Goal: Information Seeking & Learning: Learn about a topic

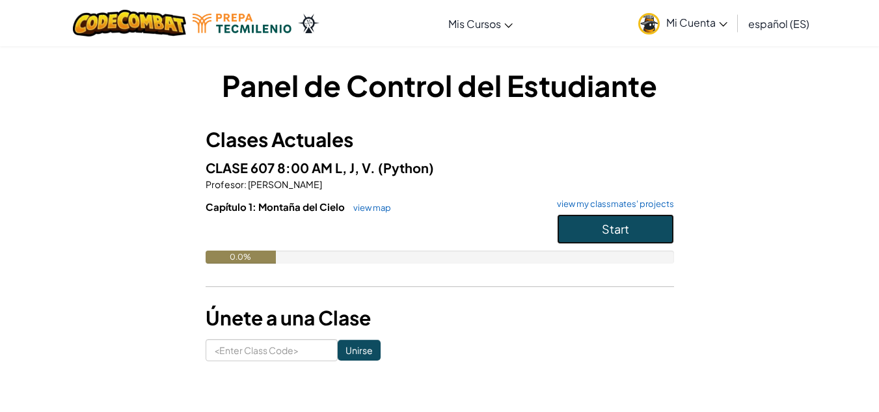
click at [595, 224] on button "Start" at bounding box center [615, 229] width 117 height 30
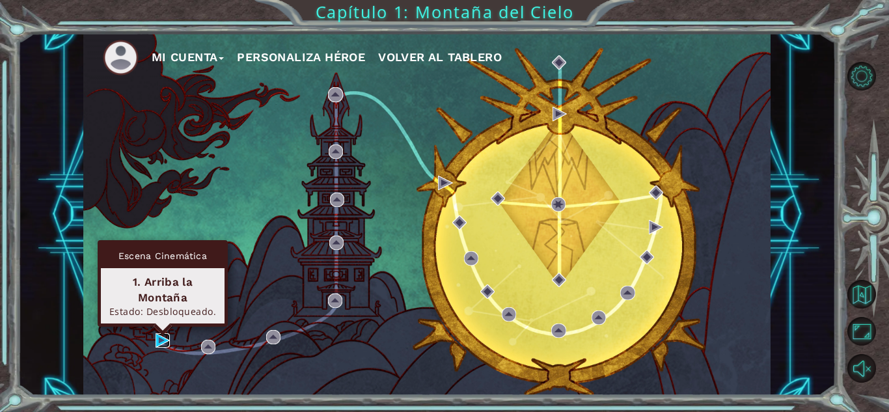
click at [156, 335] on img at bounding box center [162, 340] width 14 height 14
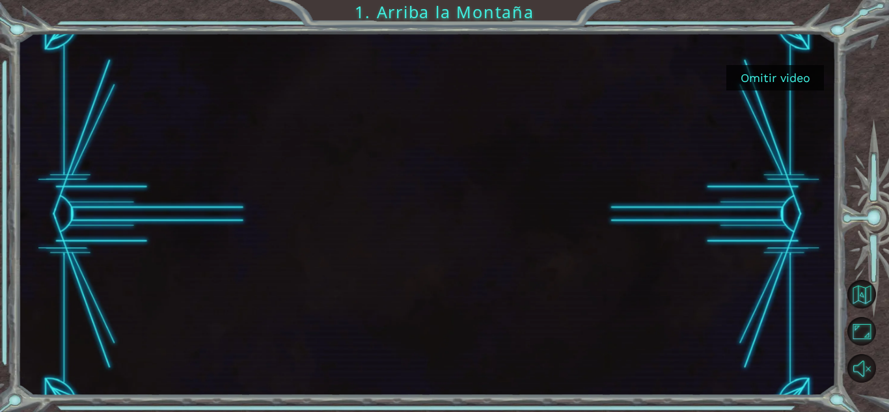
click at [773, 81] on button "Omitir video" at bounding box center [775, 77] width 98 height 25
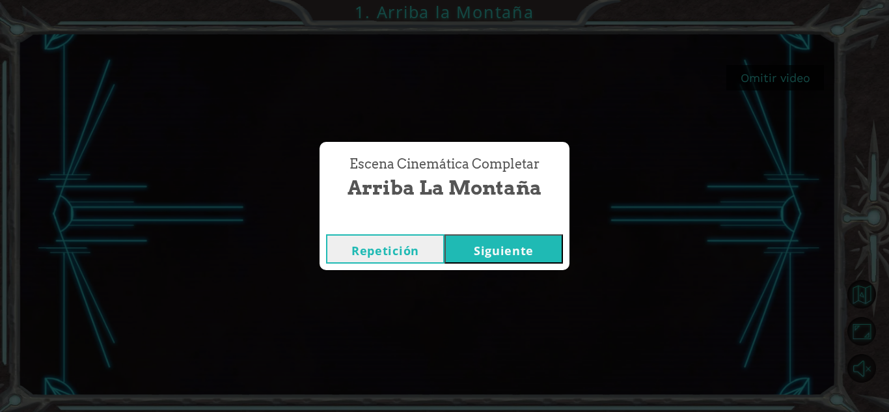
click at [489, 254] on button "Siguiente" at bounding box center [503, 248] width 118 height 29
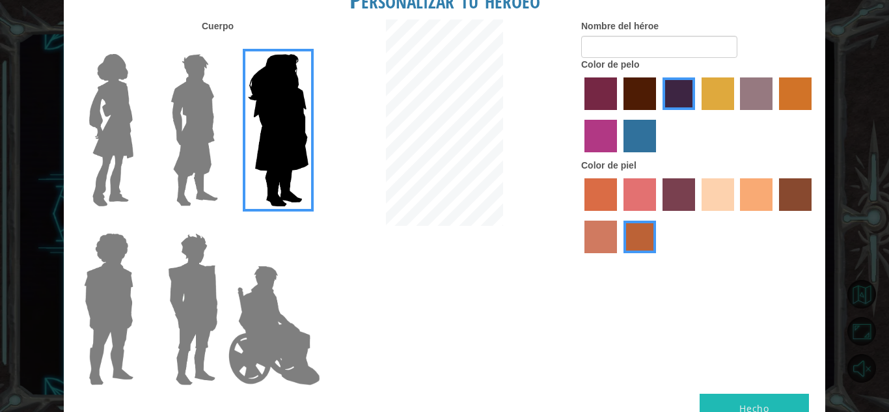
click at [196, 122] on img at bounding box center [194, 130] width 58 height 163
click at [223, 46] on input "Hero Lars" at bounding box center [223, 46] width 0 height 0
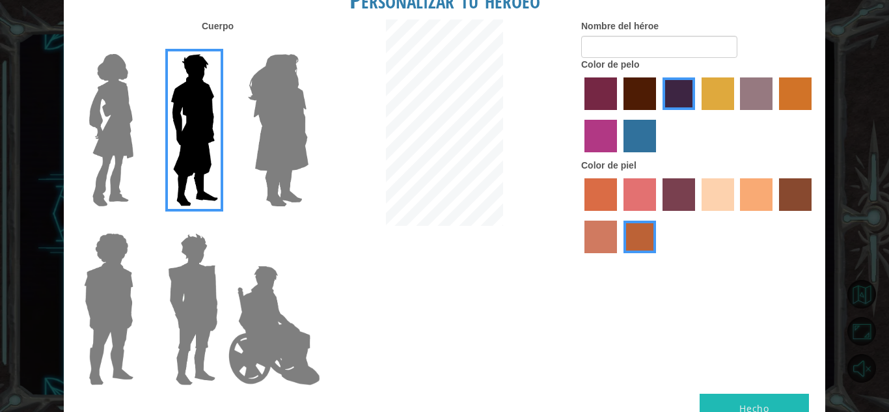
click at [273, 317] on img at bounding box center [274, 325] width 102 height 130
click at [308, 224] on input "Hero Jamie" at bounding box center [308, 224] width 0 height 0
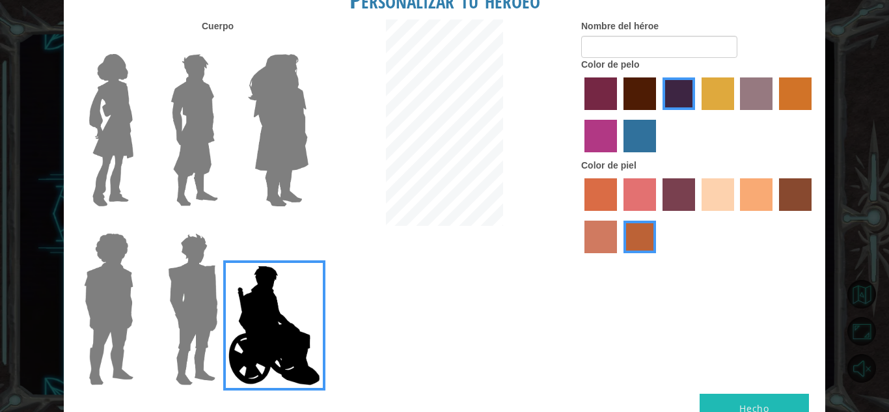
click at [181, 283] on img at bounding box center [193, 309] width 60 height 163
click at [223, 224] on input "Hero Garnet" at bounding box center [223, 224] width 0 height 0
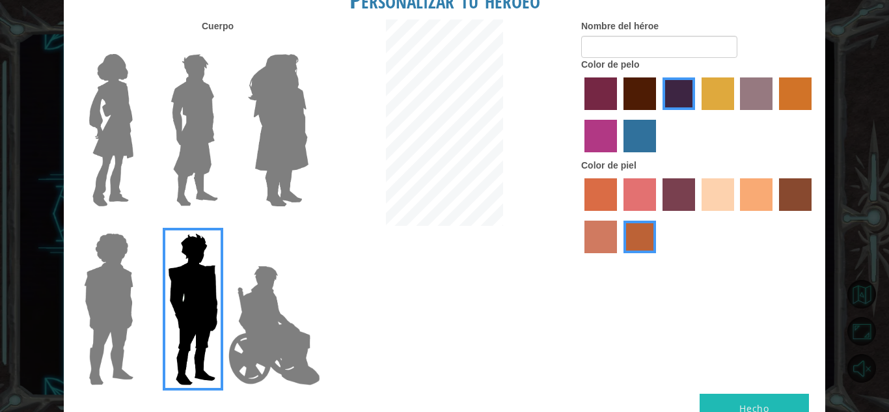
click at [102, 278] on img at bounding box center [109, 309] width 60 height 163
click at [139, 224] on input "Hero Steven" at bounding box center [139, 224] width 0 height 0
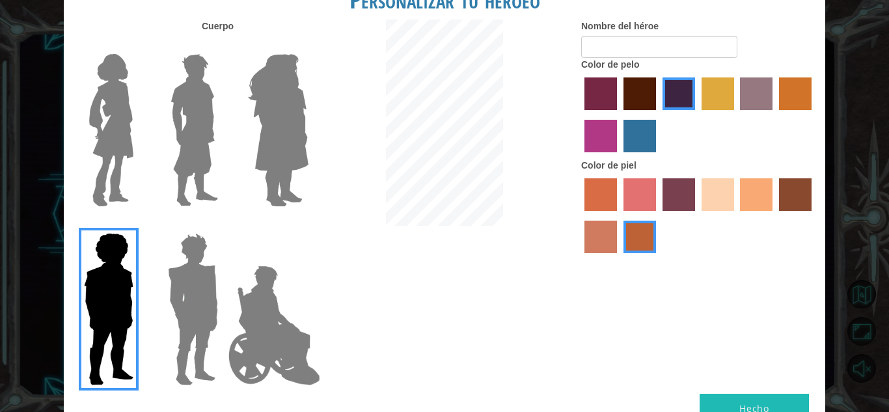
click at [200, 176] on img at bounding box center [194, 130] width 58 height 163
click at [223, 46] on input "Hero Lars" at bounding box center [223, 46] width 0 height 0
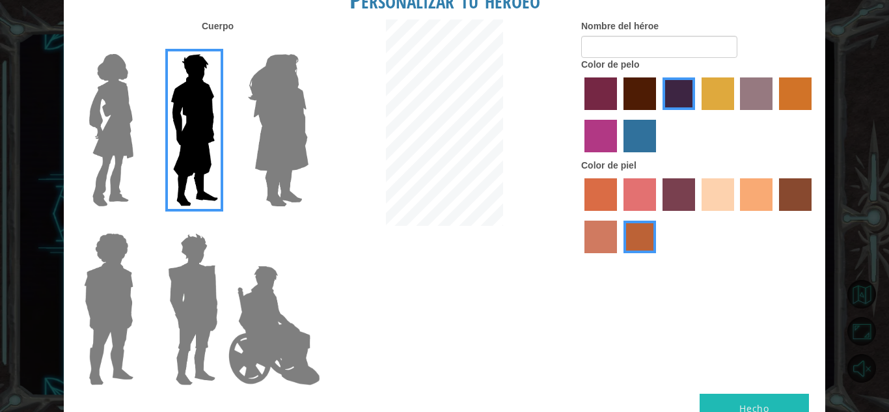
click at [292, 349] on img at bounding box center [274, 325] width 102 height 130
click at [308, 224] on input "Hero Jamie" at bounding box center [308, 224] width 0 height 0
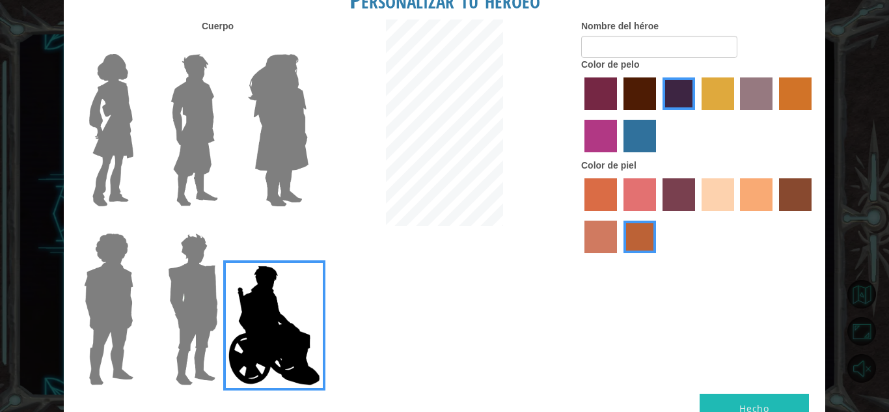
click at [215, 321] on img at bounding box center [193, 309] width 60 height 163
click at [223, 224] on input "Hero Garnet" at bounding box center [223, 224] width 0 height 0
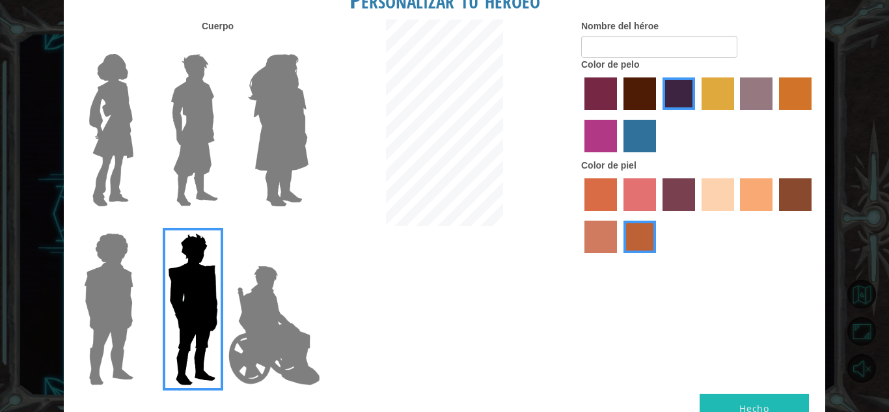
click at [646, 145] on label "lachmara hair color" at bounding box center [639, 136] width 33 height 33
click at [619, 157] on input "lachmara hair color" at bounding box center [619, 157] width 0 height 0
click at [643, 101] on label "maroon hair color" at bounding box center [639, 93] width 33 height 33
click at [619, 114] on input "maroon hair color" at bounding box center [619, 114] width 0 height 0
click at [761, 96] on label "bazaar hair color" at bounding box center [756, 93] width 33 height 33
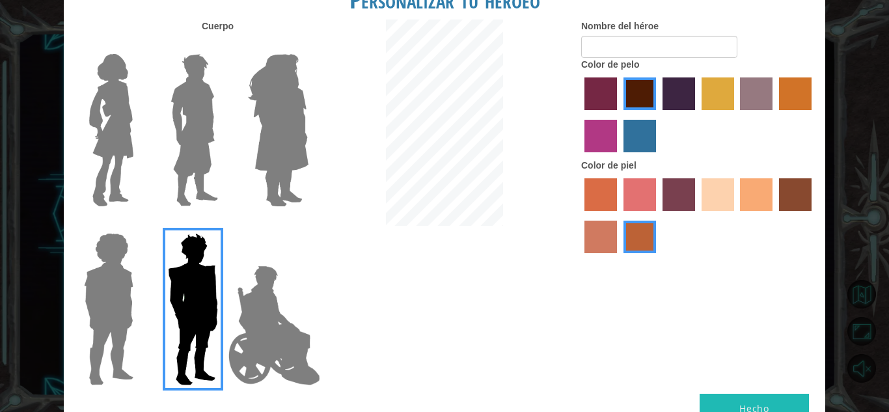
click at [736, 114] on input "bazaar hair color" at bounding box center [736, 114] width 0 height 0
click at [632, 87] on label "maroon hair color" at bounding box center [639, 93] width 33 height 33
click at [619, 114] on input "maroon hair color" at bounding box center [619, 114] width 0 height 0
click at [603, 191] on label "sorbus skin color" at bounding box center [600, 194] width 33 height 33
click at [580, 215] on input "sorbus skin color" at bounding box center [580, 215] width 0 height 0
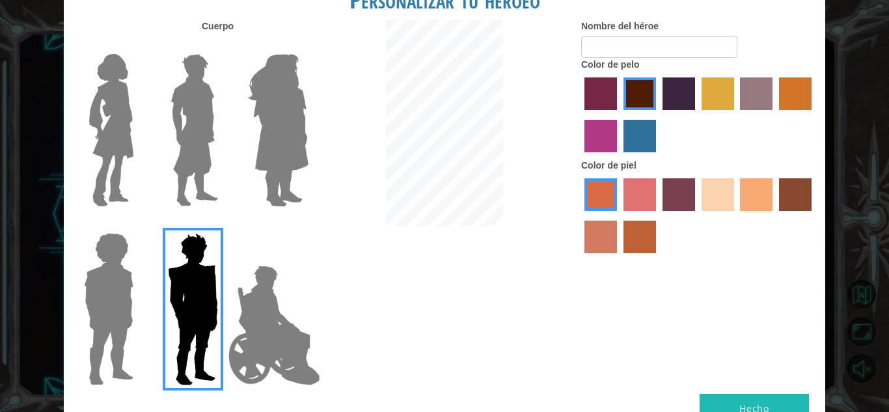
click at [723, 201] on label "sandy beach skin color" at bounding box center [717, 194] width 33 height 33
click at [697, 215] on input "sandy beach skin color" at bounding box center [697, 215] width 0 height 0
click at [766, 204] on label "tacao skin color" at bounding box center [756, 194] width 33 height 33
click at [736, 215] on input "tacao skin color" at bounding box center [736, 215] width 0 height 0
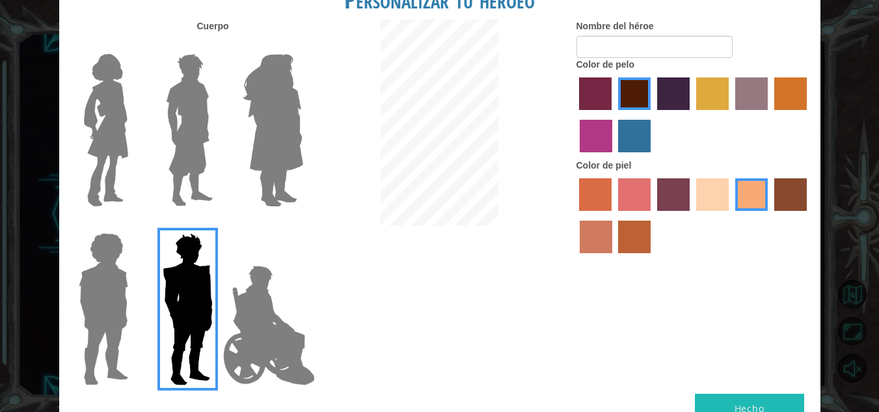
click at [729, 399] on button "Hecho" at bounding box center [749, 408] width 109 height 29
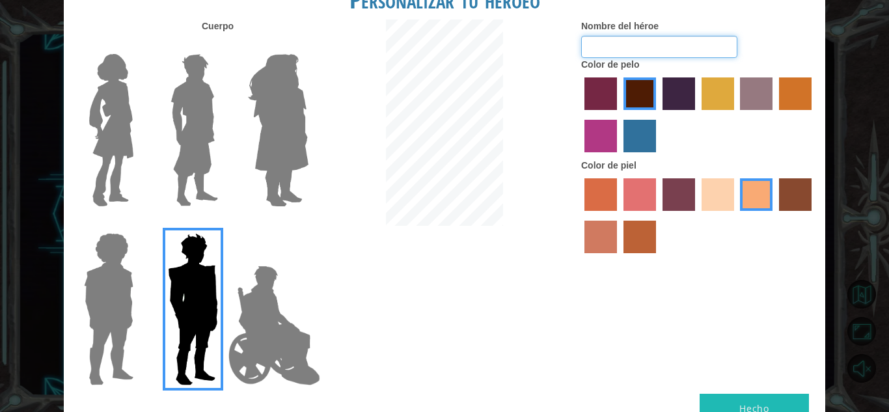
click at [620, 38] on input "Nombre del héroe" at bounding box center [659, 47] width 156 height 22
type input "ka_yam75"
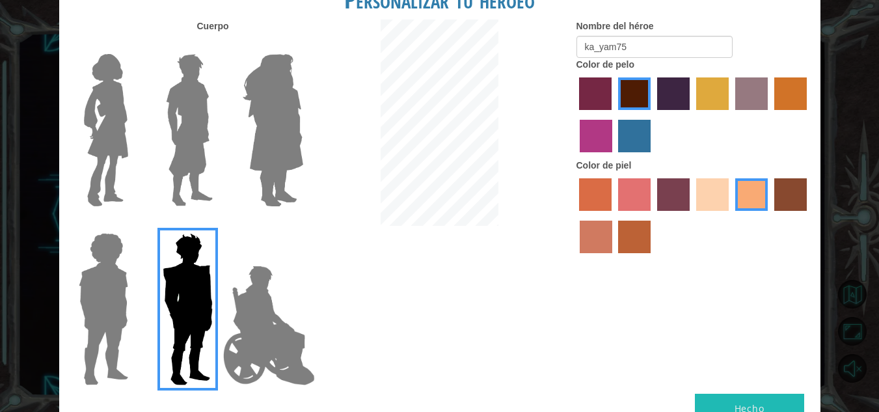
click at [745, 400] on button "Hecho" at bounding box center [749, 408] width 109 height 29
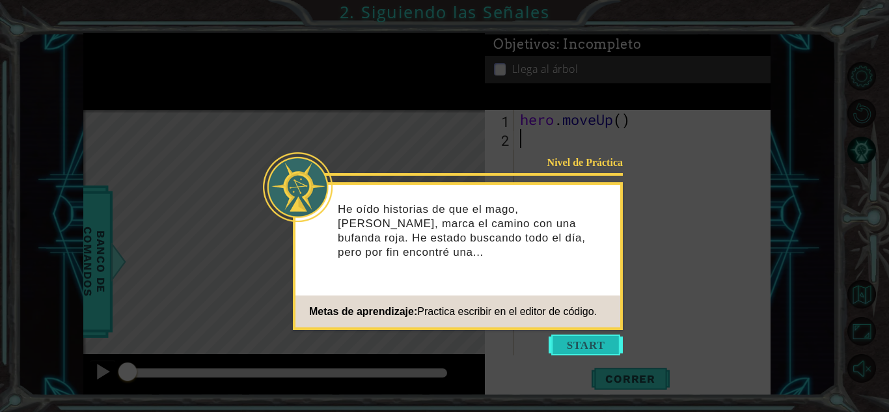
click at [582, 345] on button "Start" at bounding box center [585, 344] width 74 height 21
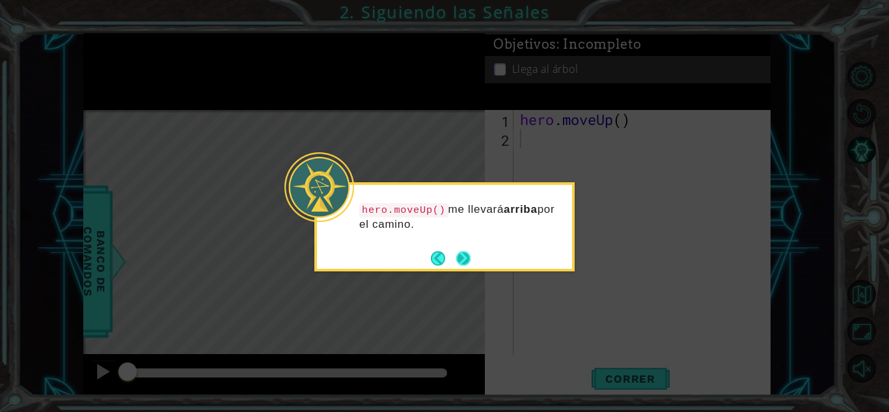
click at [465, 258] on button "Next" at bounding box center [463, 258] width 14 height 14
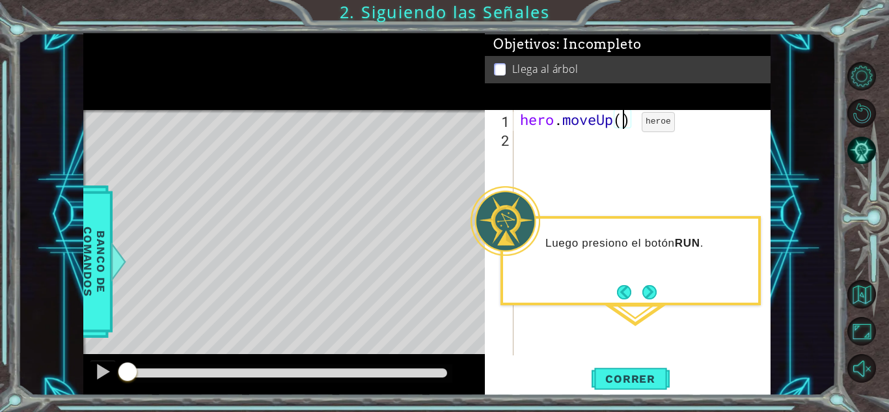
click at [622, 125] on div "hero . moveUp ( )" at bounding box center [645, 251] width 256 height 283
type textarea "hero.moveUp(3)"
click at [610, 380] on span "Correr" at bounding box center [630, 378] width 76 height 13
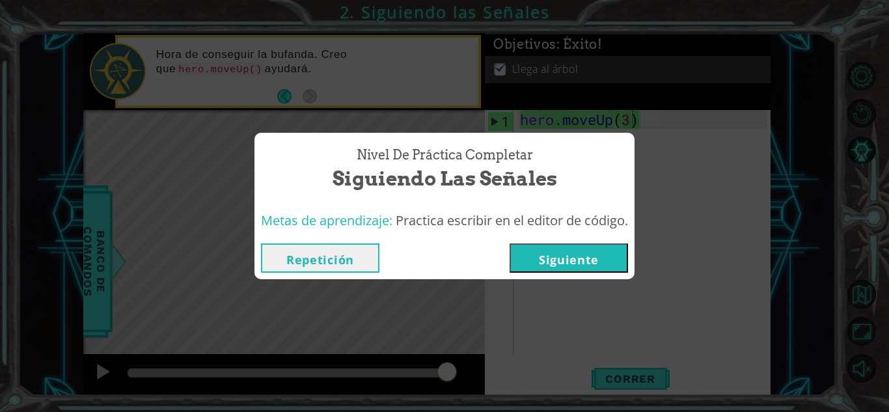
click at [593, 263] on button "Siguiente" at bounding box center [568, 257] width 118 height 29
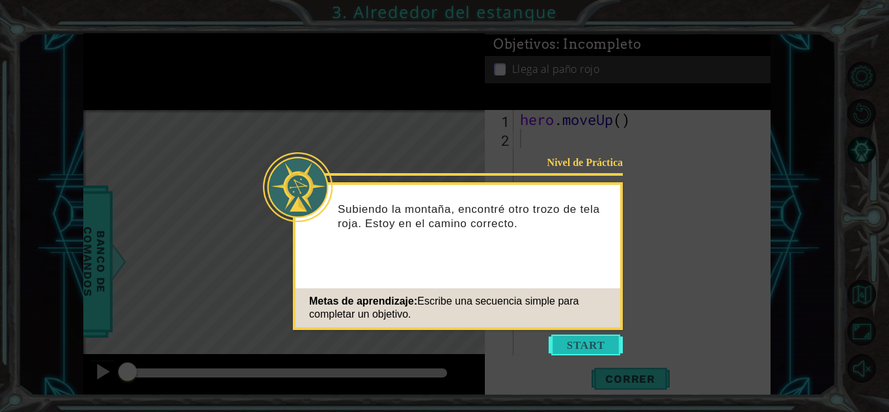
click at [592, 345] on button "Start" at bounding box center [585, 344] width 74 height 21
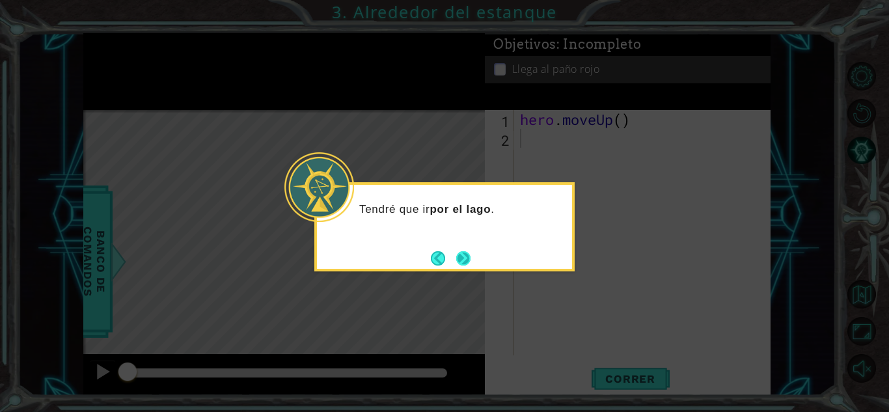
click at [463, 261] on button "Next" at bounding box center [463, 258] width 14 height 14
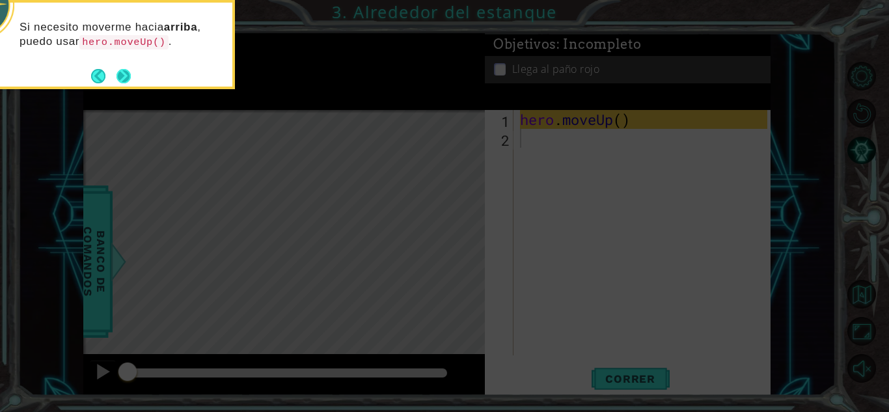
click at [126, 76] on button "Next" at bounding box center [123, 76] width 14 height 14
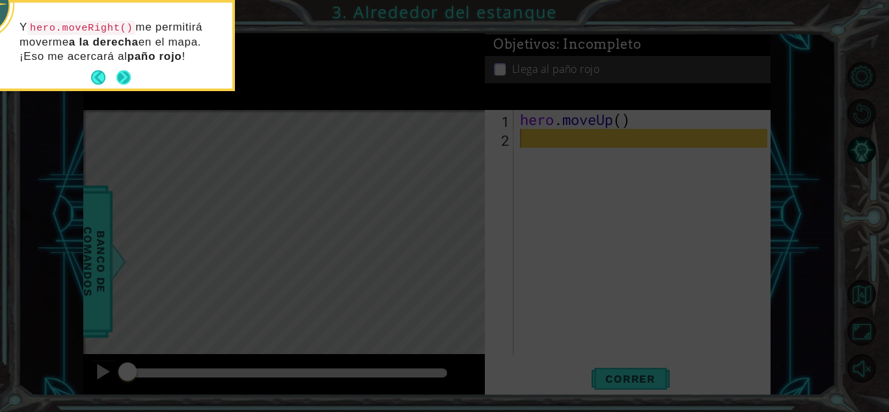
click at [131, 77] on button "Next" at bounding box center [123, 77] width 14 height 14
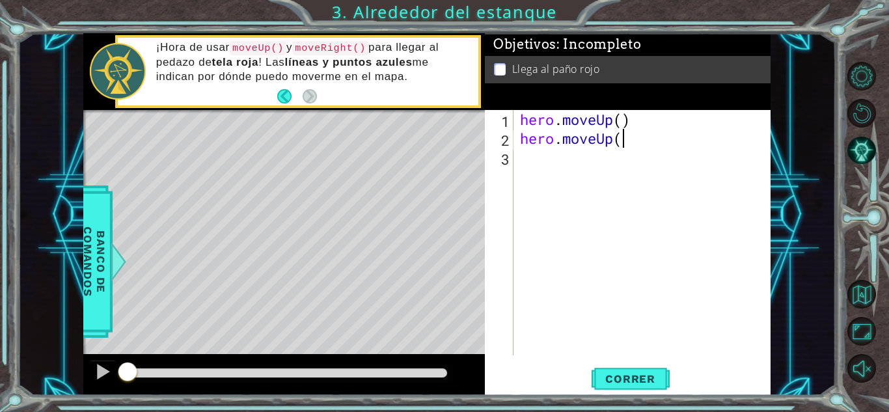
scroll to position [0, 4]
type textarea "hero.moveUp(2)"
click at [539, 161] on div "hero . moveUp ( ) hero . moveUp ( 2 )" at bounding box center [645, 251] width 256 height 283
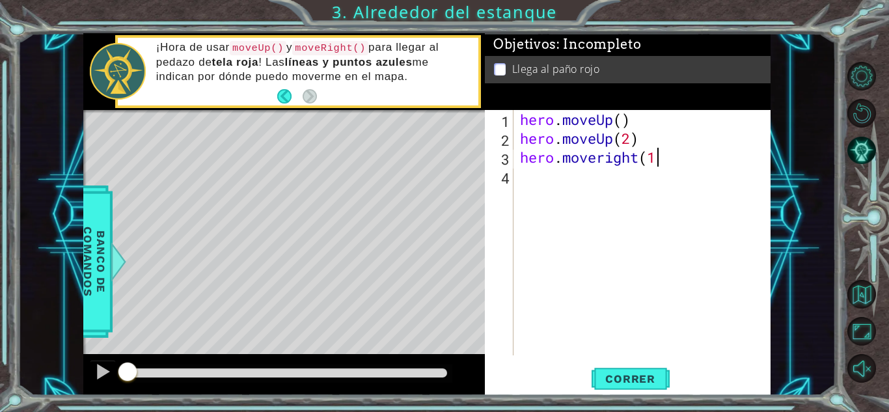
type textarea "hero.moveright(1)"
click at [526, 176] on div "hero . moveUp ( ) hero . moveUp ( 2 ) hero . moveright ( 1 )" at bounding box center [645, 251] width 256 height 283
click at [626, 385] on button "Correr" at bounding box center [630, 378] width 78 height 29
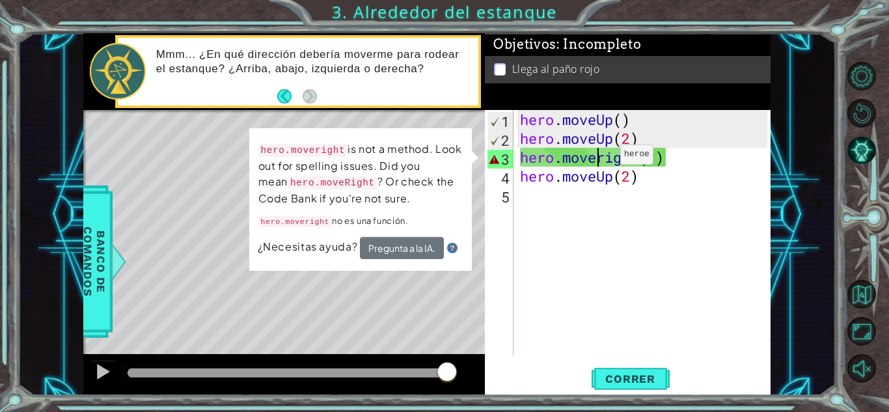
click at [600, 157] on div "hero . moveUp ( ) hero . moveUp ( 2 ) hero . moveright ( 1 ) hero . moveUp ( 2 )" at bounding box center [645, 251] width 256 height 283
click at [600, 158] on div "hero . moveUp ( ) hero . moveUp ( 2 ) hero . moveright ( 1 ) hero . moveUp ( 2 )" at bounding box center [645, 251] width 256 height 283
click at [605, 157] on div "hero . moveUp ( ) hero . moveUp ( 2 ) hero . moveright ( 1 ) hero . moveUp ( 2 )" at bounding box center [645, 251] width 256 height 283
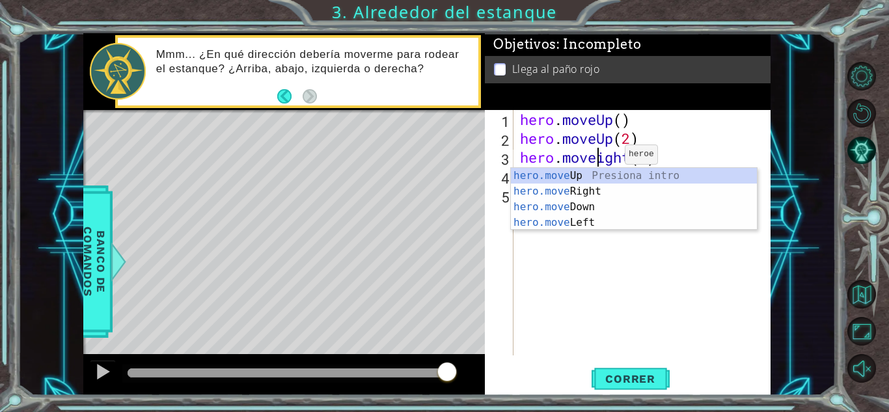
scroll to position [0, 4]
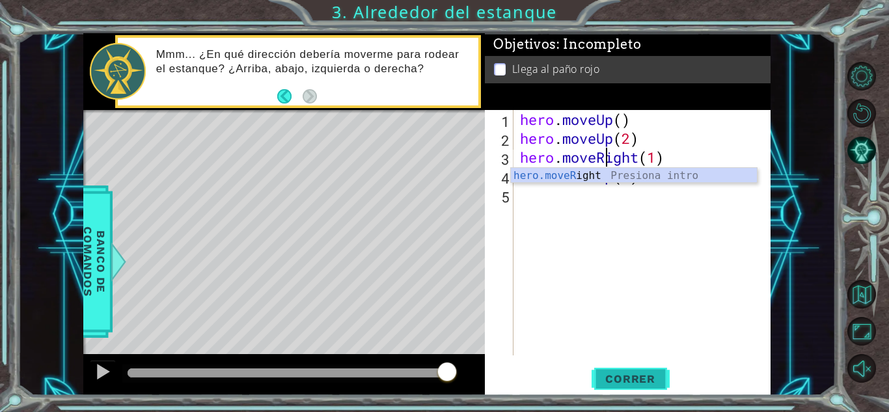
type textarea "hero.moveRight(1)"
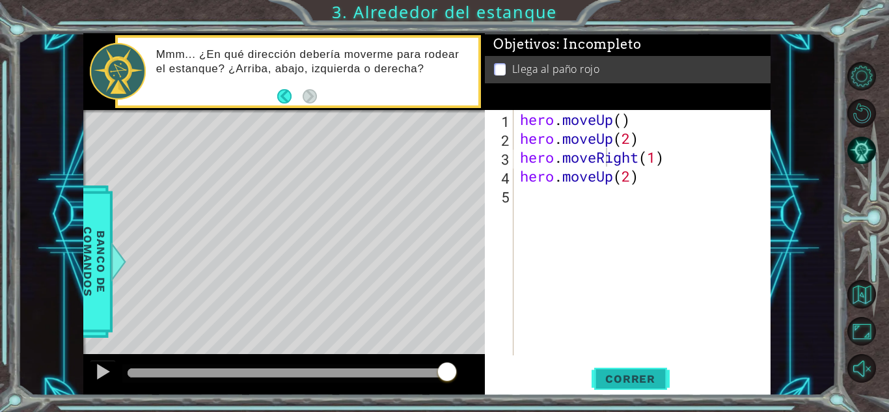
click at [634, 382] on span "Correr" at bounding box center [630, 378] width 76 height 13
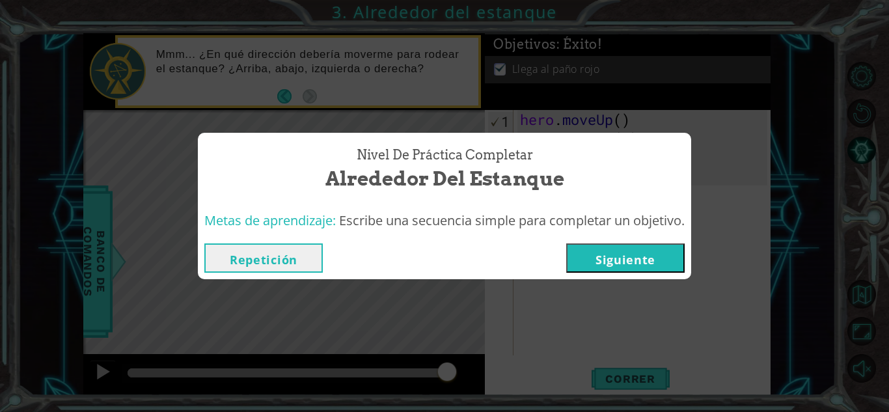
click at [657, 252] on button "Siguiente" at bounding box center [625, 257] width 118 height 29
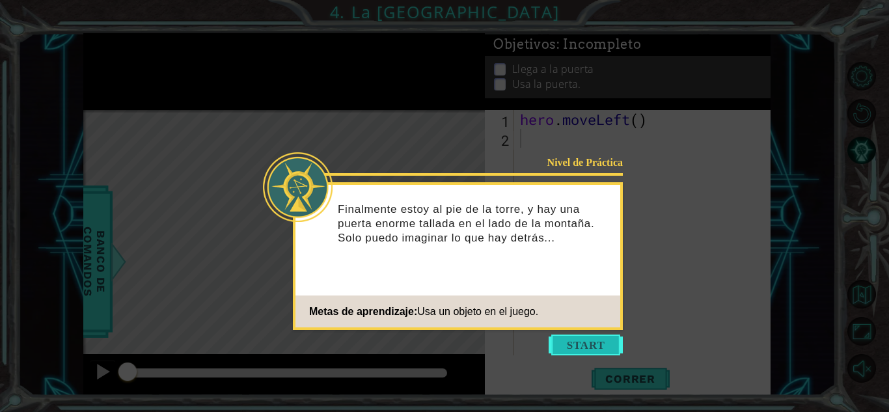
click at [587, 349] on button "Start" at bounding box center [585, 344] width 74 height 21
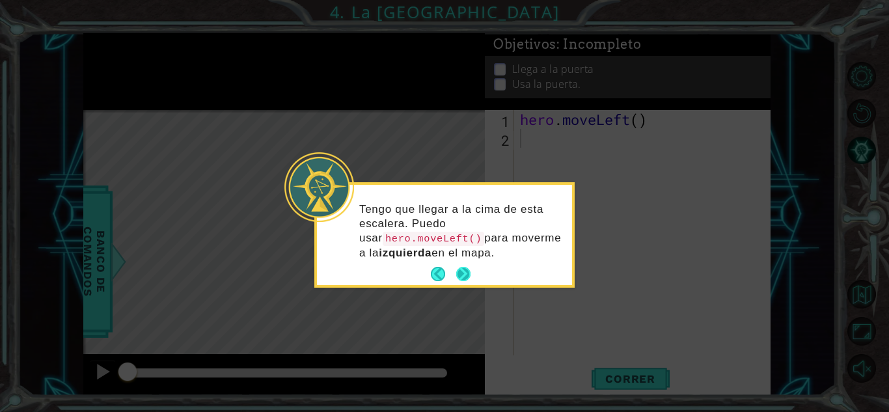
click at [464, 273] on button "Next" at bounding box center [463, 274] width 14 height 14
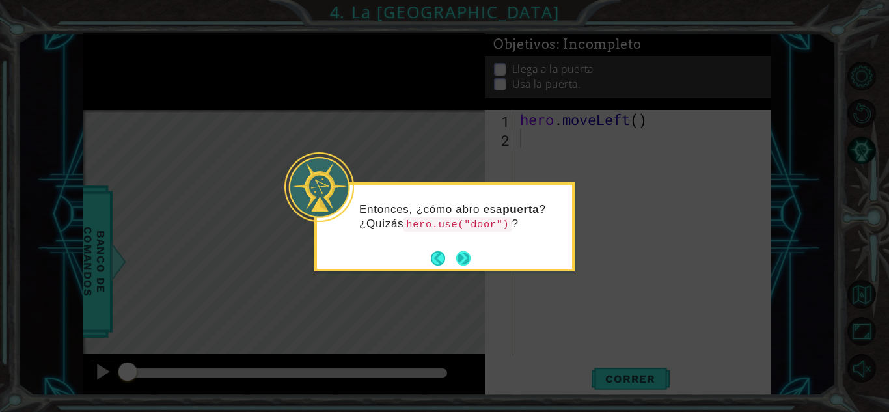
click at [470, 257] on button "Next" at bounding box center [463, 258] width 14 height 14
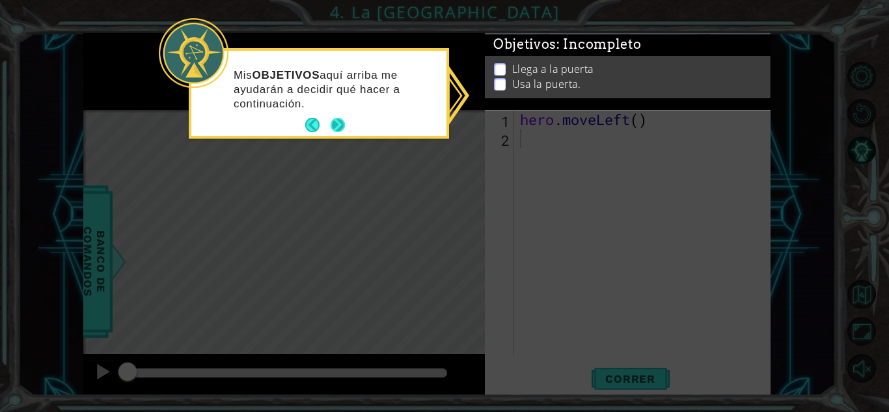
click at [339, 124] on button "Next" at bounding box center [337, 125] width 14 height 14
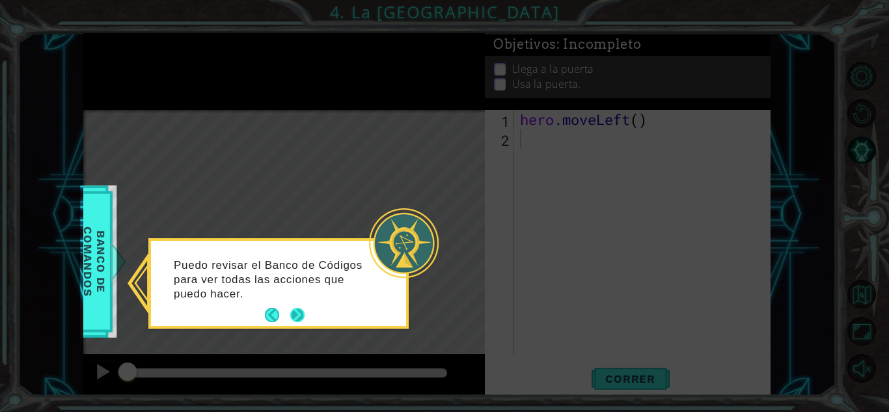
click at [297, 312] on button "Next" at bounding box center [297, 315] width 14 height 14
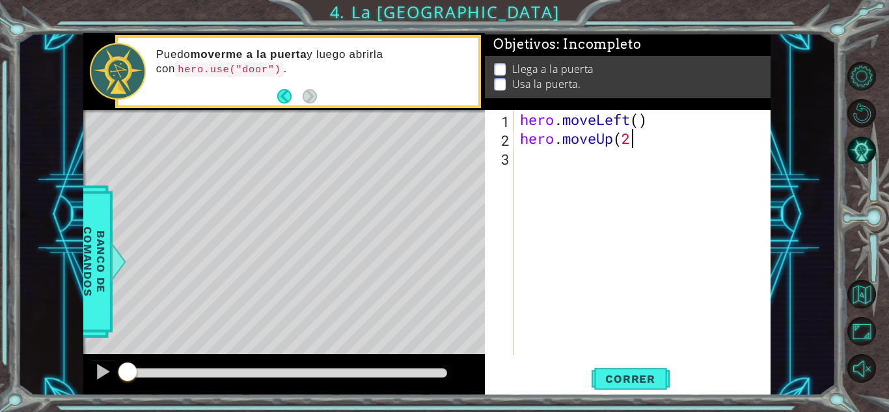
scroll to position [0, 5]
type textarea "hero.moveUp(2)"
click at [604, 154] on div "hero . moveLeft ( ) hero . moveUp ( 2 ) hero . moveleft ( 2 )" at bounding box center [645, 251] width 256 height 283
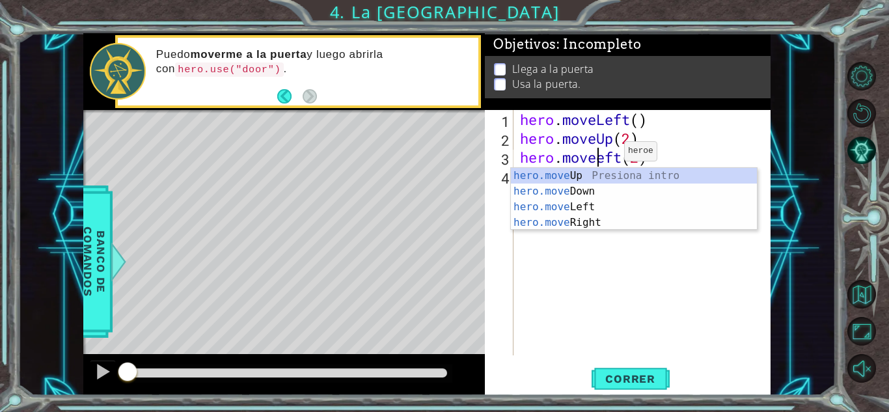
type textarea "hero.moveLeft(2)"
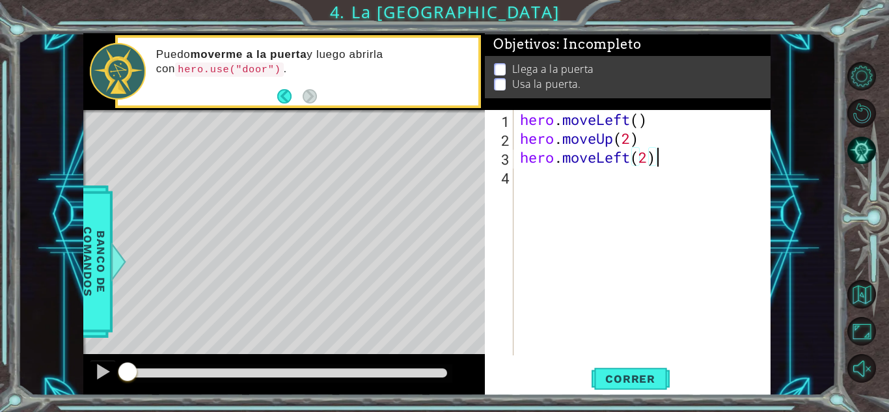
click at [665, 157] on div "hero . moveLeft ( ) hero . moveUp ( 2 ) hero . moveLeft ( 2 )" at bounding box center [645, 251] width 256 height 283
type textarea "hero.moveUp(2)"
click at [638, 194] on div "hero . moveLeft ( ) hero . moveUp ( 2 ) hero . moveLeft ( 2 ) hero . moveUp ( 2…" at bounding box center [645, 251] width 256 height 283
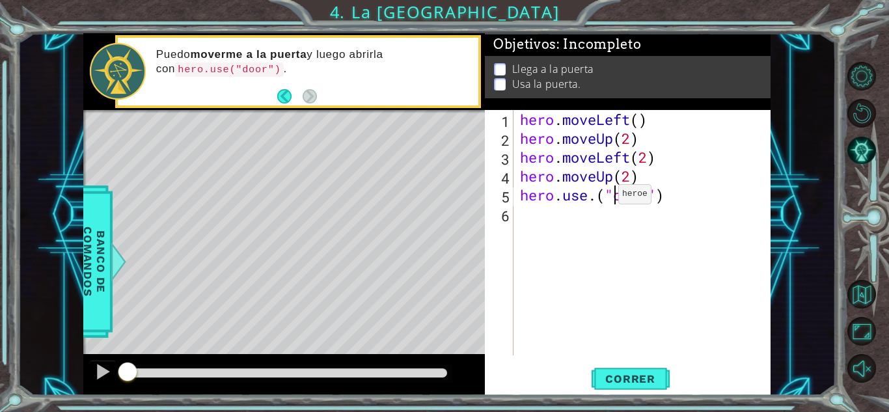
click at [598, 197] on div "hero . moveLeft ( ) hero . moveUp ( 2 ) hero . moveLeft ( 2 ) hero . moveUp ( 2…" at bounding box center [645, 251] width 256 height 283
click at [656, 204] on div "hero . moveLeft ( ) hero . moveUp ( 2 ) hero . moveLeft ( 2 ) hero . moveUp ( 2…" at bounding box center [645, 251] width 256 height 283
click at [633, 371] on button "Correr" at bounding box center [630, 378] width 78 height 29
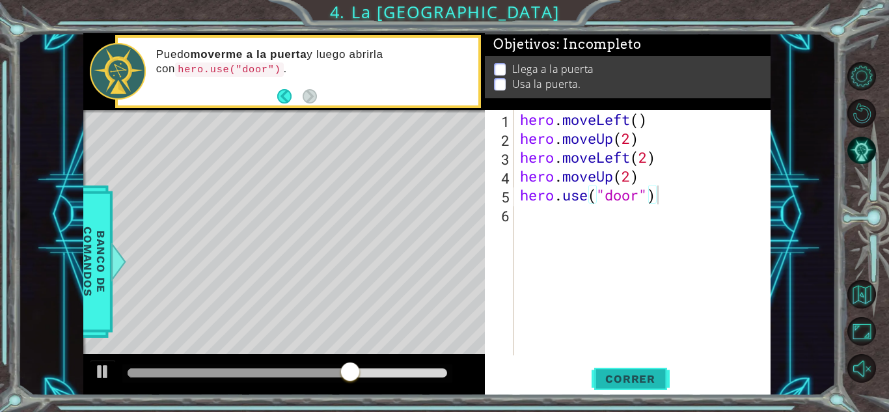
click at [630, 377] on span "Correr" at bounding box center [630, 378] width 76 height 13
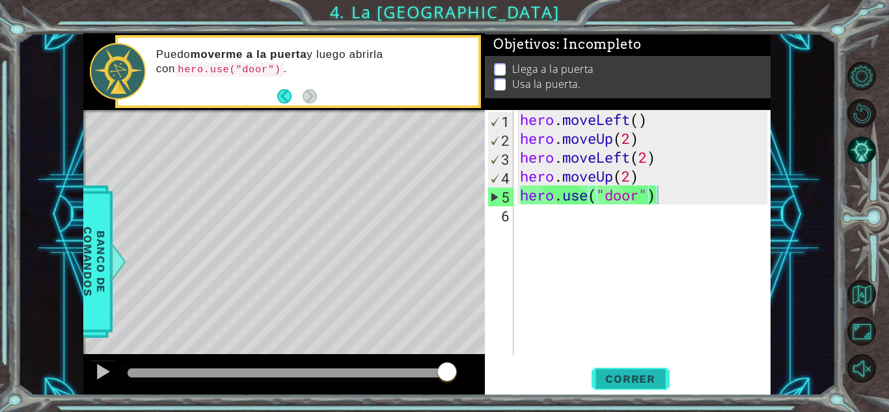
click at [630, 377] on span "Correr" at bounding box center [630, 378] width 76 height 13
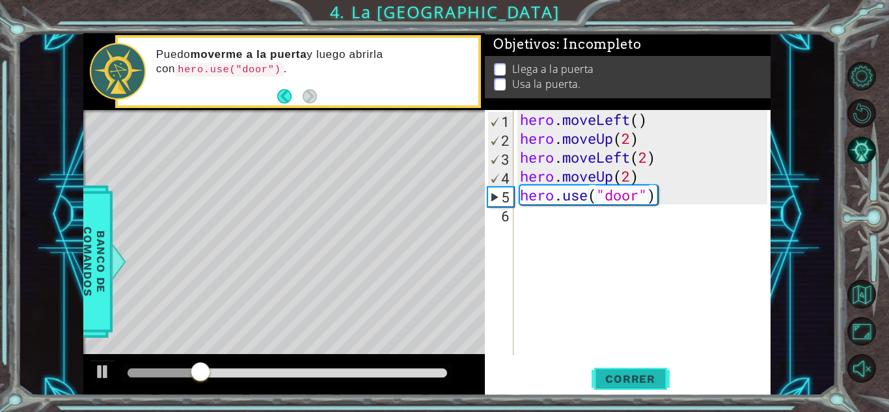
click at [630, 377] on span "Correr" at bounding box center [630, 378] width 76 height 13
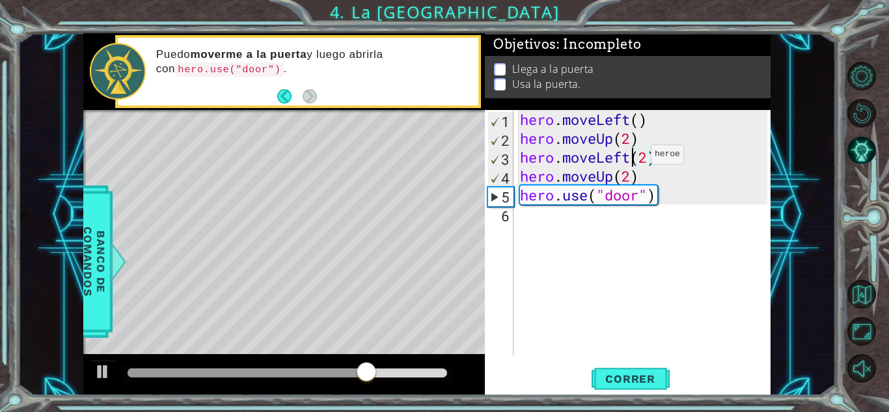
click at [631, 157] on div "hero . moveLeft ( ) hero . moveUp ( 2 ) hero . moveLeft ( 2 ) hero . moveUp ( 2…" at bounding box center [645, 251] width 256 height 283
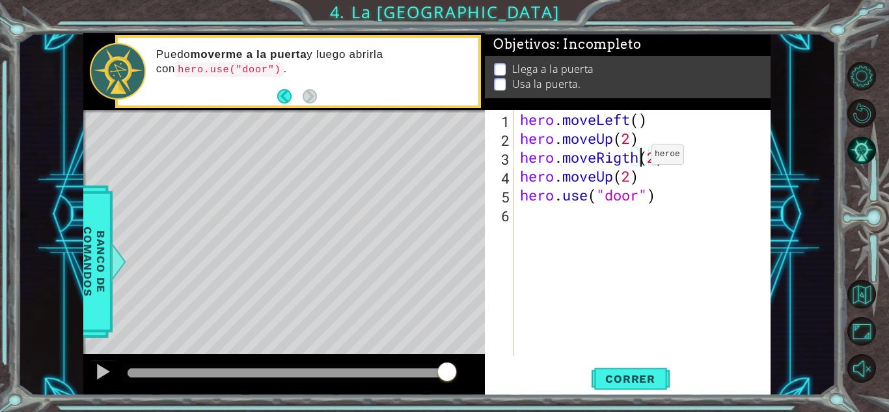
scroll to position [0, 5]
click at [615, 177] on div "hero . moveLeft ( ) hero . moveUp ( 2 ) hero . moveRigth ( 2 ) hero . moveUp ( …" at bounding box center [645, 251] width 256 height 283
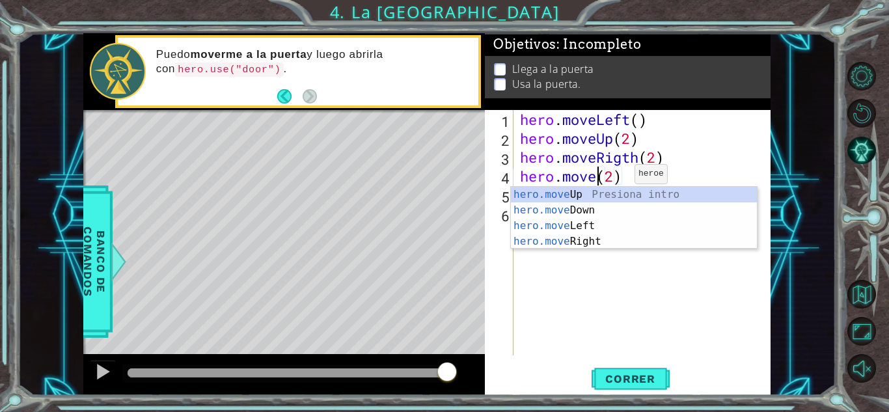
scroll to position [0, 4]
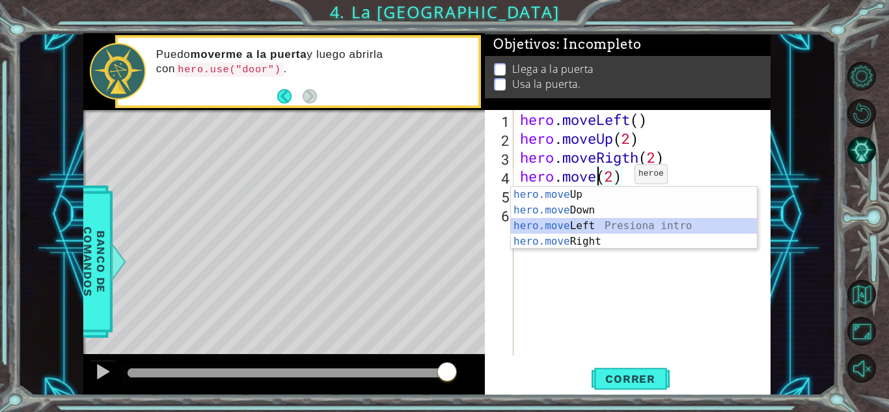
click at [586, 223] on div "hero.move Up Presiona intro hero.move Down Presiona intro hero.move Left Presio…" at bounding box center [634, 234] width 246 height 94
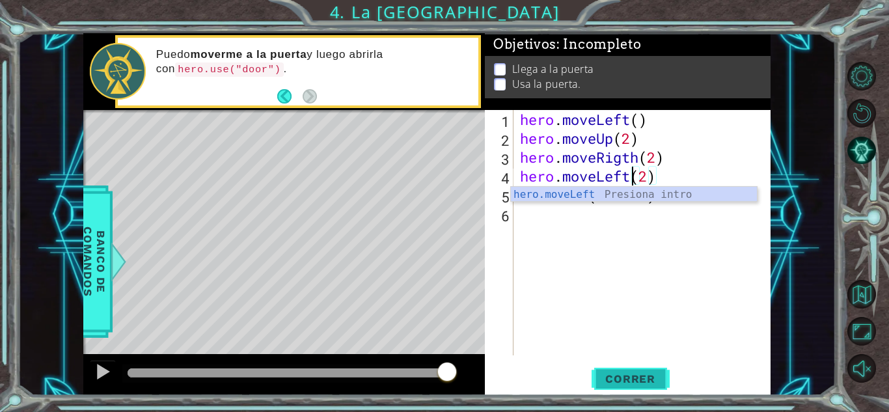
click at [629, 382] on span "Correr" at bounding box center [630, 378] width 76 height 13
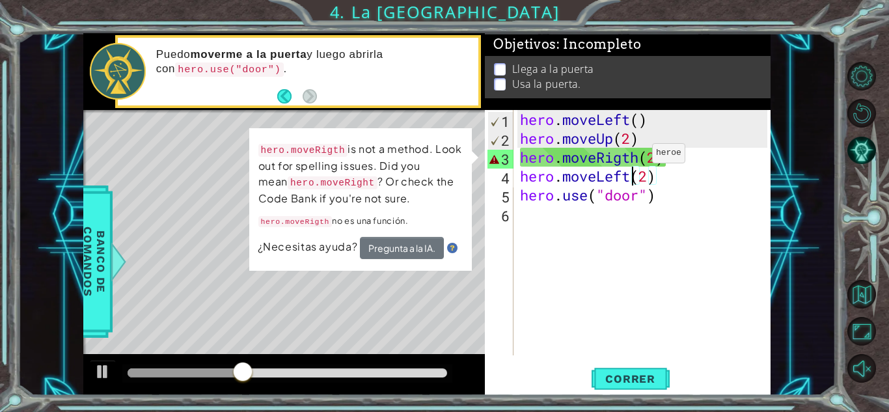
click at [632, 156] on div "hero . moveLeft ( ) hero . moveUp ( 2 ) hero . moveRigth ( 2 ) hero . moveLeft …" at bounding box center [645, 251] width 256 height 283
click at [664, 165] on div "hero . moveLeft ( ) hero . moveUp ( 2 ) hero . moveRigth ( 2 ) hero . moveLeft …" at bounding box center [645, 251] width 256 height 283
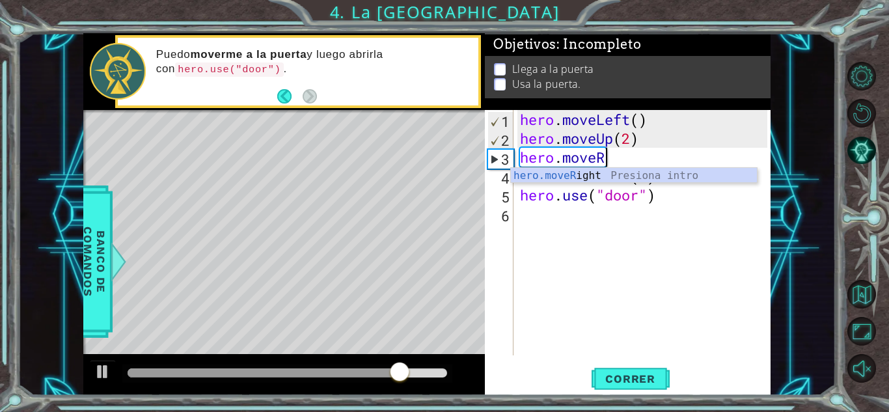
scroll to position [0, 3]
type textarea "hero.move"
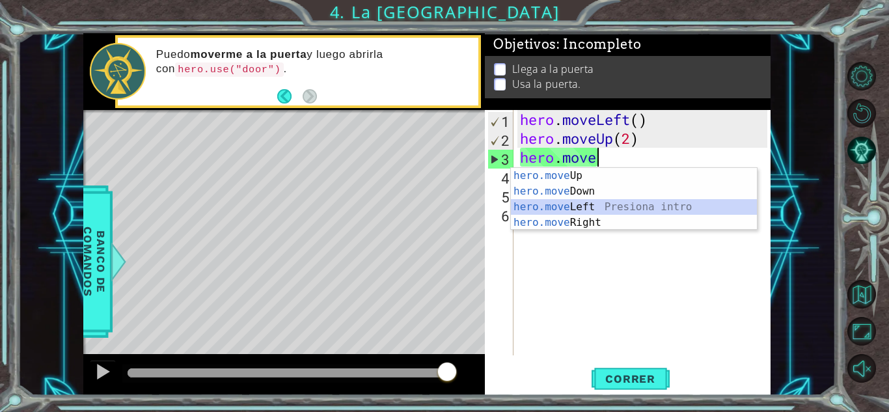
click at [580, 204] on div "hero.move Up Presiona intro hero.move Down Presiona intro hero.move Left Presio…" at bounding box center [634, 215] width 246 height 94
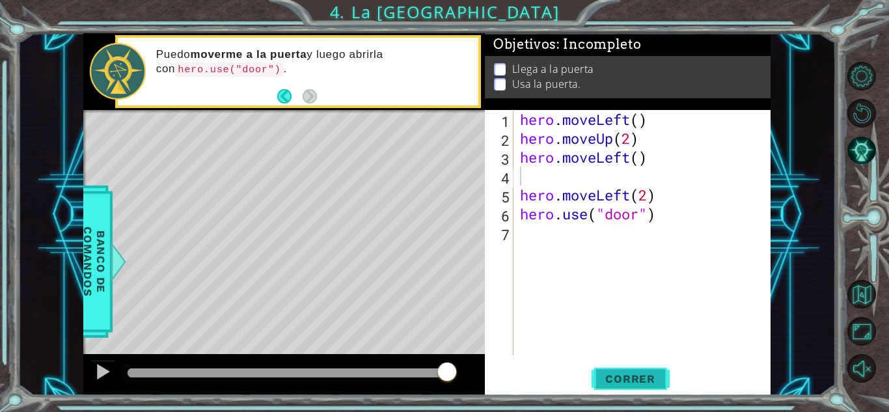
click at [630, 374] on span "Correr" at bounding box center [630, 378] width 76 height 13
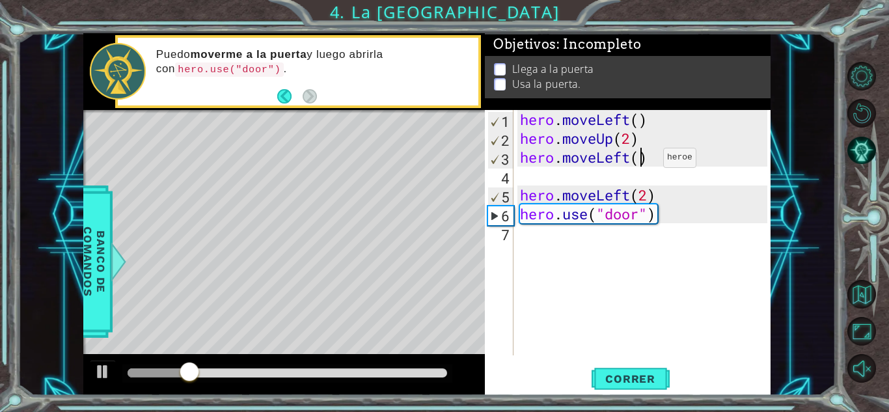
click at [643, 161] on div "hero . moveLeft ( ) hero . moveUp ( 2 ) hero . moveLeft ( ) hero . moveLeft ( 2…" at bounding box center [645, 251] width 256 height 283
type textarea "hero.moveLeft(2)"
click at [632, 375] on span "Correr" at bounding box center [630, 378] width 76 height 13
click at [522, 183] on div "hero . moveLeft ( ) hero . moveUp ( 2 ) hero . moveLeft ( 2 ) hero . moveLeft (…" at bounding box center [645, 251] width 256 height 283
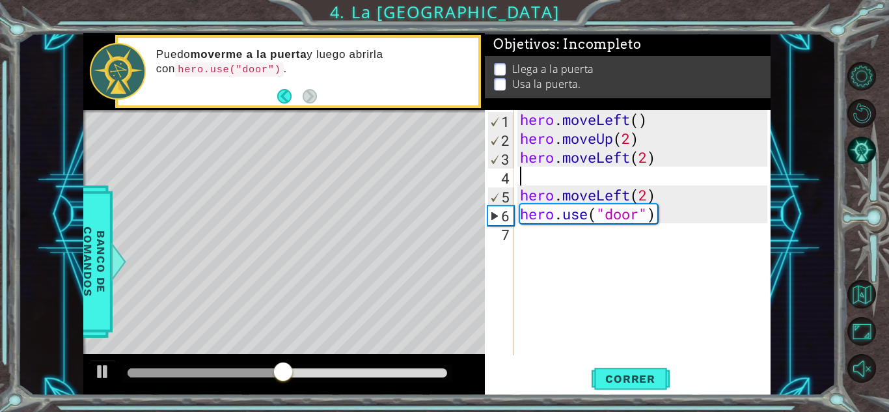
scroll to position [0, 0]
type textarea "hero.moveLeft(2)"
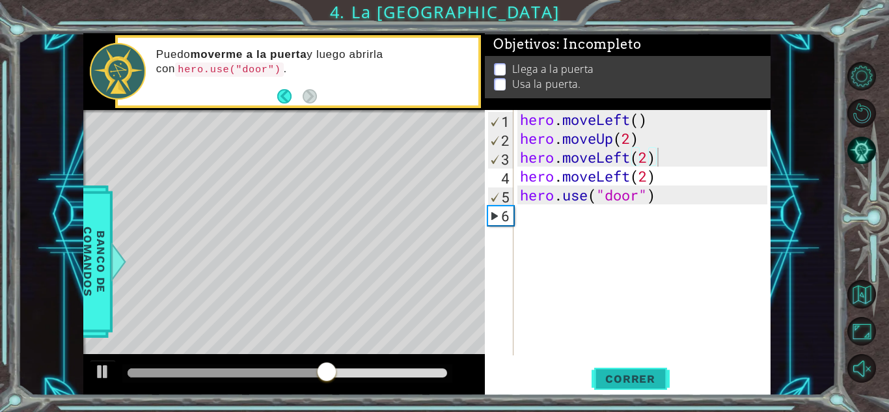
click at [636, 379] on span "Correr" at bounding box center [630, 378] width 76 height 13
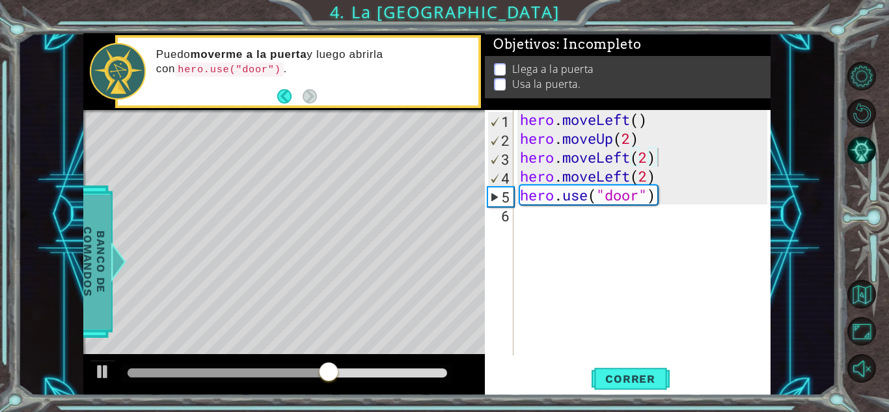
click at [101, 252] on span "Banco de comandos" at bounding box center [94, 261] width 34 height 135
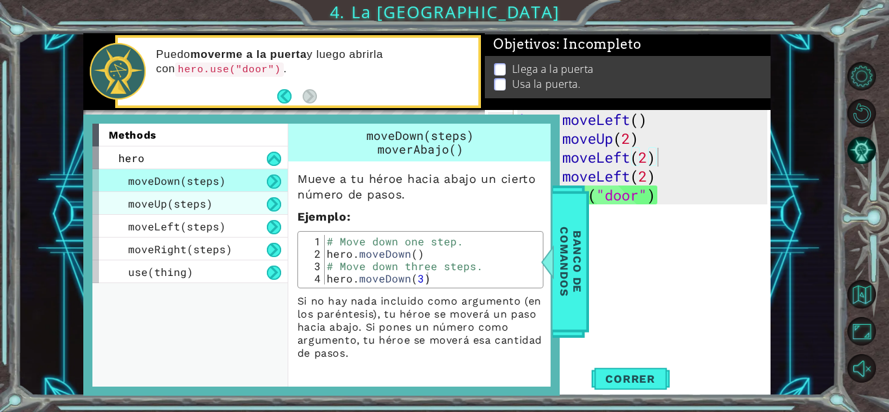
click at [182, 201] on span "moveUp(steps)" at bounding box center [170, 203] width 85 height 14
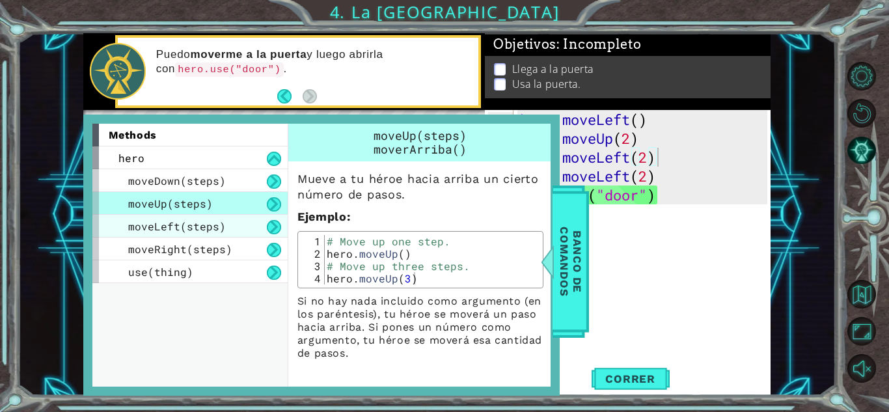
click at [196, 233] on span "moveLeft(steps)" at bounding box center [177, 226] width 98 height 14
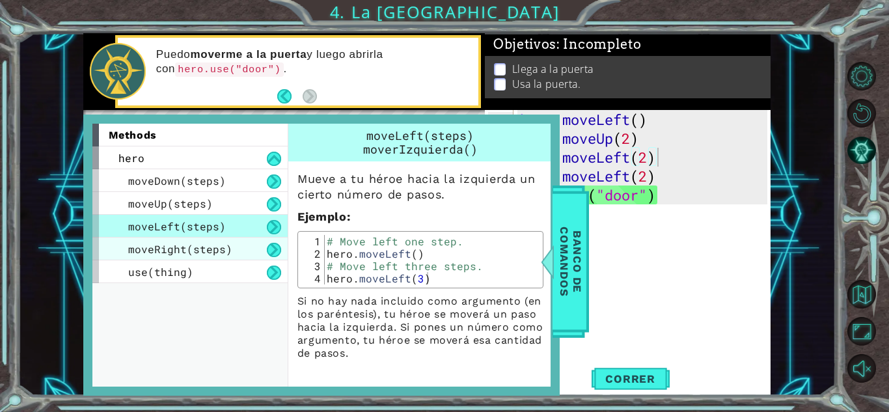
click at [198, 241] on div "moveRight(steps)" at bounding box center [189, 248] width 195 height 23
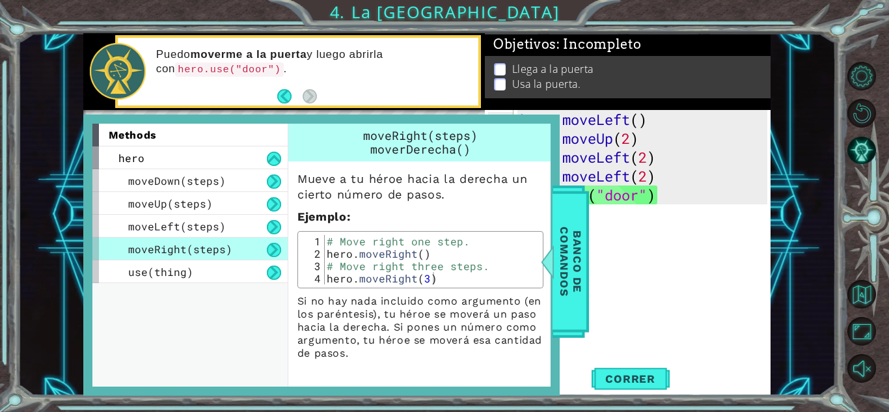
click at [629, 241] on div "hero . moveLeft ( ) hero . moveUp ( 2 ) hero . moveLeft ( 2 ) hero . moveLeft (…" at bounding box center [645, 251] width 256 height 283
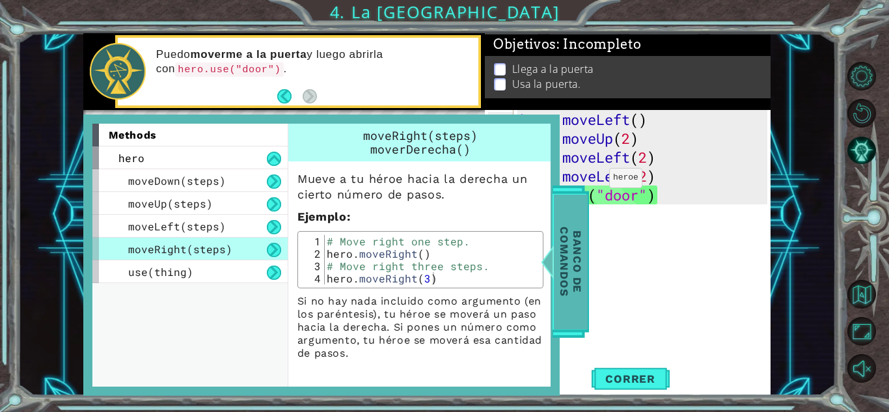
drag, startPoint x: 569, startPoint y: 302, endPoint x: 567, endPoint y: 246, distance: 56.0
click at [567, 246] on span "Banco de comandos" at bounding box center [570, 261] width 34 height 135
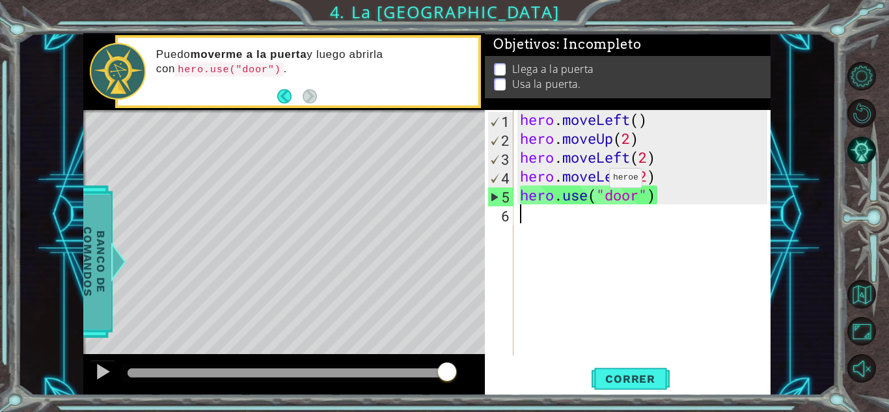
click at [567, 246] on div "hero . moveLeft ( ) hero . moveUp ( 2 ) hero . moveLeft ( 2 ) hero . moveLeft (…" at bounding box center [645, 251] width 256 height 283
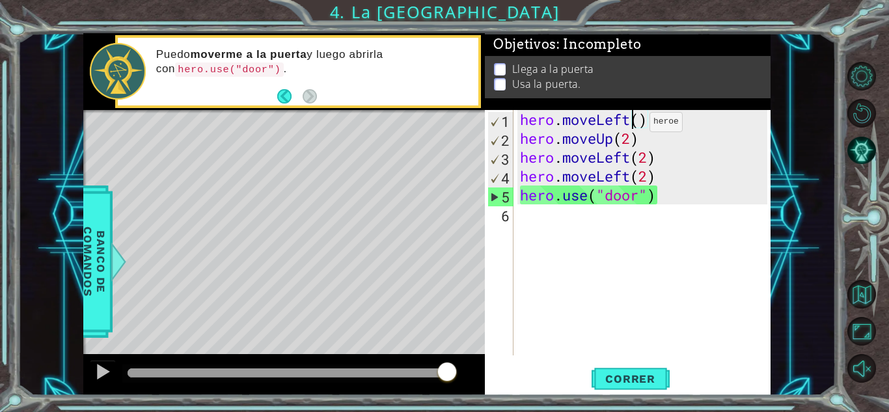
click at [630, 125] on div "hero . moveLeft ( ) hero . moveUp ( 2 ) hero . moveLeft ( 2 ) hero . moveLeft (…" at bounding box center [645, 251] width 256 height 283
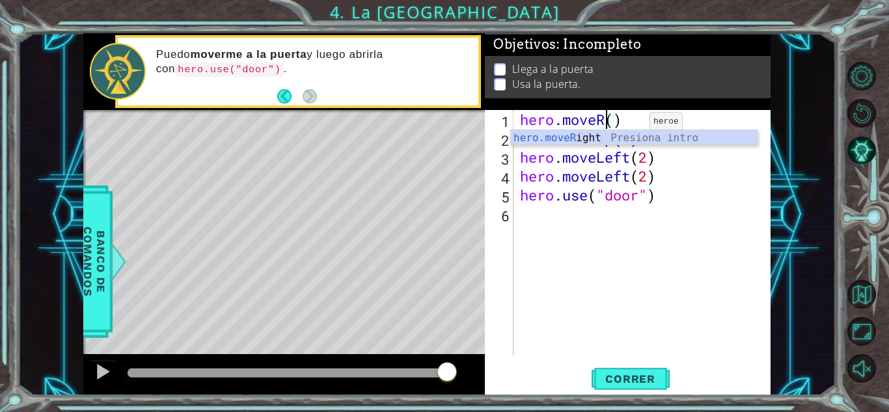
scroll to position [0, 4]
click at [618, 136] on div "hero.moveR ight Presiona intro" at bounding box center [634, 153] width 246 height 47
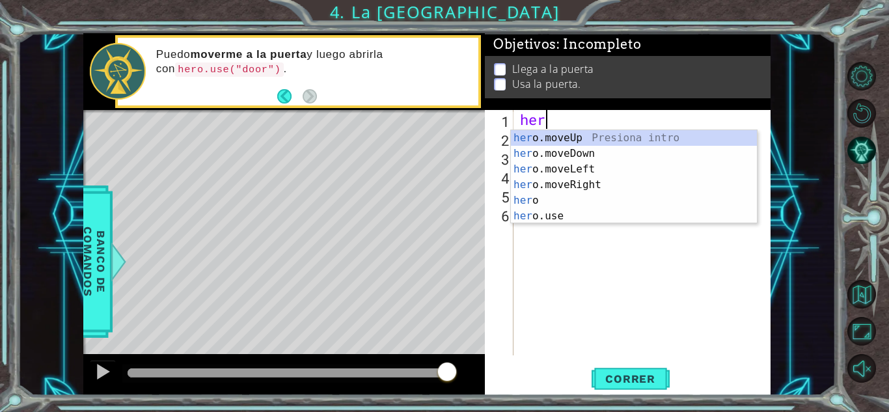
type textarea "h"
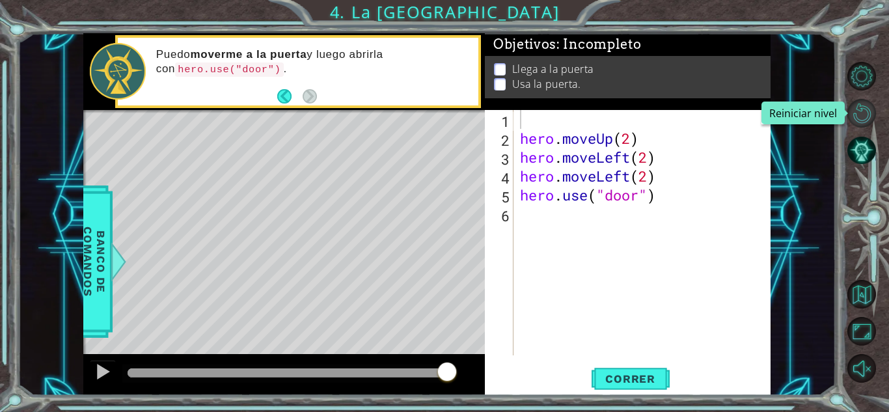
click at [859, 109] on button "Reiniciar nivel\a" at bounding box center [861, 113] width 29 height 29
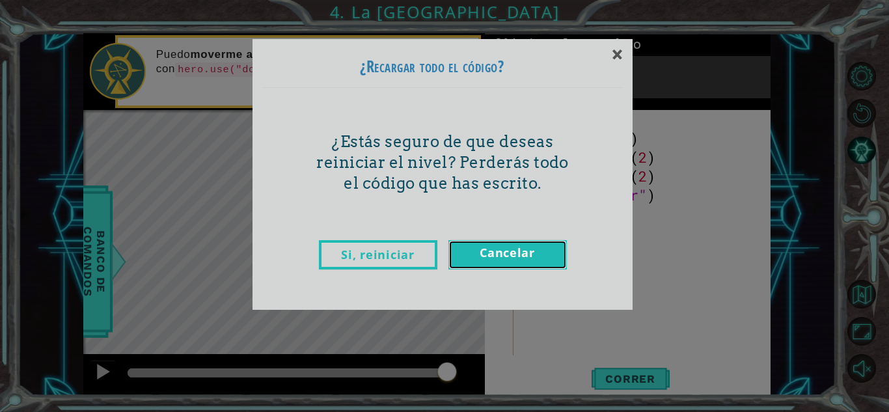
click at [520, 255] on link "Cancelar" at bounding box center [507, 254] width 118 height 29
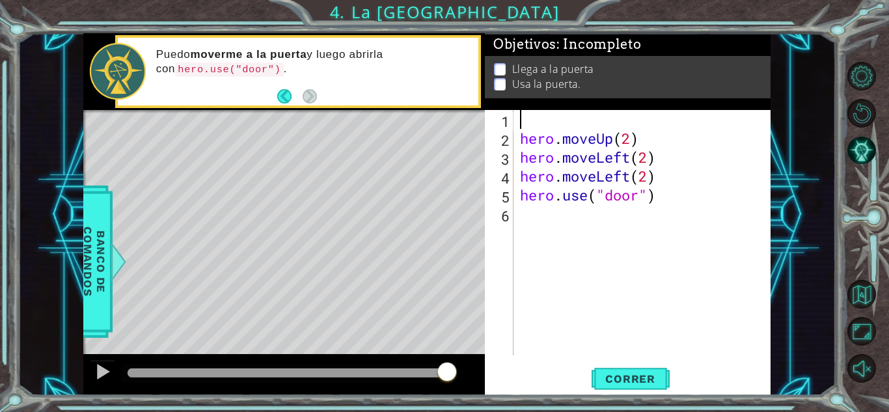
click at [658, 159] on div "hero . moveUp ( 2 ) hero . moveLeft ( 2 ) hero . moveLeft ( 2 ) hero . use ( "d…" at bounding box center [645, 251] width 256 height 283
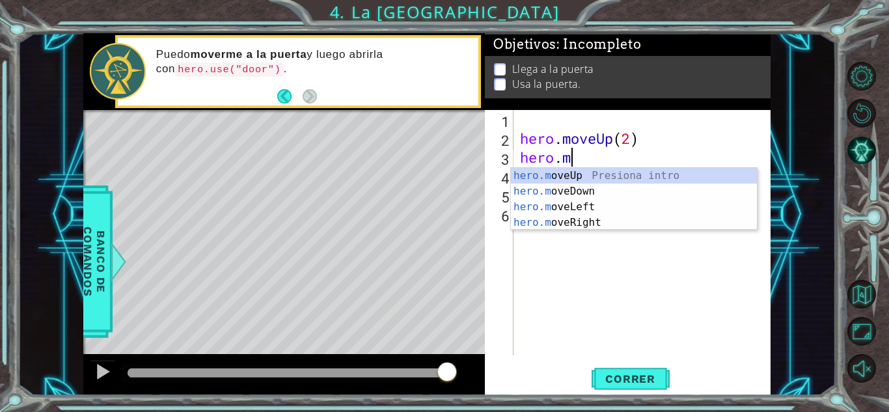
type textarea "h"
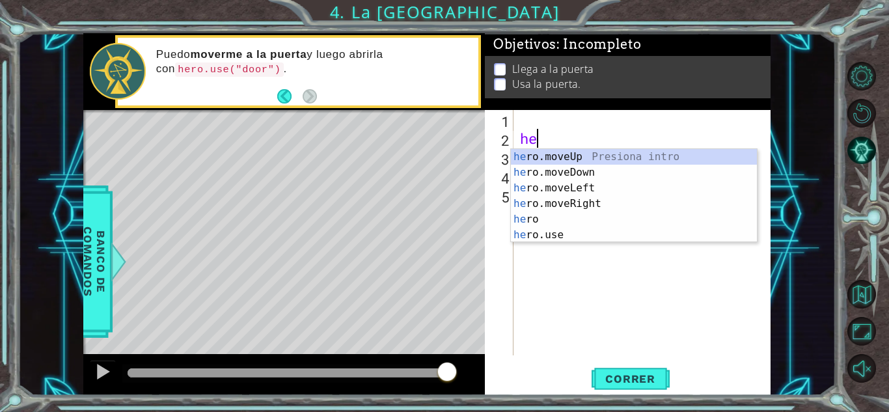
type textarea "h"
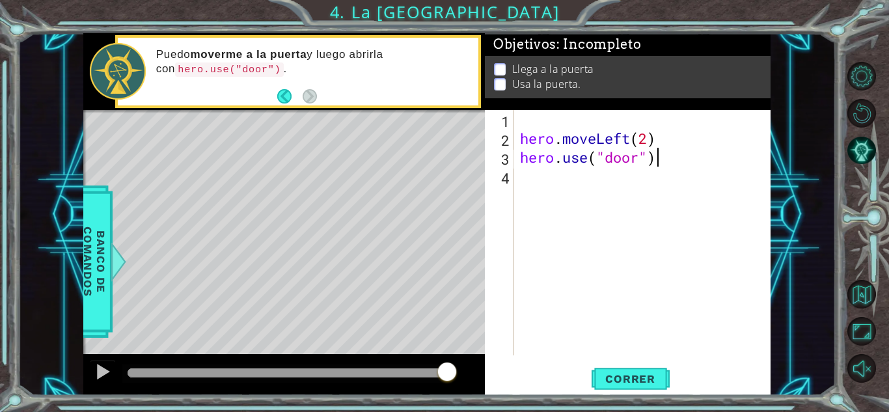
click at [658, 159] on div "hero . moveLeft ( 2 ) hero . use ( "door" )" at bounding box center [645, 251] width 256 height 283
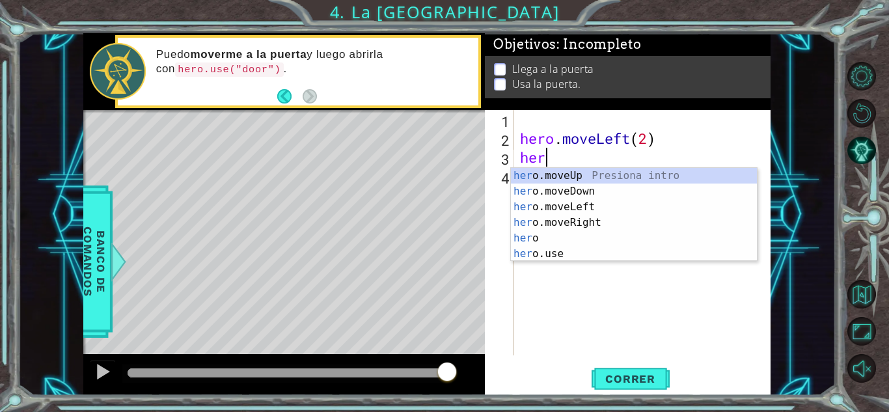
type textarea "h"
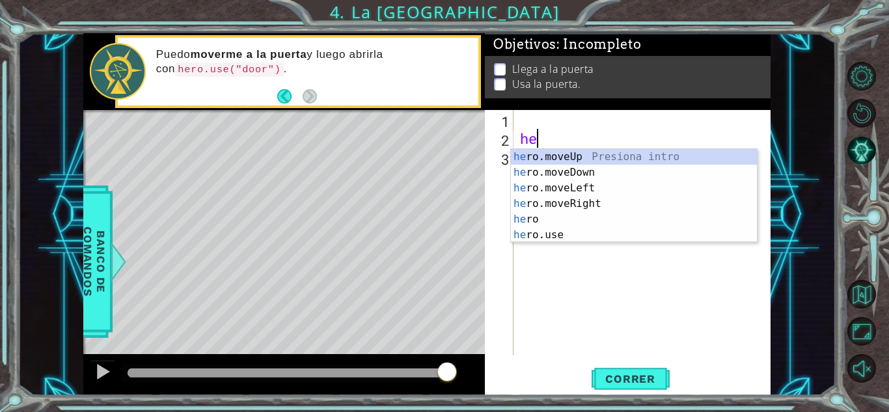
type textarea "h"
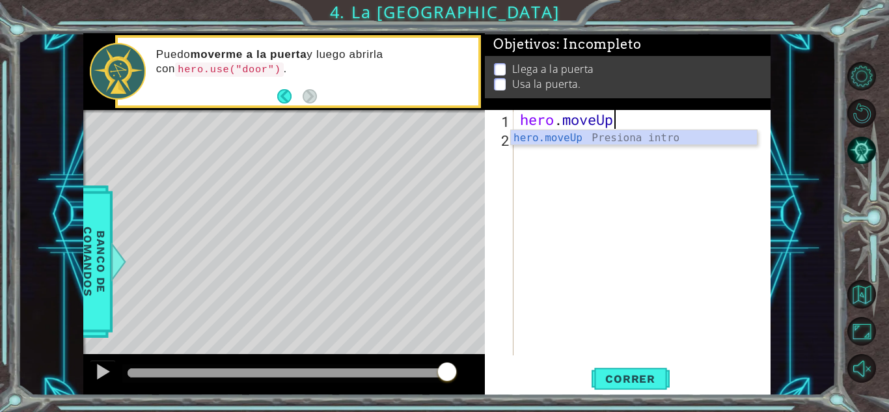
scroll to position [0, 4]
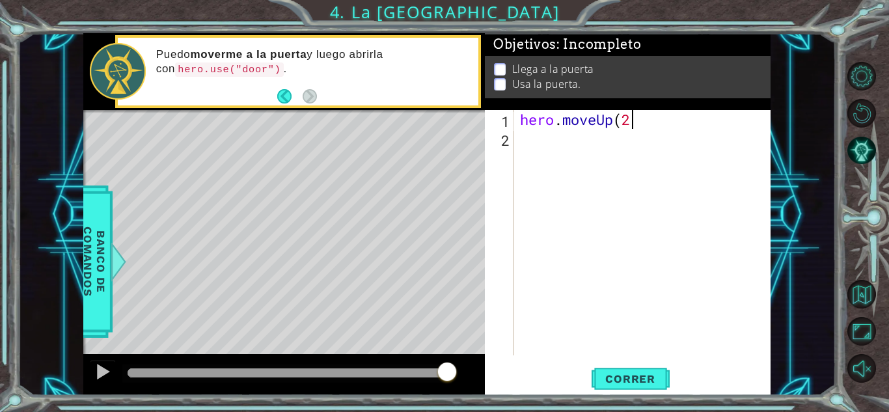
type textarea "hero.moveUp(2)"
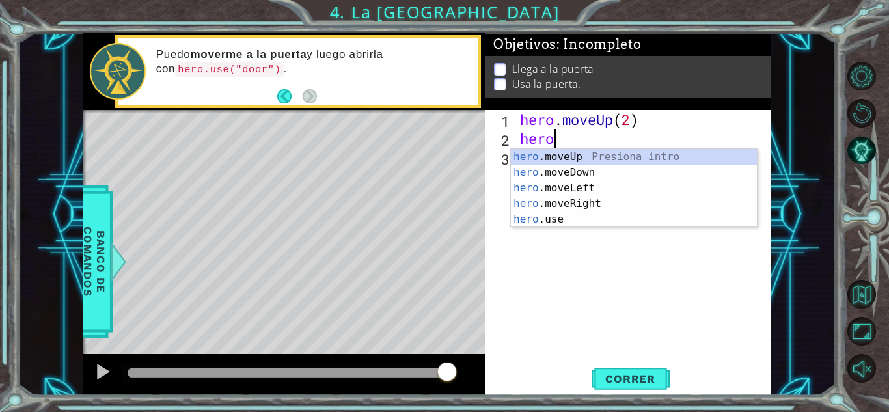
scroll to position [0, 1]
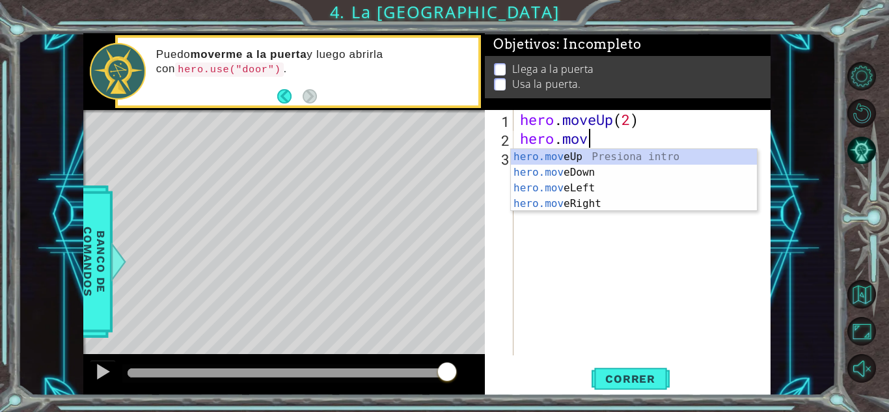
type textarea "hero.move"
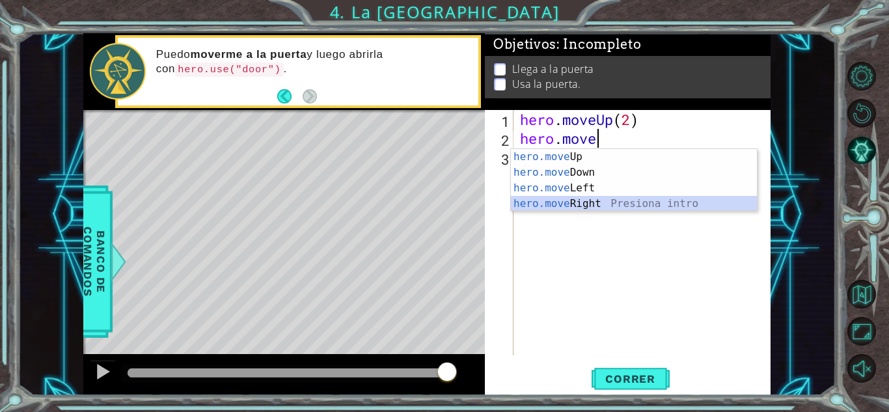
click at [591, 205] on div "hero.move Up Presiona intro hero.move Down Presiona intro hero.move Left Presio…" at bounding box center [634, 196] width 246 height 94
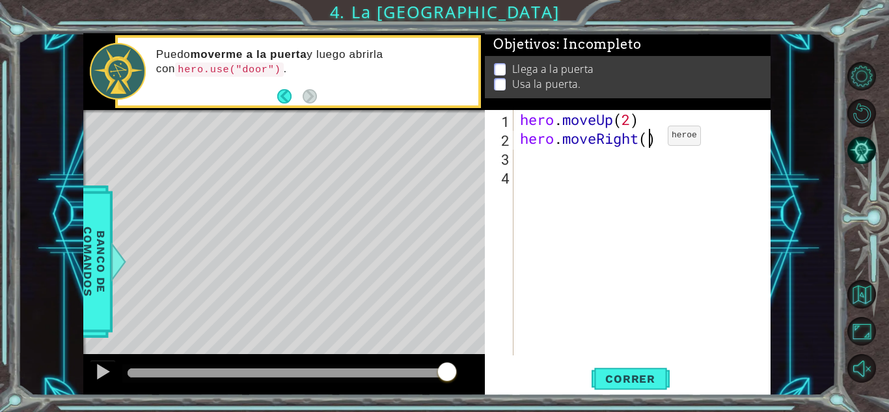
click at [648, 139] on div "hero . moveUp ( 2 ) hero . moveRight ( )" at bounding box center [645, 251] width 256 height 283
type textarea "hero.moveRight(2)"
type textarea "G"
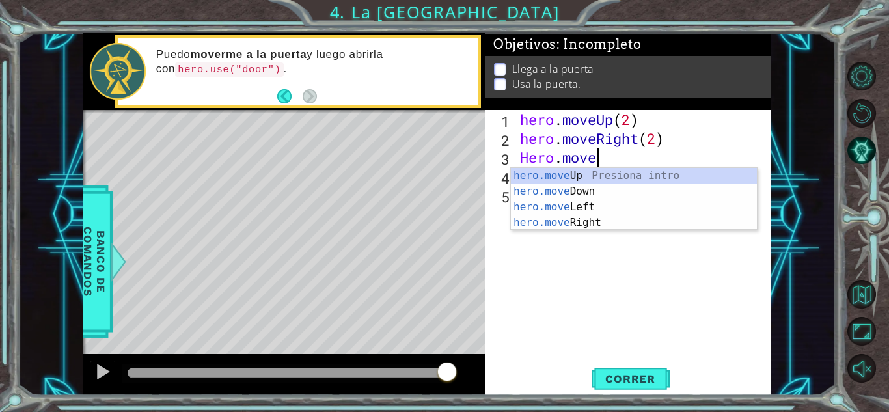
scroll to position [0, 3]
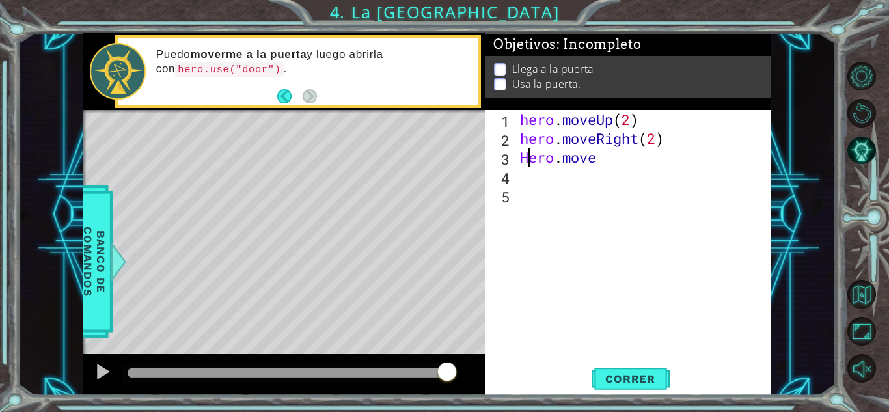
click at [526, 155] on div "hero . moveUp ( 2 ) hero . moveRight ( 2 ) Hero . move" at bounding box center [645, 251] width 256 height 283
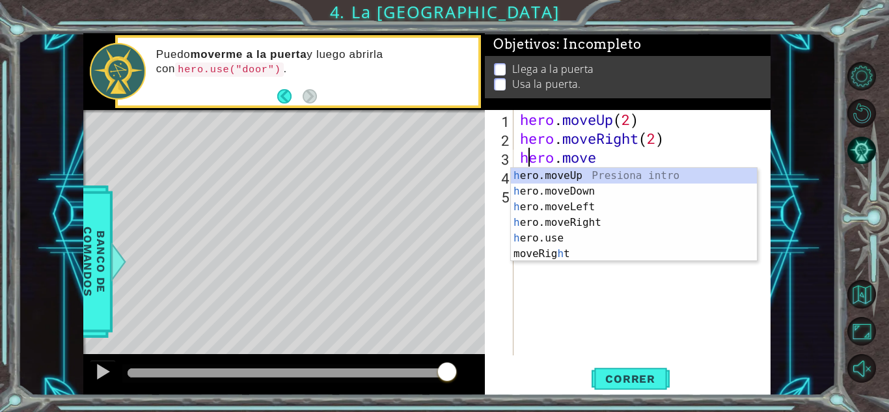
scroll to position [0, 0]
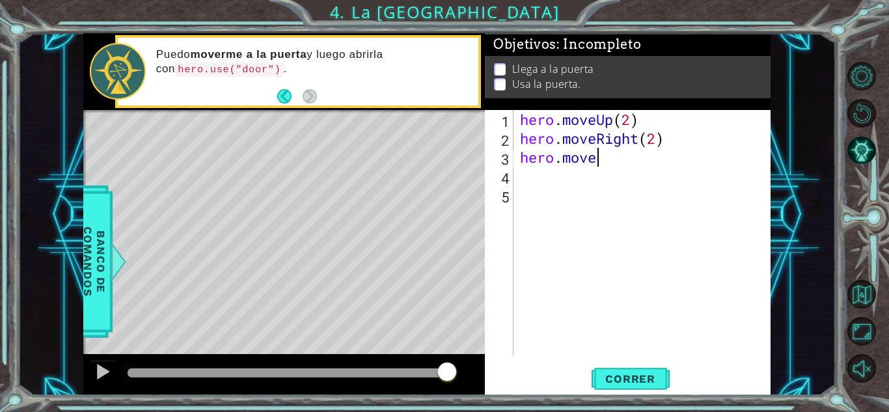
click at [601, 162] on div "hero . moveUp ( 2 ) hero . moveRight ( 2 ) hero . move" at bounding box center [645, 251] width 256 height 283
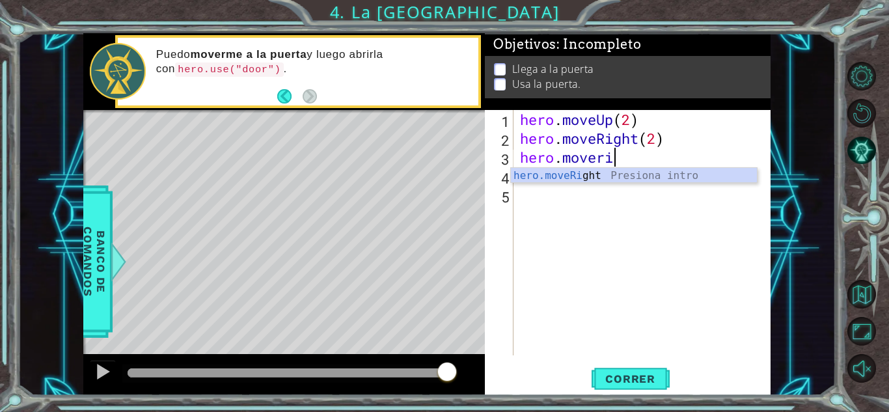
scroll to position [0, 4]
type textarea "hero.moverigt"
click at [625, 168] on div "hero.moveRig h t Presiona intro" at bounding box center [634, 191] width 246 height 47
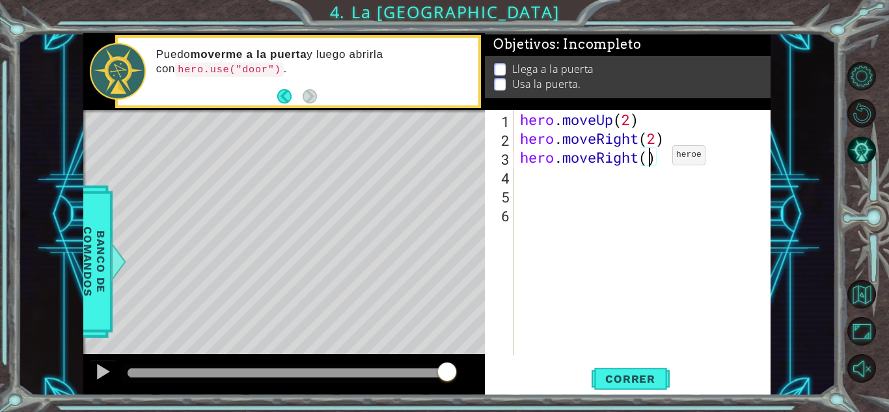
click at [652, 158] on div "hero . moveUp ( 2 ) hero . moveRight ( 2 ) hero . moveRight ( )" at bounding box center [645, 251] width 256 height 283
type textarea "hero.moveRight(2)"
click at [547, 184] on div "hero . moveUp ( 2 ) hero . moveRight ( 2 ) hero . moveRight ( 2 )" at bounding box center [645, 251] width 256 height 283
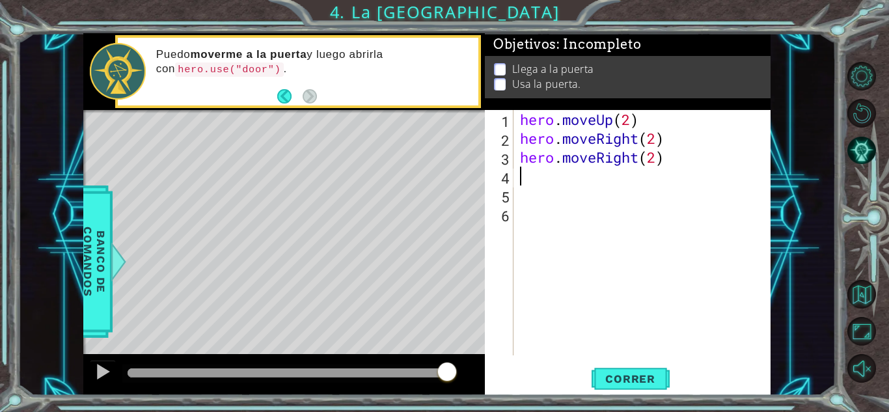
type textarea "g"
click at [656, 381] on span "Correr" at bounding box center [630, 378] width 76 height 13
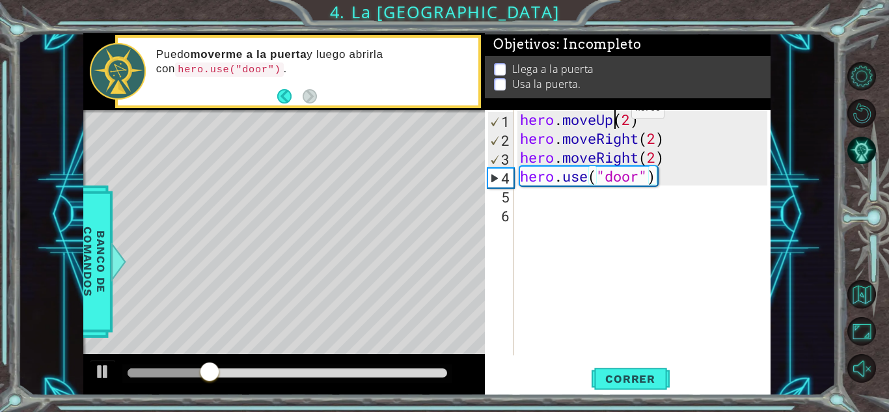
click at [611, 112] on div "hero . moveUp ( 2 ) hero . moveRight ( 2 ) hero . moveRight ( 2 ) hero . use ( …" at bounding box center [645, 251] width 256 height 283
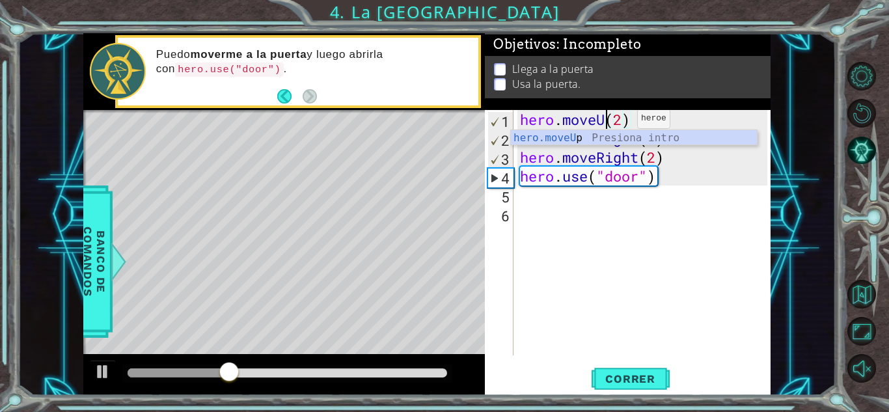
scroll to position [0, 4]
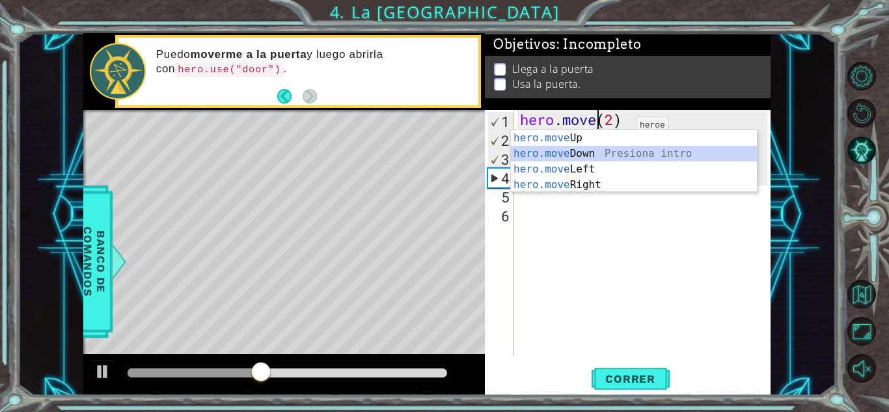
click at [601, 153] on div "hero.move Up Presiona intro hero.move Down Presiona intro hero.move Left Presio…" at bounding box center [634, 177] width 246 height 94
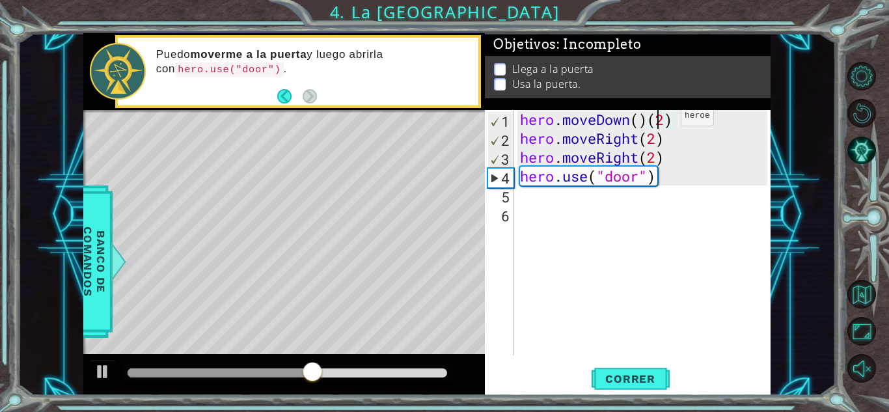
click at [661, 119] on div "hero . moveDown ( ) ( 2 ) hero . moveRight ( 2 ) hero . moveRight ( 2 ) hero . …" at bounding box center [645, 251] width 256 height 283
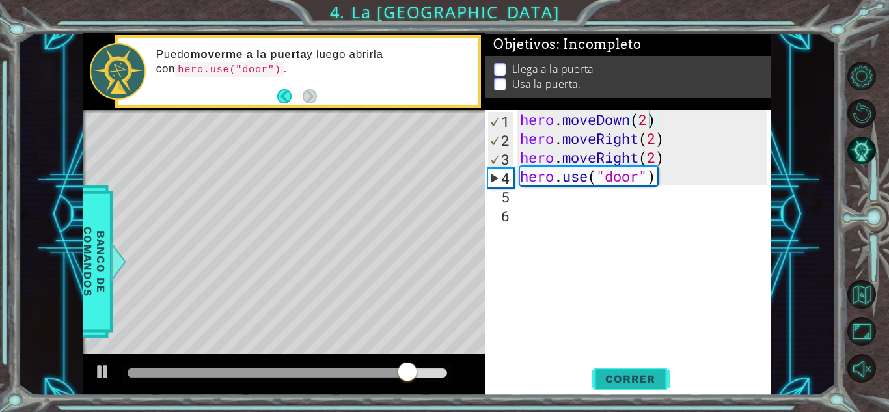
click at [648, 370] on button "Correr" at bounding box center [630, 378] width 78 height 29
click at [623, 372] on span "Correr" at bounding box center [630, 378] width 76 height 13
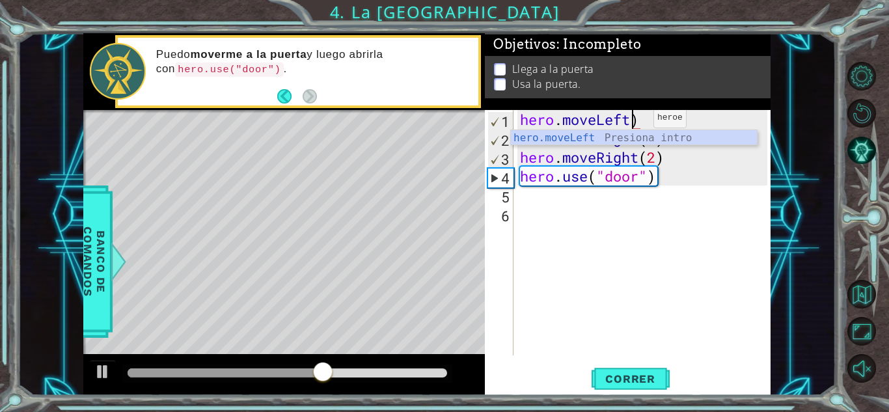
scroll to position [0, 5]
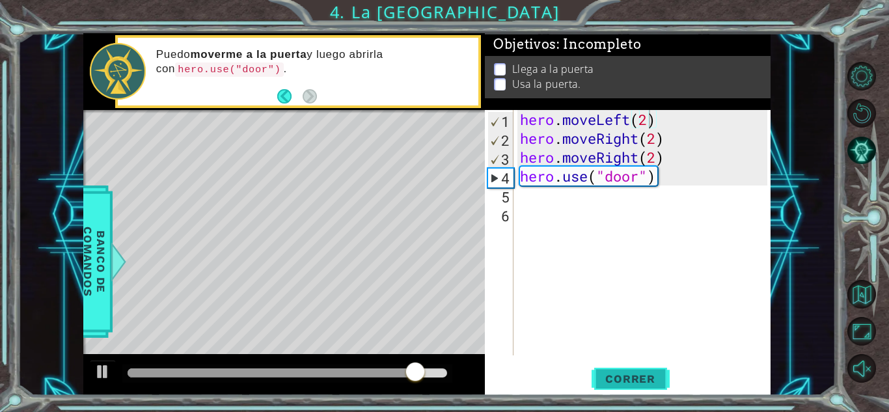
click at [614, 369] on button "Correr" at bounding box center [630, 378] width 78 height 29
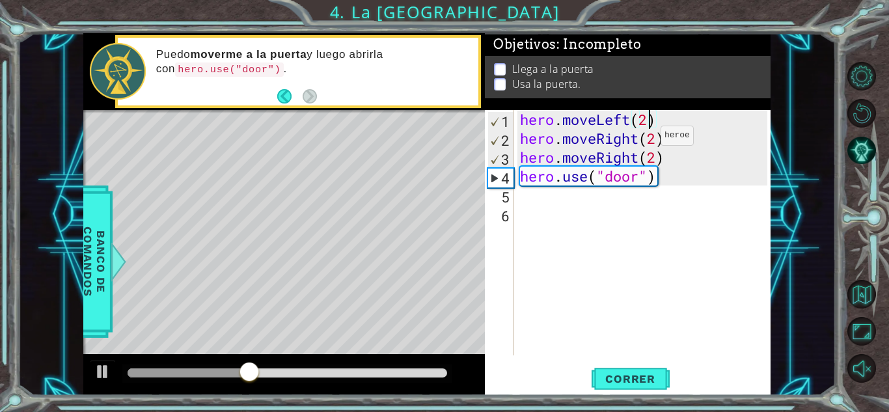
click at [641, 139] on div "hero . moveLeft ( 2 ) hero . moveRight ( 2 ) hero . moveRight ( 2 ) hero . use …" at bounding box center [645, 251] width 256 height 283
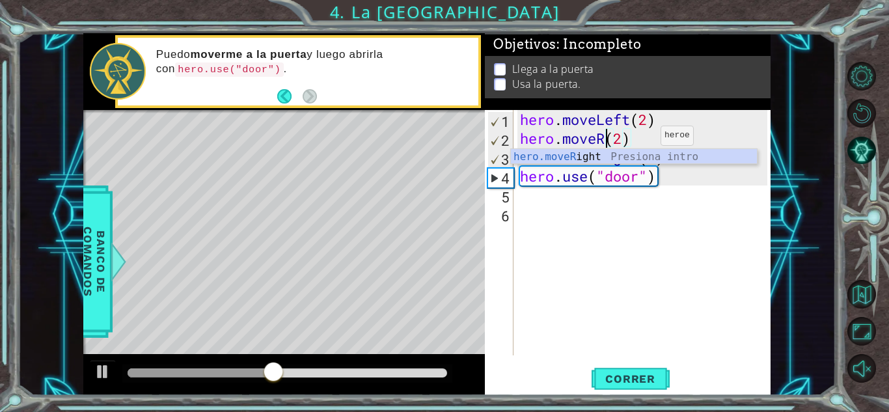
scroll to position [0, 4]
type textarea "hero.moveUp(2)"
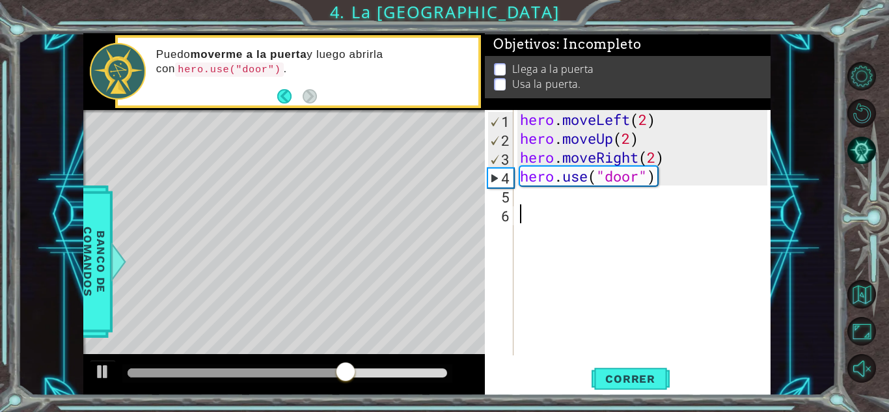
click at [654, 311] on div "hero . moveLeft ( 2 ) hero . moveUp ( 2 ) hero . moveRight ( 2 ) hero . use ( "…" at bounding box center [645, 251] width 256 height 283
click at [636, 382] on span "Correr" at bounding box center [630, 378] width 76 height 13
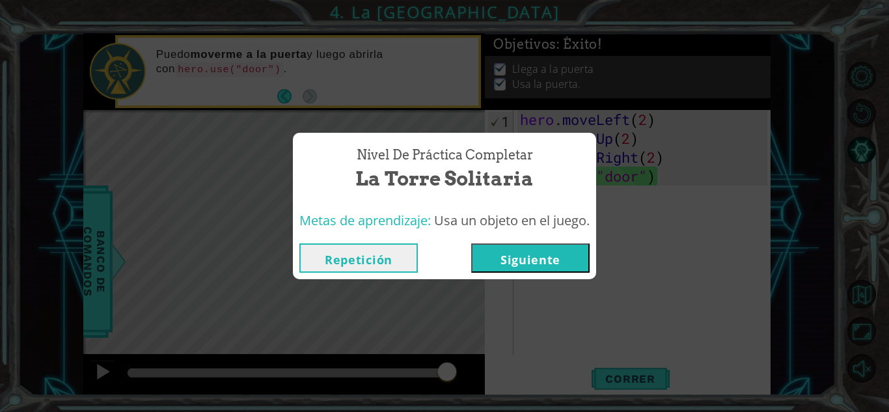
click at [558, 261] on button "Siguiente" at bounding box center [530, 257] width 118 height 29
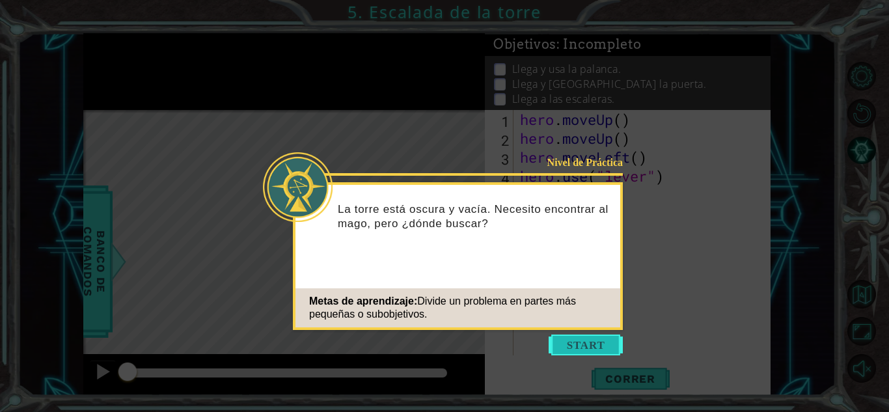
click at [581, 338] on button "Start" at bounding box center [585, 344] width 74 height 21
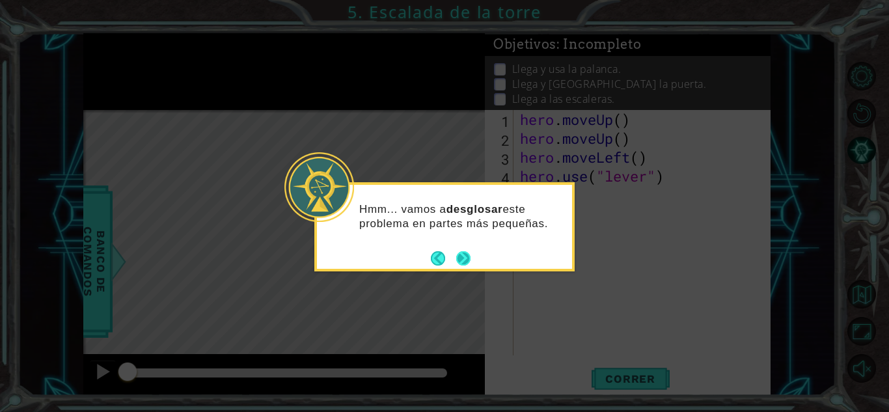
click at [460, 247] on div "Hmm... vamos a desglosar este problema en partes más pequeñas." at bounding box center [444, 223] width 255 height 66
click at [460, 253] on div "Hmm... vamos a desglosar este problema en partes más pequeñas." at bounding box center [444, 220] width 255 height 71
click at [460, 253] on button "Next" at bounding box center [463, 258] width 14 height 14
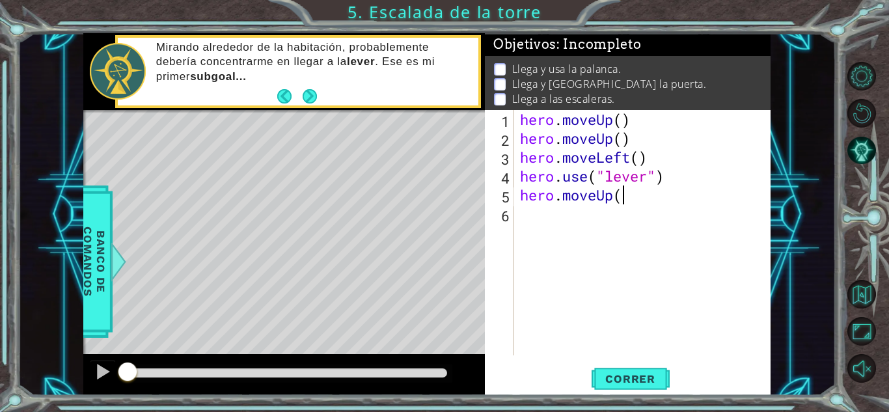
scroll to position [0, 4]
type textarea "hero.moveUp(2)"
click at [557, 215] on div "hero . moveUp ( ) hero . moveUp ( ) hero . moveLeft ( ) hero . use ( "lever" ) …" at bounding box center [645, 251] width 256 height 283
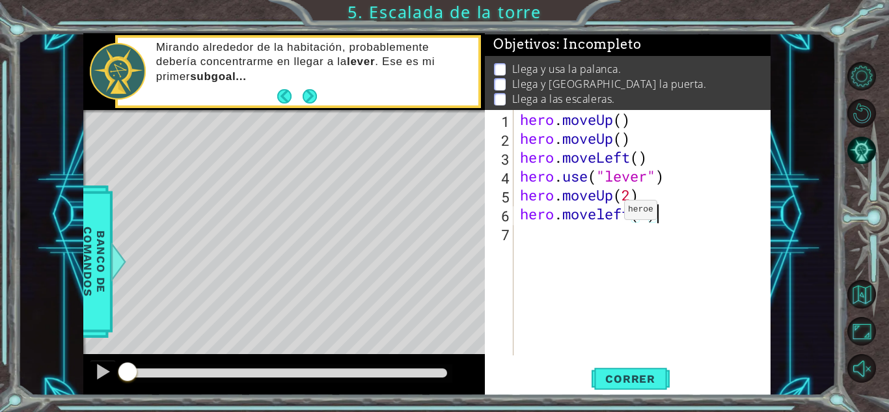
click at [604, 213] on div "hero . moveUp ( ) hero . moveUp ( ) hero . moveLeft ( ) hero . use ( "lever" ) …" at bounding box center [645, 251] width 256 height 283
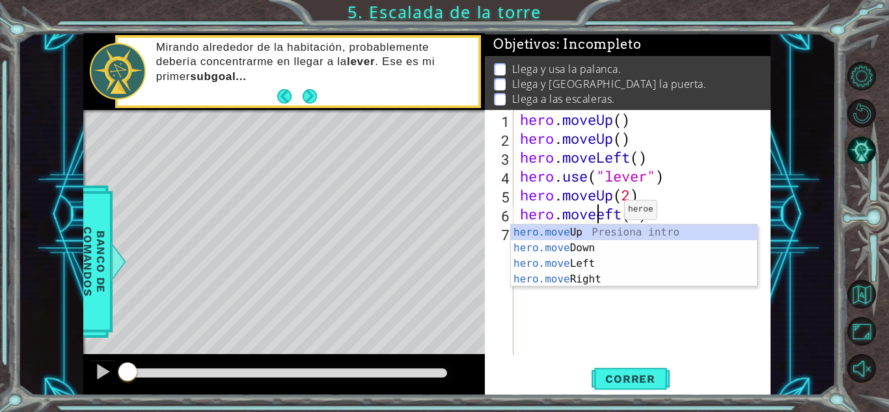
type textarea "hero.moveLeft(1)"
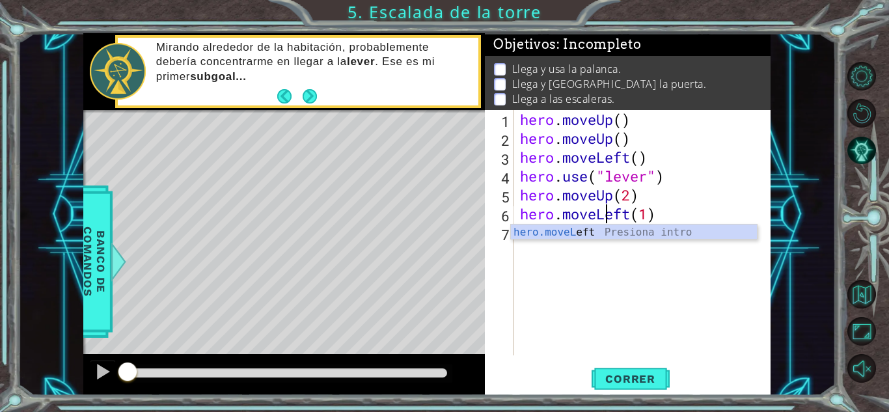
click at [664, 252] on div "hero . moveUp ( ) hero . moveUp ( ) hero . moveLeft ( ) hero . use ( "lever" ) …" at bounding box center [645, 251] width 256 height 283
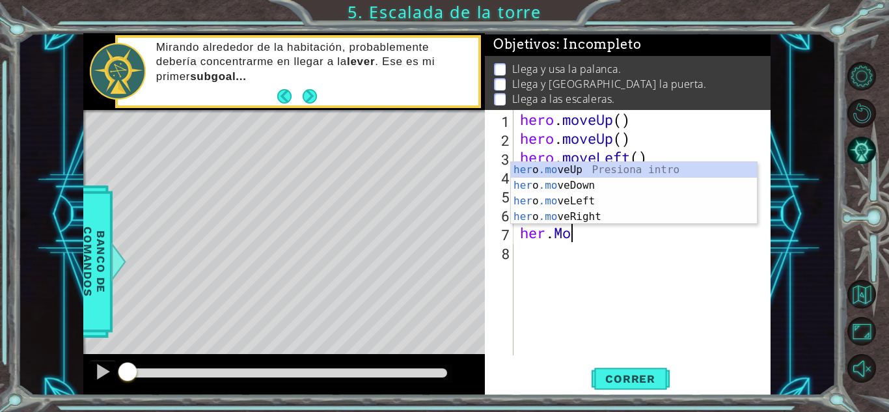
scroll to position [0, 2]
type textarea "her."
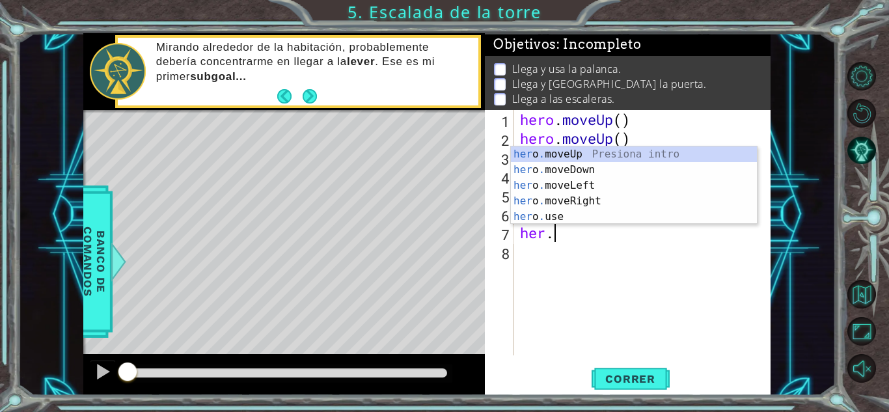
scroll to position [0, 1]
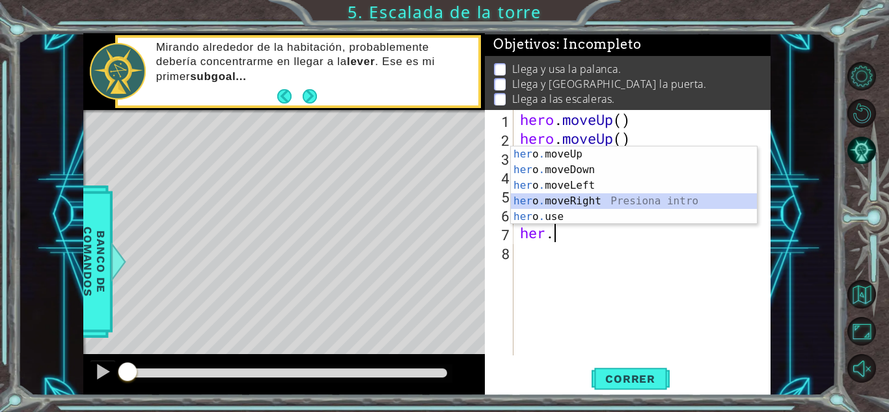
click at [586, 198] on div "her o . moveUp Presiona intro her o . moveDown Presiona intro her o . moveLeft …" at bounding box center [634, 200] width 246 height 109
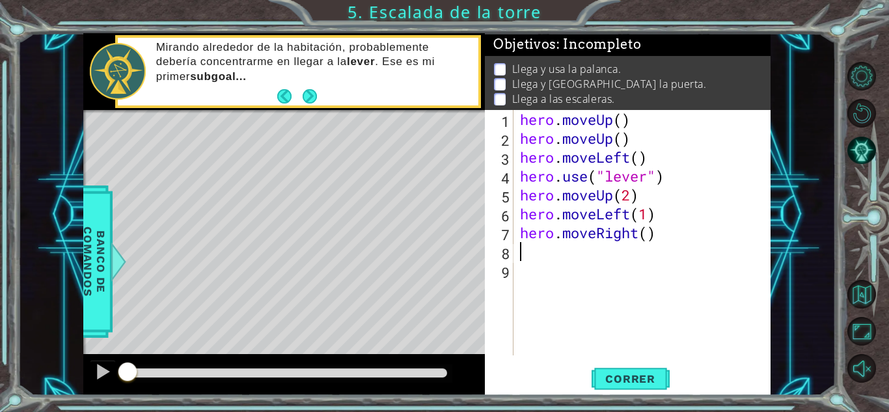
scroll to position [0, 0]
type textarea "2"
click at [651, 232] on div "hero . moveUp ( ) hero . moveUp ( ) hero . moveLeft ( ) hero . use ( "lever" ) …" at bounding box center [645, 251] width 256 height 283
type textarea "hero.moveRight(2)"
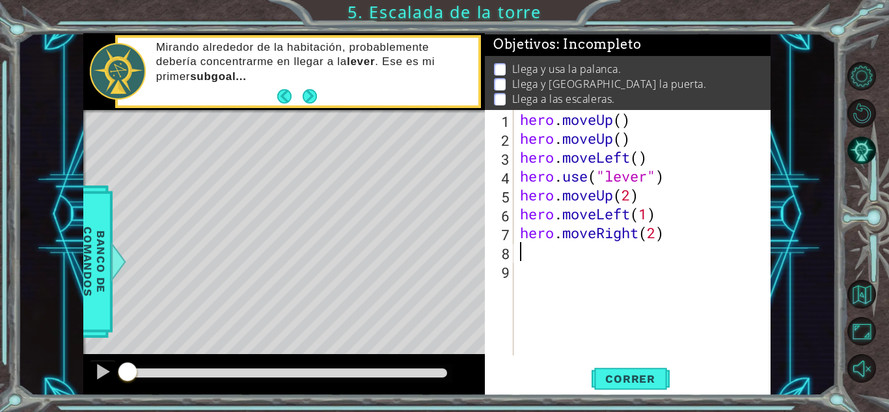
click at [564, 260] on div "hero . moveUp ( ) hero . moveUp ( ) hero . moveLeft ( ) hero . use ( "lever" ) …" at bounding box center [645, 251] width 256 height 283
click at [645, 369] on button "Correr" at bounding box center [630, 378] width 78 height 29
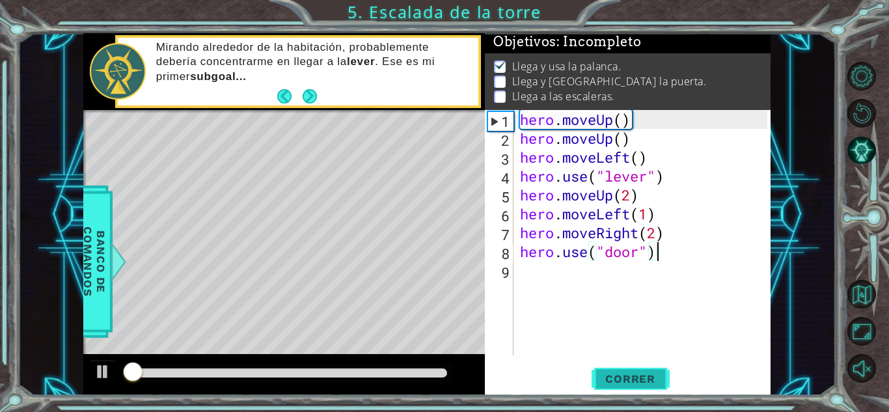
scroll to position [10, 0]
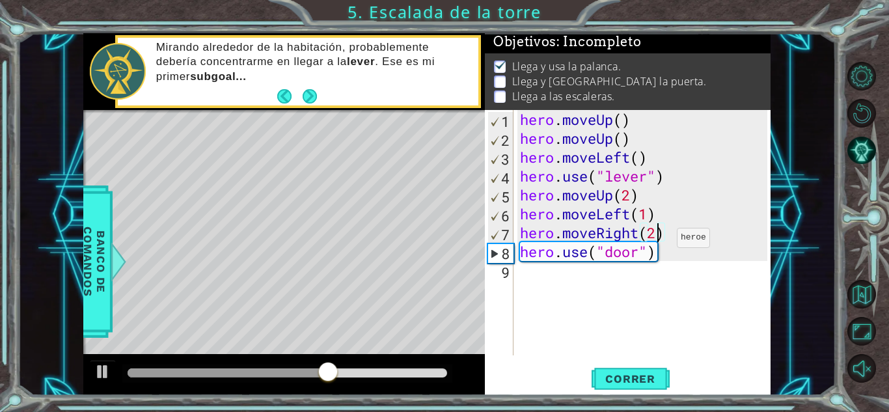
click at [657, 241] on div "hero . moveUp ( ) hero . moveUp ( ) hero . moveLeft ( ) hero . use ( "lever" ) …" at bounding box center [645, 251] width 256 height 283
click at [627, 381] on span "Correr" at bounding box center [630, 378] width 76 height 13
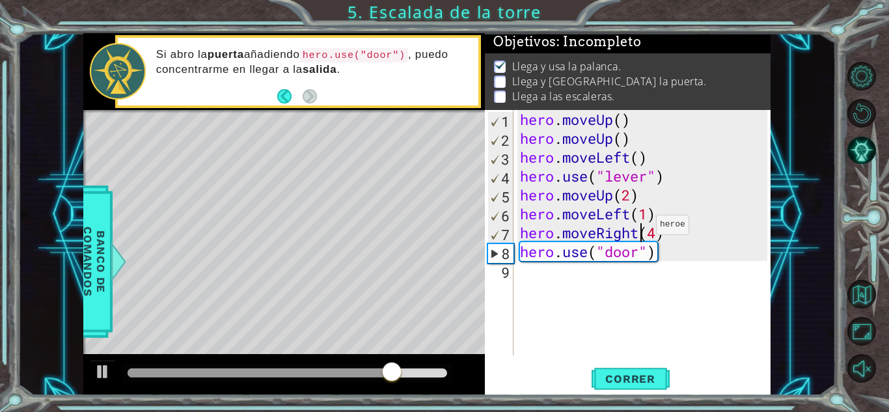
click at [636, 228] on div "hero . moveUp ( ) hero . moveUp ( ) hero . moveLeft ( ) hero . use ( "lever" ) …" at bounding box center [645, 251] width 256 height 283
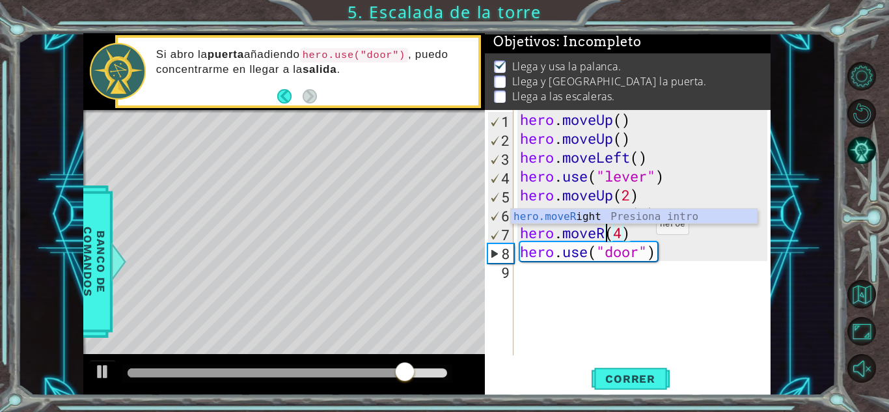
scroll to position [0, 4]
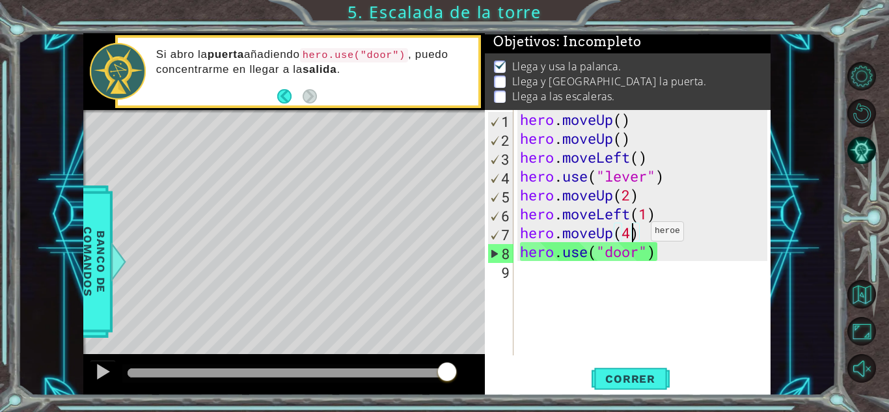
click at [631, 234] on div "hero . moveUp ( ) hero . moveUp ( ) hero . moveLeft ( ) hero . use ( "lever" ) …" at bounding box center [645, 251] width 256 height 283
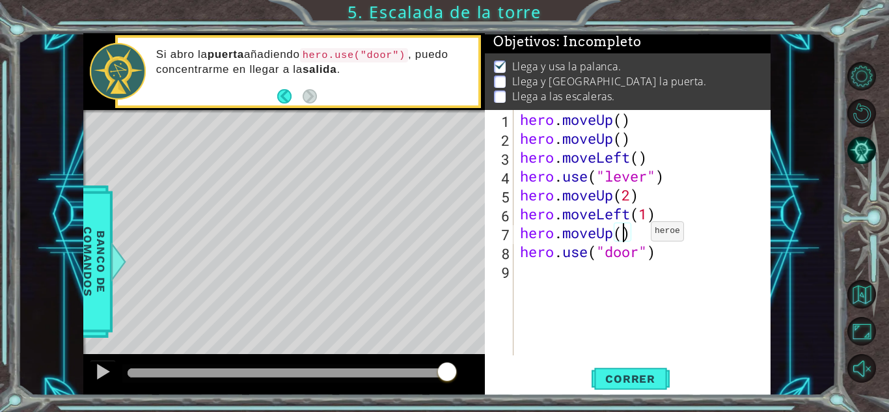
scroll to position [0, 5]
click at [625, 373] on span "Correr" at bounding box center [630, 378] width 76 height 13
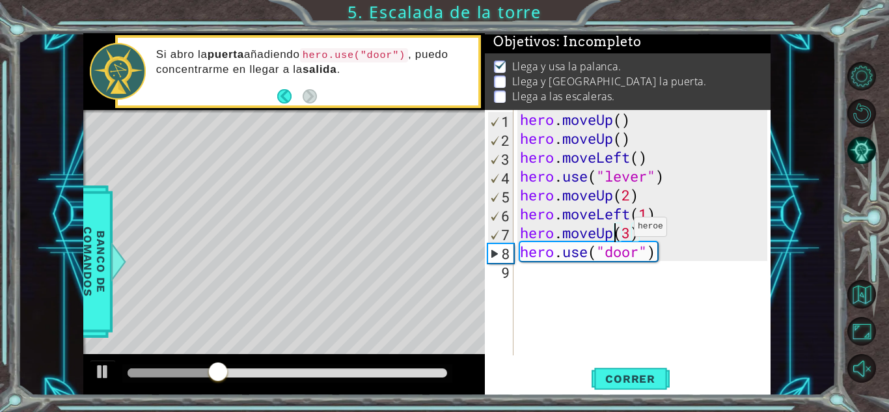
click at [614, 230] on div "hero . moveUp ( ) hero . moveUp ( ) hero . moveLeft ( ) hero . use ( "lever" ) …" at bounding box center [645, 251] width 256 height 283
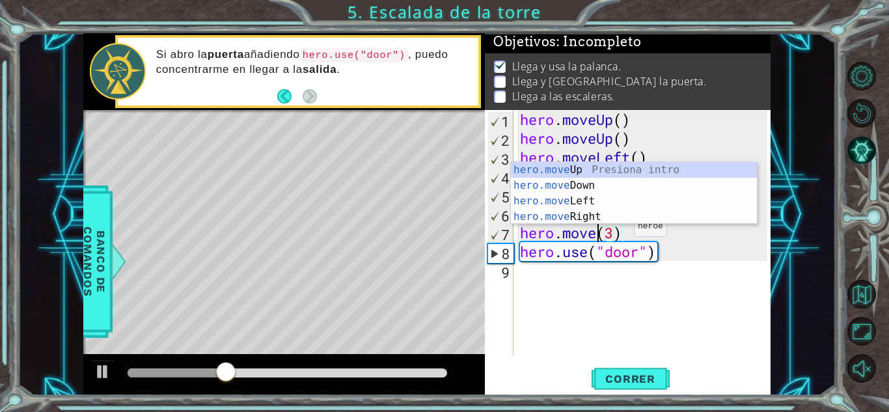
scroll to position [0, 4]
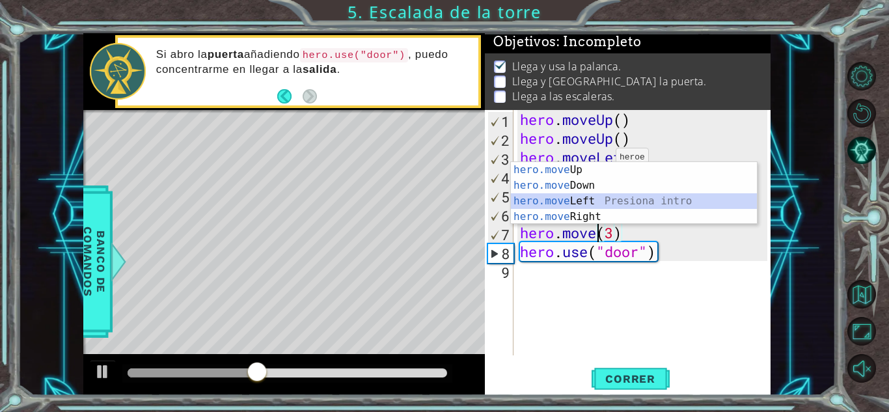
click at [578, 200] on div "hero.move Up Presiona intro hero.move Down Presiona intro hero.move Left Presio…" at bounding box center [634, 209] width 246 height 94
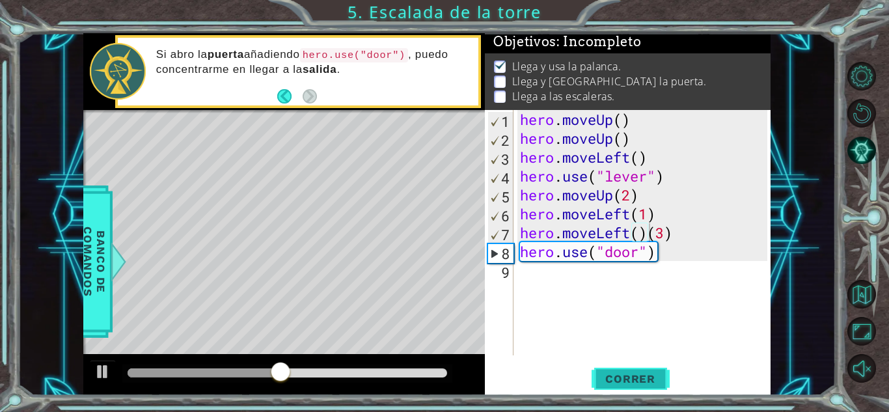
click at [633, 376] on span "Correr" at bounding box center [630, 378] width 76 height 13
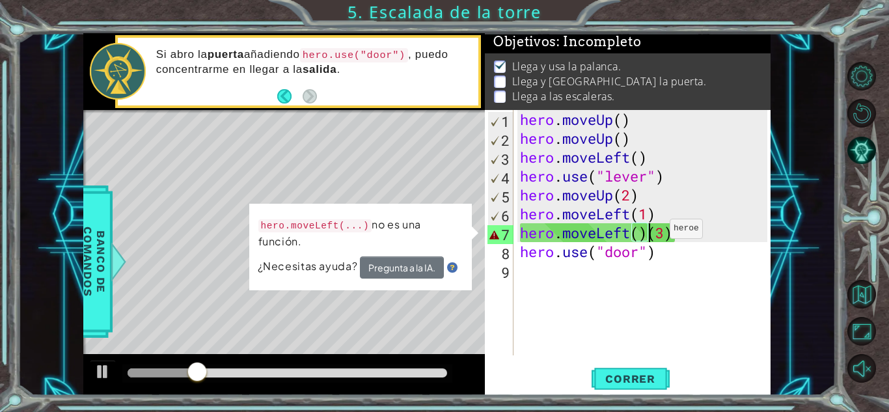
click at [650, 232] on div "hero . moveUp ( ) hero . moveUp ( ) hero . moveLeft ( ) hero . use ( "lever" ) …" at bounding box center [645, 251] width 256 height 283
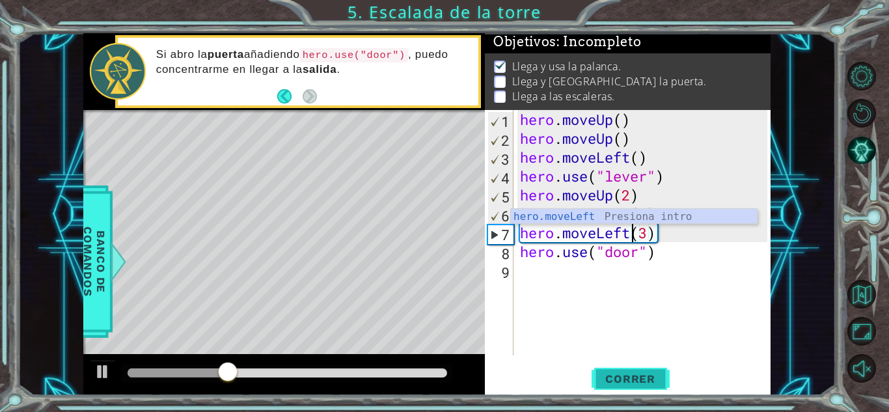
click at [621, 368] on button "Correr" at bounding box center [630, 378] width 78 height 29
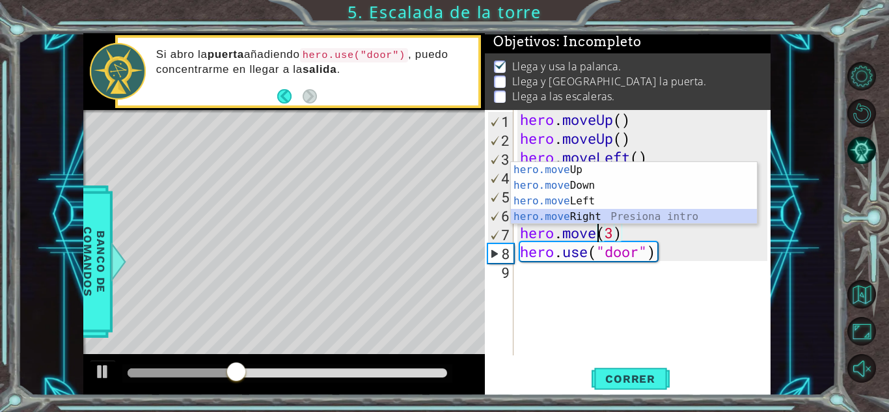
click at [610, 215] on div "hero.move Up Presiona intro hero.move Down Presiona intro hero.move Left Presio…" at bounding box center [634, 209] width 246 height 94
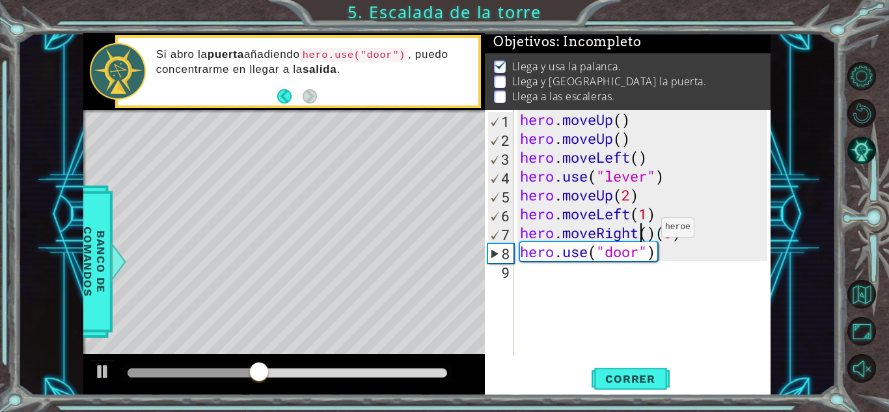
click at [641, 230] on div "hero . moveUp ( ) hero . moveUp ( ) hero . moveLeft ( ) hero . use ( "lever" ) …" at bounding box center [645, 251] width 256 height 283
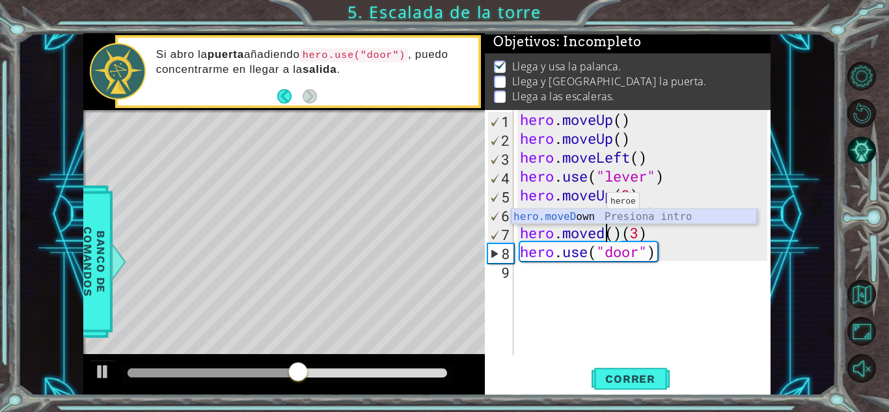
click at [587, 213] on div "hero.moveD own Presiona intro" at bounding box center [634, 232] width 246 height 47
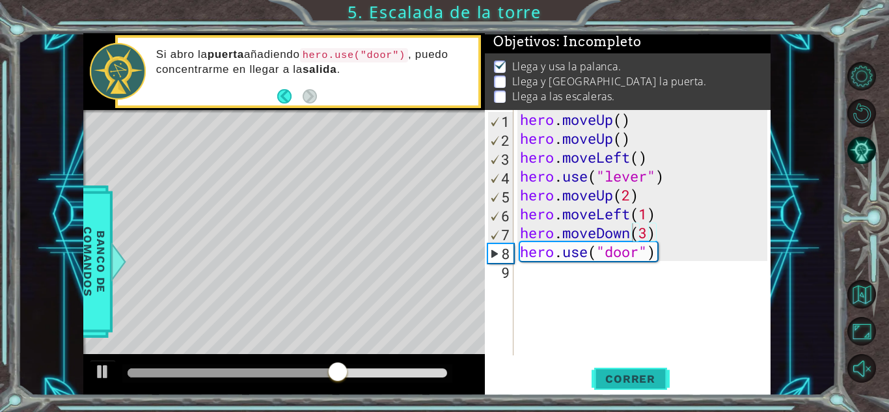
click at [630, 384] on span "Correr" at bounding box center [630, 378] width 76 height 13
click at [635, 234] on div "hero . moveUp ( ) hero . moveUp ( ) hero . moveLeft ( ) hero . use ( "lever" ) …" at bounding box center [645, 251] width 256 height 283
click at [643, 377] on span "Correr" at bounding box center [630, 378] width 76 height 13
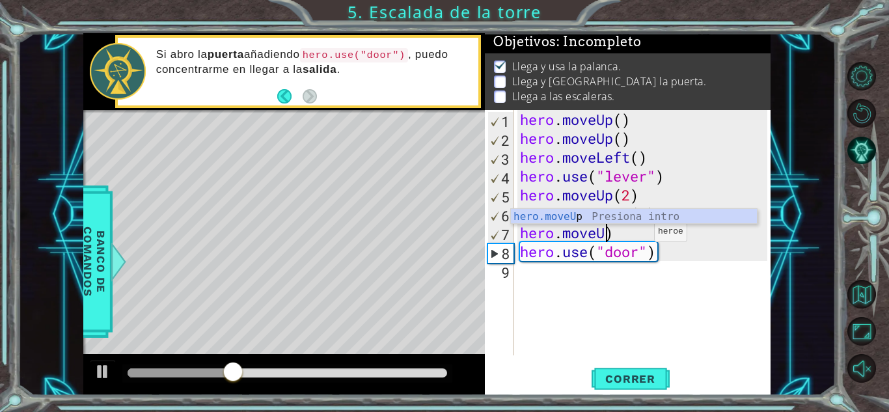
scroll to position [0, 3]
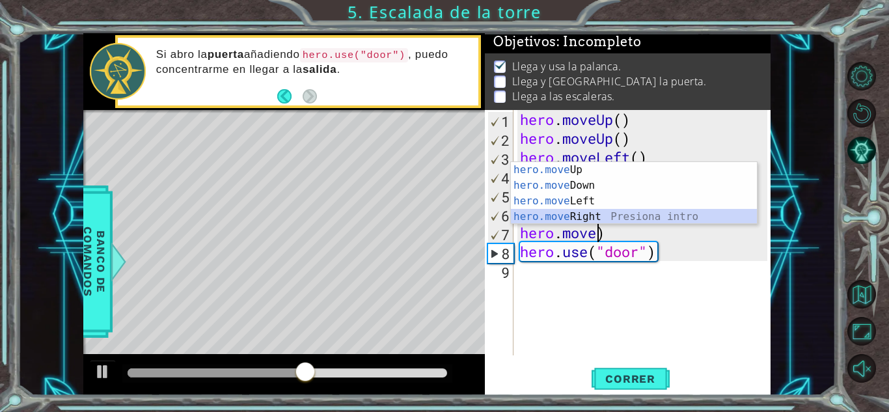
click at [591, 220] on div "hero.move Up Presiona intro hero.move Down Presiona intro hero.move Left Presio…" at bounding box center [634, 209] width 246 height 94
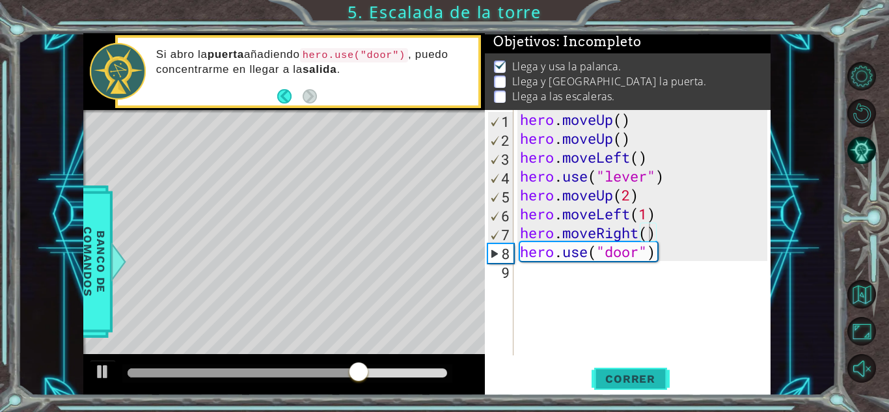
click at [625, 388] on button "Correr" at bounding box center [630, 378] width 78 height 29
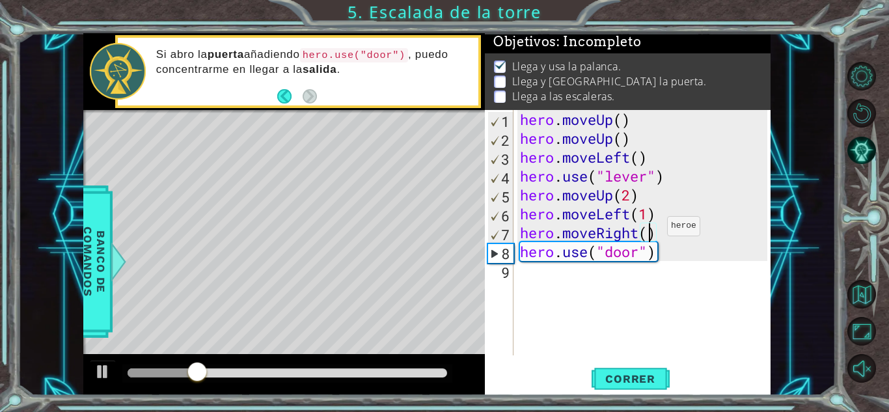
click at [647, 229] on div "hero . moveUp ( ) hero . moveUp ( ) hero . moveLeft ( ) hero . use ( "lever" ) …" at bounding box center [645, 251] width 256 height 283
click at [632, 383] on span "Correr" at bounding box center [630, 378] width 76 height 13
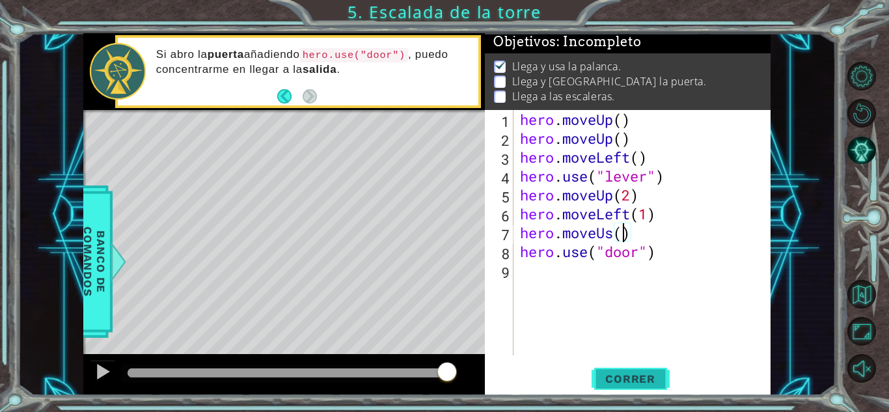
scroll to position [0, 5]
click at [660, 372] on span "Correr" at bounding box center [630, 378] width 76 height 13
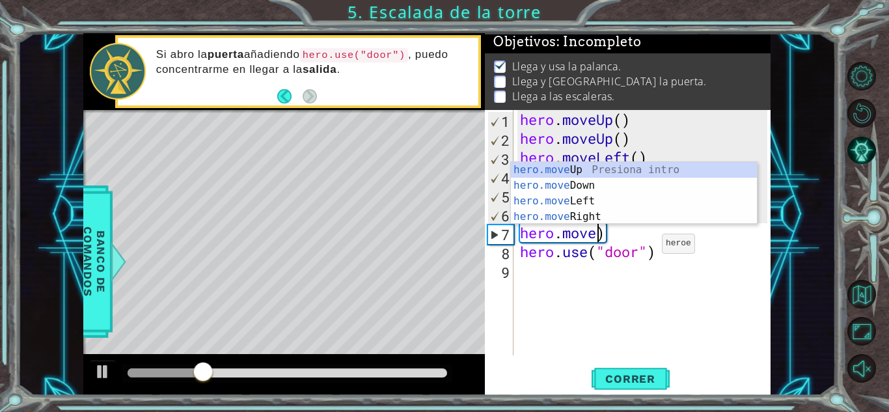
scroll to position [0, 3]
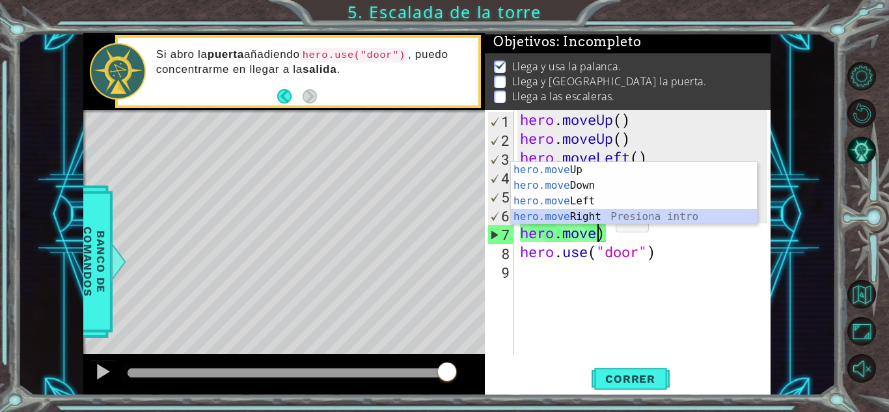
click at [589, 219] on div "hero.move Up Presiona intro hero.move Down Presiona intro hero.move Left Presio…" at bounding box center [634, 209] width 246 height 94
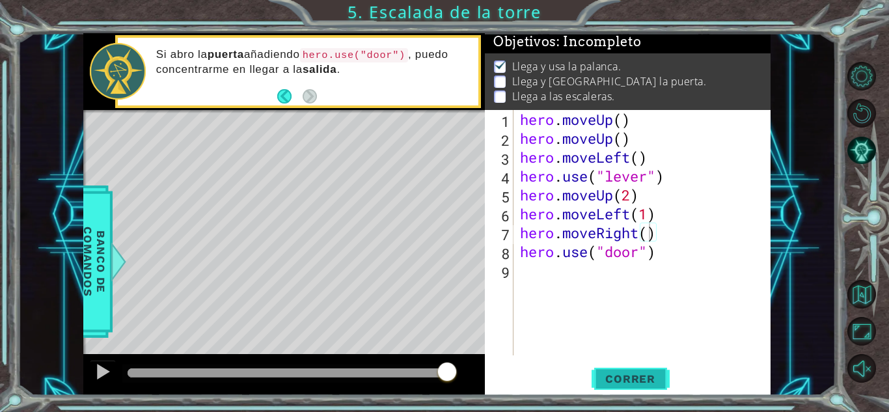
click at [619, 372] on span "Correr" at bounding box center [630, 378] width 76 height 13
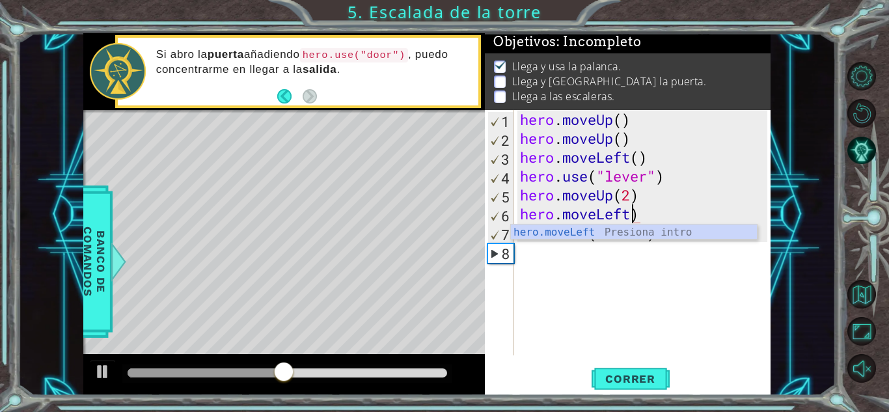
scroll to position [0, 5]
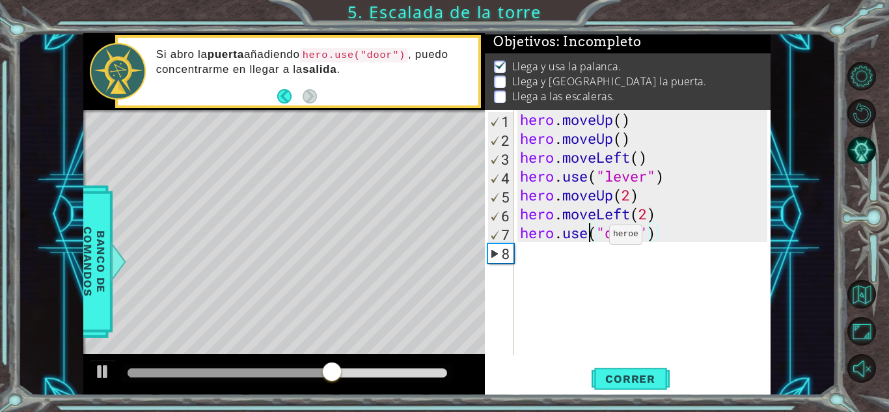
click at [589, 237] on div "hero . moveUp ( ) hero . moveUp ( ) hero . moveLeft ( ) hero . use ( "lever" ) …" at bounding box center [645, 251] width 256 height 283
type textarea "hero.use("door")"
drag, startPoint x: 708, startPoint y: 283, endPoint x: 639, endPoint y: 375, distance: 115.7
click at [639, 375] on div "hero.use("door") 1 2 3 4 5 6 7 8 hero . moveUp ( ) hero . moveUp ( ) hero . mov…" at bounding box center [628, 252] width 286 height 285
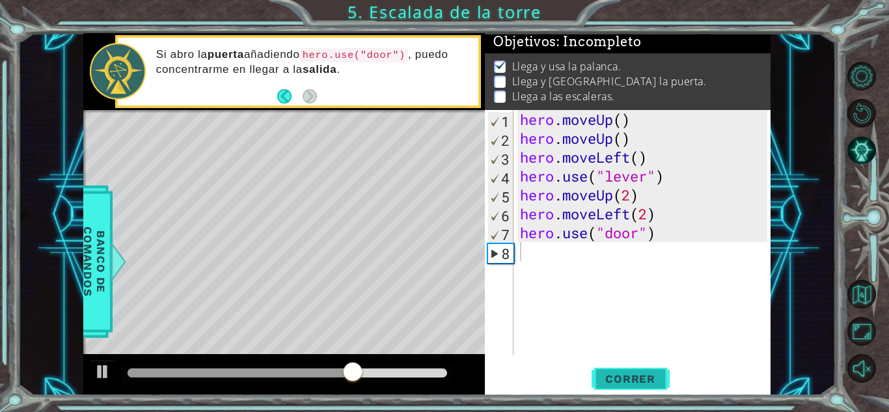
click at [639, 375] on span "Correr" at bounding box center [630, 378] width 76 height 13
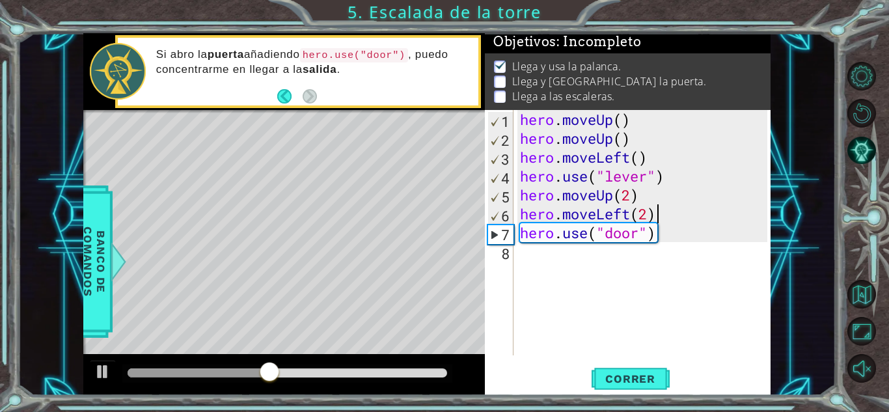
click at [666, 221] on div "hero . moveUp ( ) hero . moveUp ( ) hero . moveLeft ( ) hero . use ( "lever" ) …" at bounding box center [645, 251] width 256 height 283
type textarea "hero.moveLeft(2)"
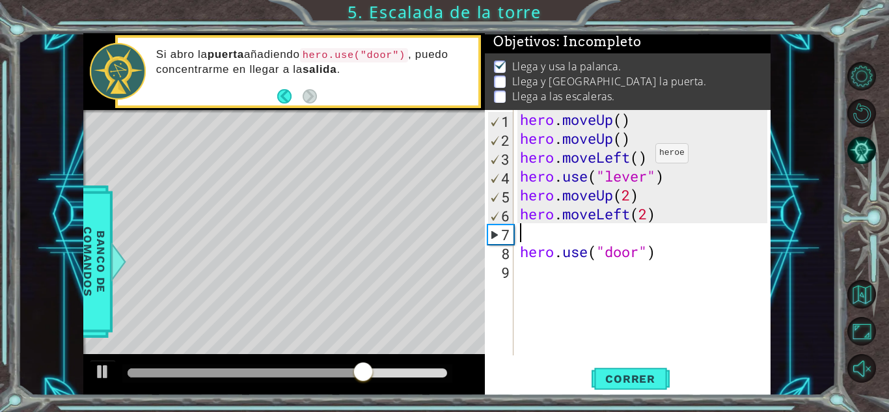
click at [636, 156] on div "hero . moveUp ( ) hero . moveUp ( ) hero . moveLeft ( ) hero . use ( "lever" ) …" at bounding box center [645, 251] width 256 height 283
click at [637, 158] on div "hero . moveUp ( ) hero . moveUp ( ) hero . moveLeft ( ) hero . use ( "lever" ) …" at bounding box center [645, 251] width 256 height 283
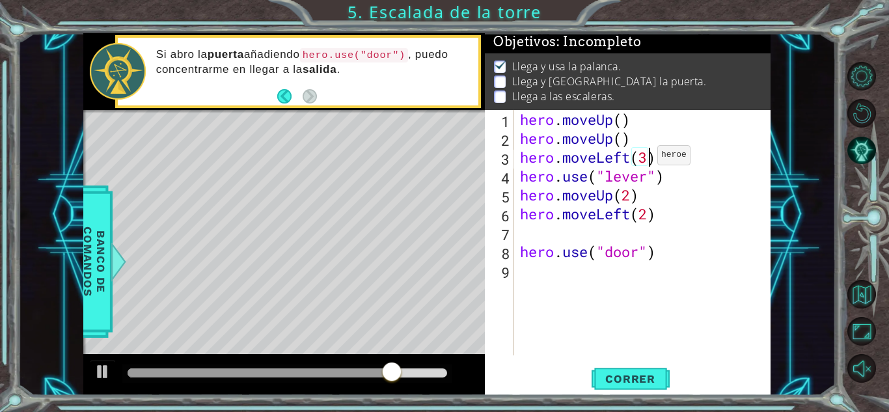
scroll to position [0, 5]
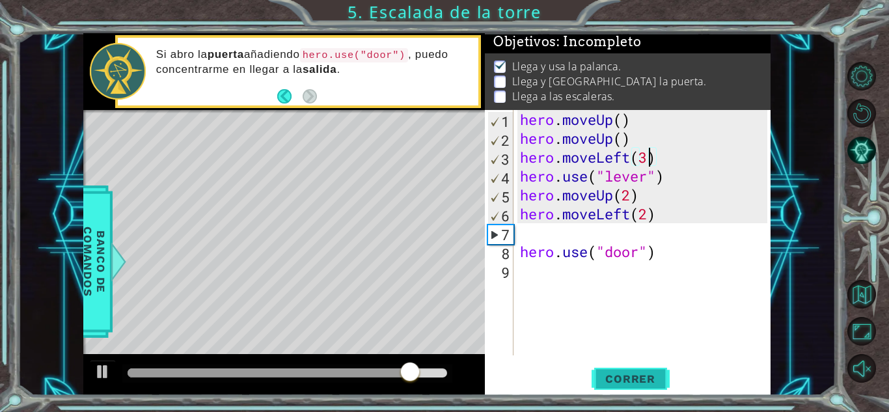
click at [648, 381] on span "Correr" at bounding box center [630, 378] width 76 height 13
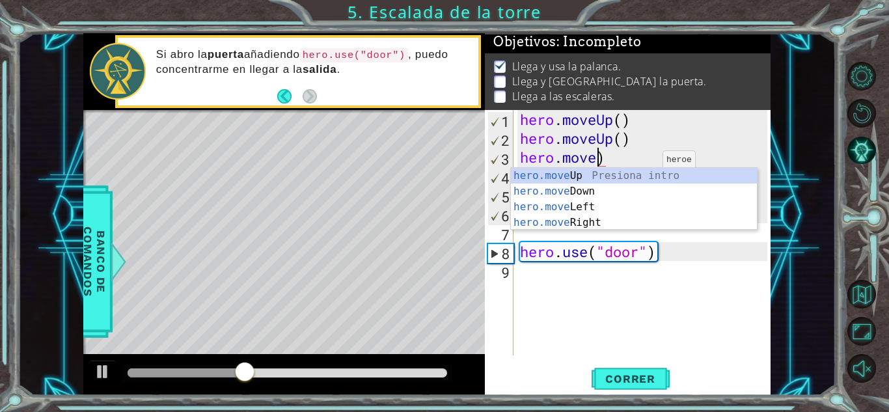
scroll to position [0, 3]
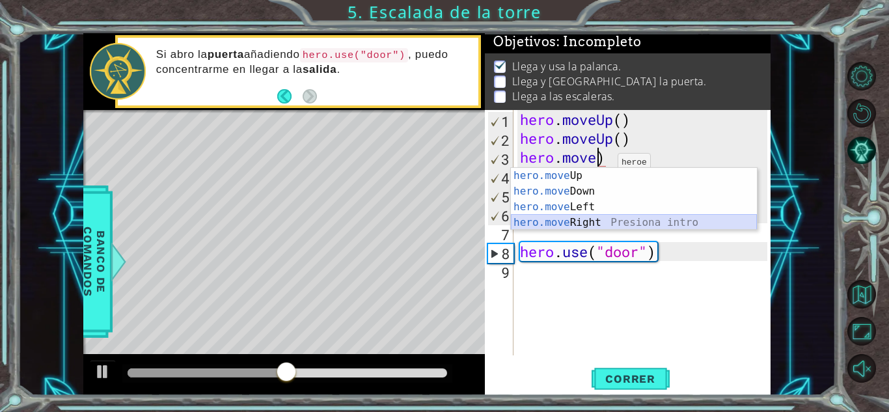
drag, startPoint x: 595, startPoint y: 218, endPoint x: 580, endPoint y: 226, distance: 17.2
click at [580, 226] on div "hero.move Up Presiona intro hero.move Down Presiona intro hero.move Left Presio…" at bounding box center [634, 215] width 246 height 94
type textarea "hero.moveRight()"
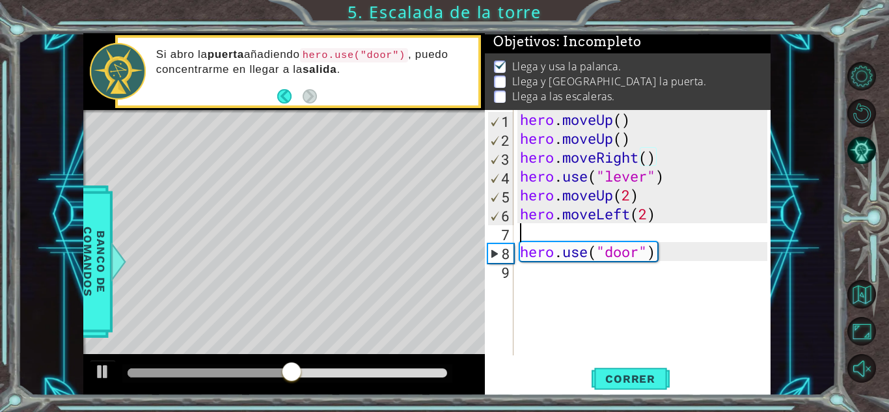
click at [580, 226] on div "hero . moveUp ( ) hero . moveUp ( ) hero . moveRight ( ) hero . use ( "lever" )…" at bounding box center [645, 251] width 256 height 283
click at [654, 161] on div "hero . moveUp ( ) hero . moveUp ( ) hero . moveRight ( ) hero . use ( "lever" )…" at bounding box center [645, 251] width 256 height 283
click at [650, 161] on div "hero . moveUp ( ) hero . moveUp ( ) hero . moveRight ( ) hero . use ( "lever" )…" at bounding box center [645, 251] width 256 height 283
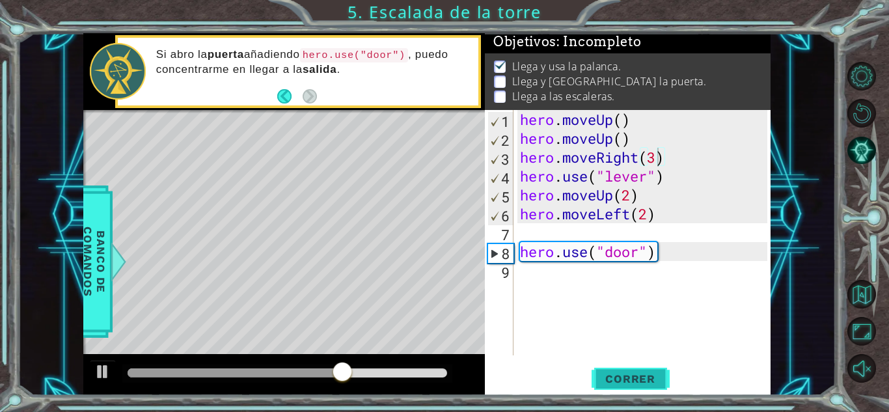
click at [634, 387] on button "Correr" at bounding box center [630, 378] width 78 height 29
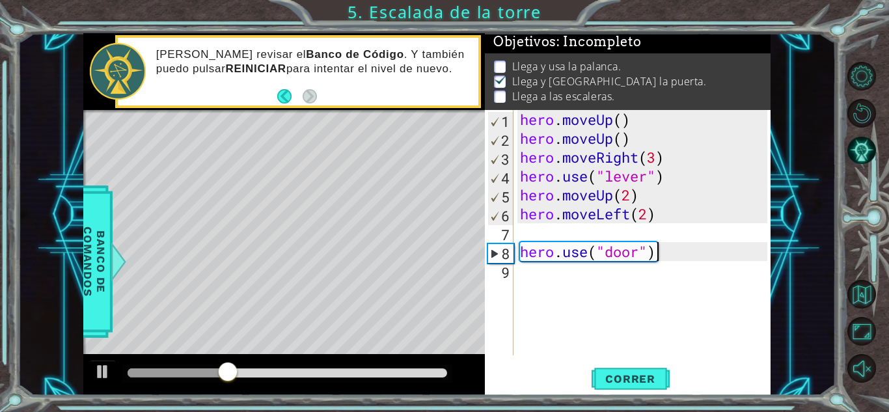
click at [660, 254] on div "hero . moveUp ( ) hero . moveUp ( ) hero . moveRight ( 3 ) hero . use ( "lever"…" at bounding box center [645, 251] width 256 height 283
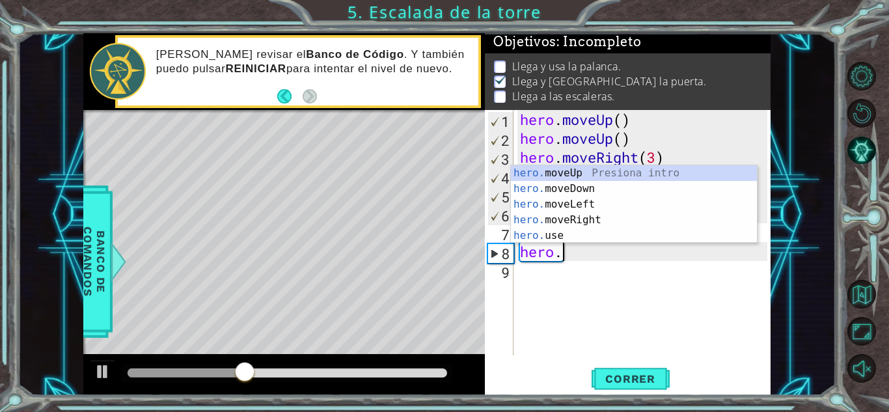
scroll to position [0, 0]
type textarea "h"
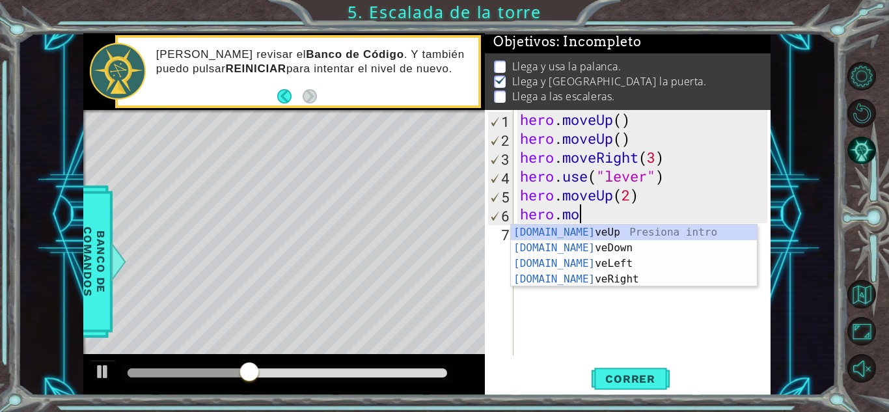
type textarea "h"
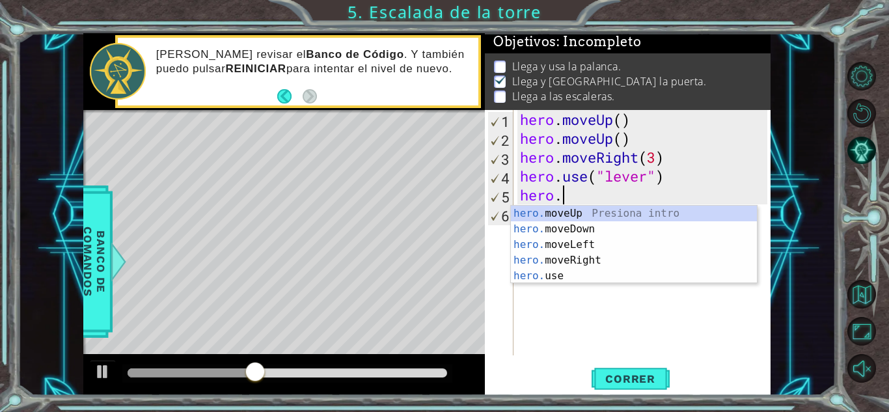
type textarea "h"
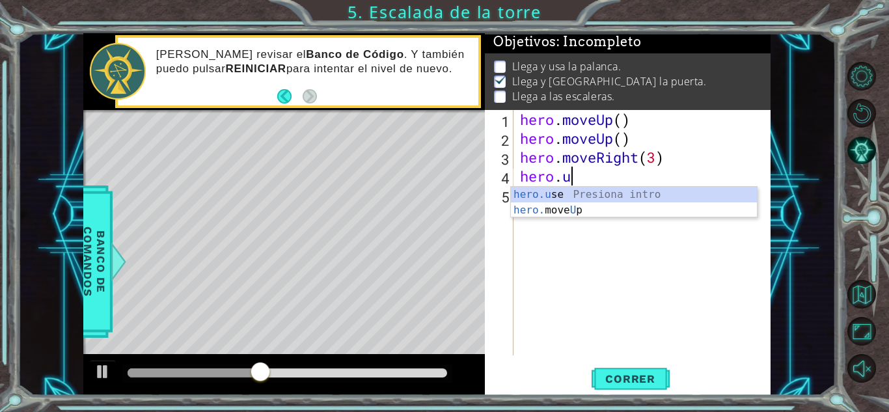
type textarea "h"
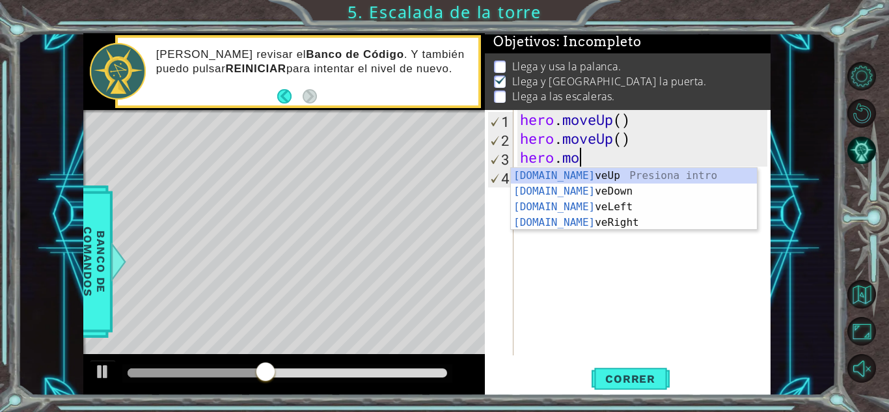
type textarea "h"
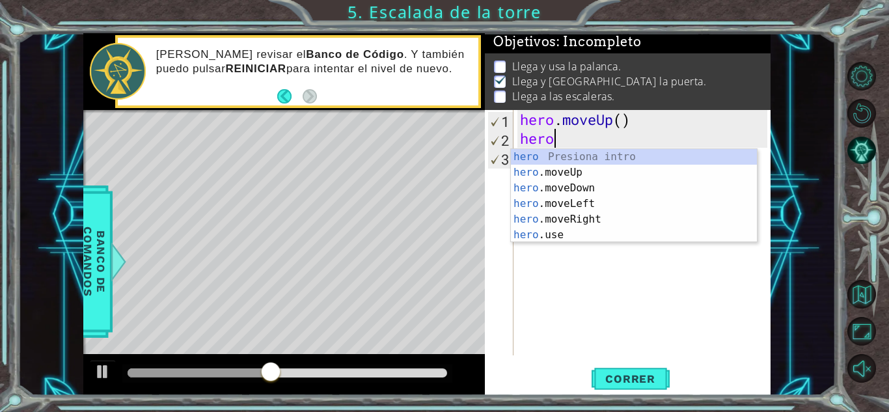
type textarea "h"
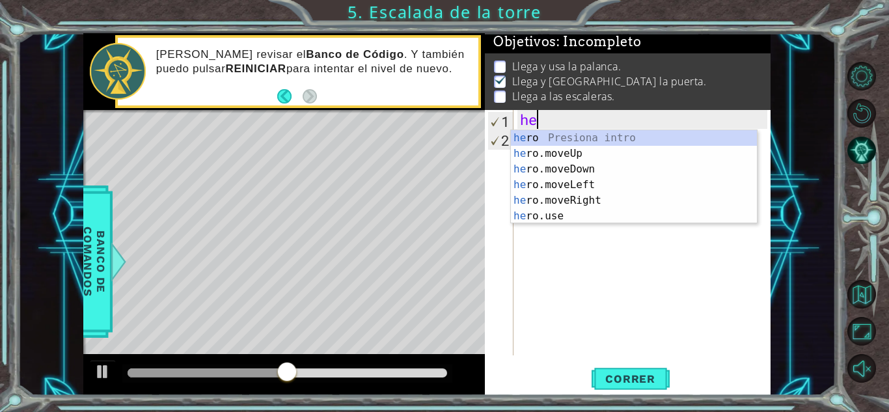
type textarea "h"
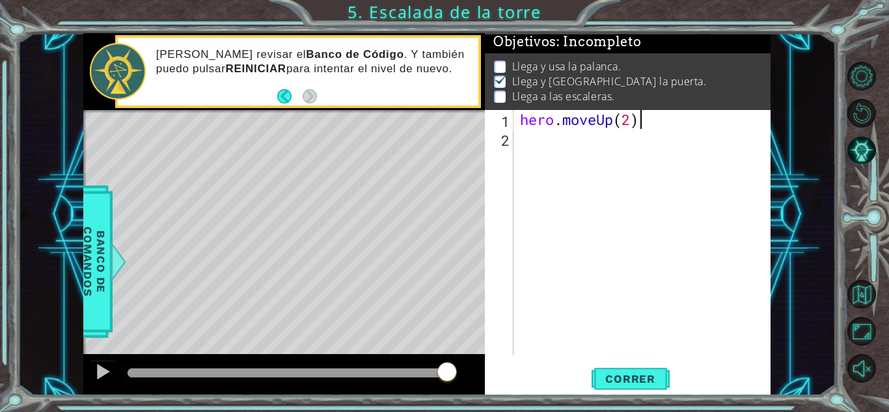
scroll to position [0, 5]
type textarea "hero.moveUp(2)"
click at [639, 375] on span "Correr" at bounding box center [630, 378] width 76 height 13
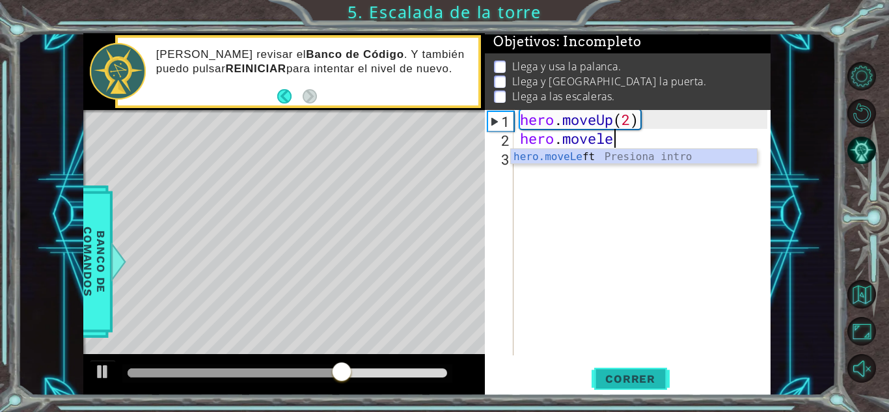
scroll to position [0, 4]
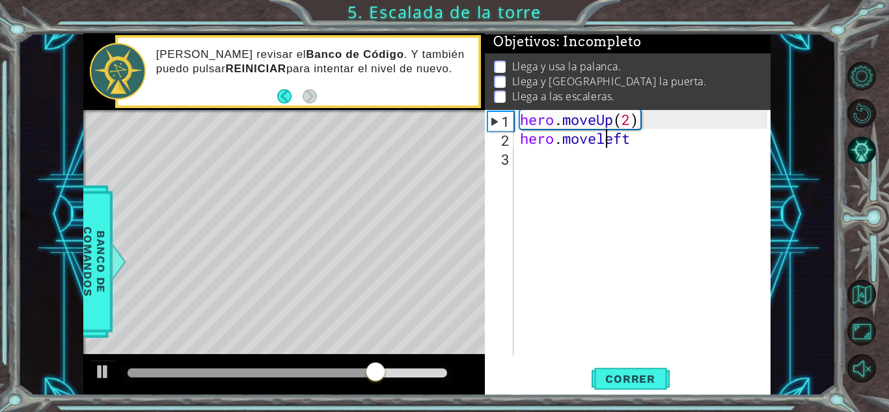
click at [605, 137] on div "hero . moveUp ( 2 ) hero . moveleft" at bounding box center [645, 251] width 256 height 283
click at [637, 137] on div "hero . moveUp ( 2 ) hero . moveLeft" at bounding box center [645, 251] width 256 height 283
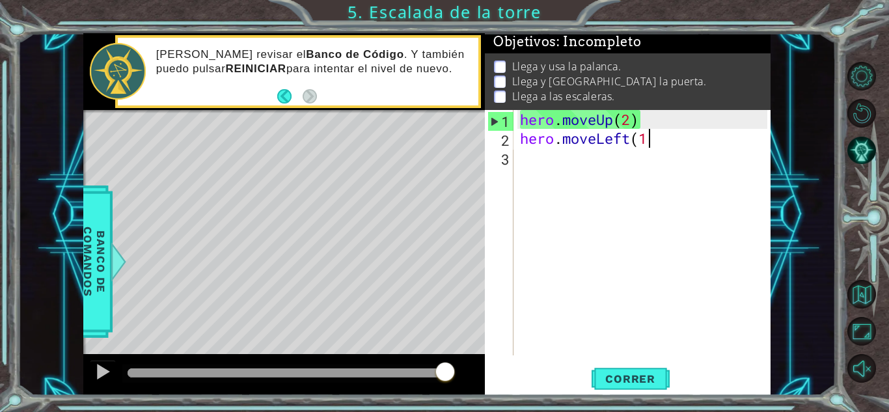
scroll to position [0, 5]
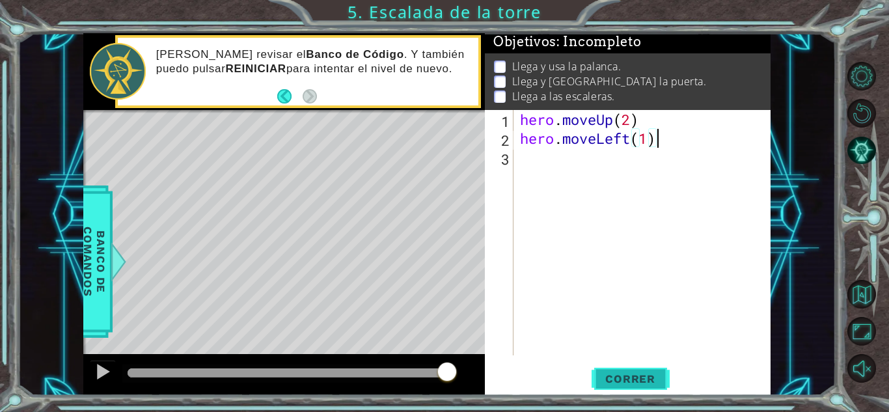
type textarea "hero.moveLeft(1)"
click at [633, 380] on span "Correr" at bounding box center [630, 378] width 76 height 13
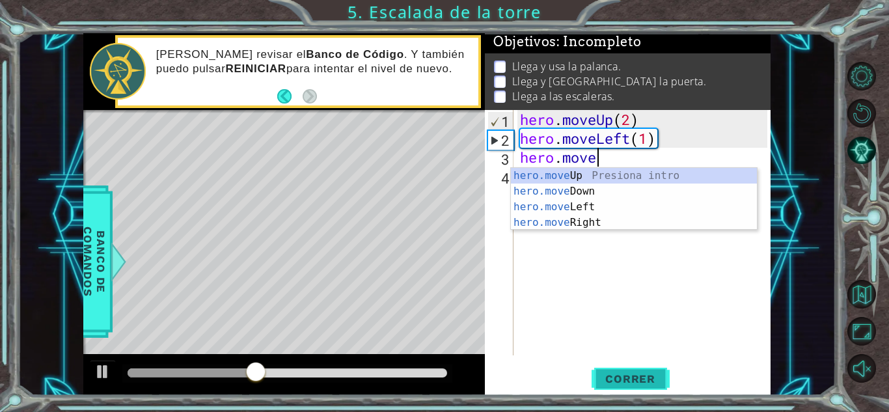
scroll to position [0, 3]
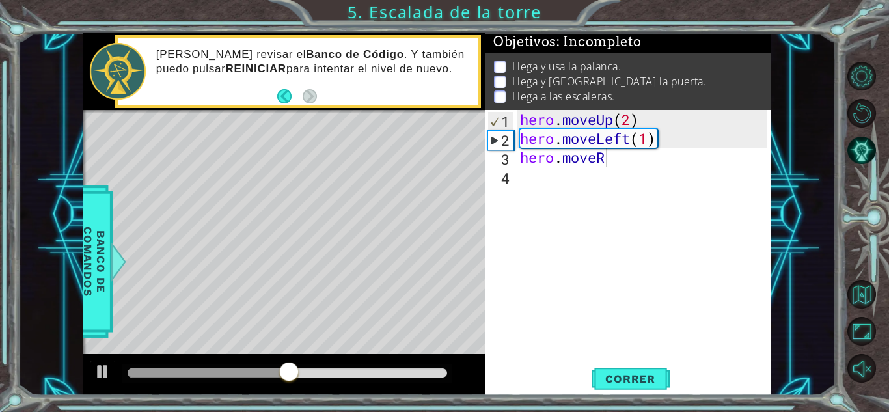
click at [630, 163] on body "1 ההההההההההההההההההההההההההההההההההההההההההההההההההההההההההההההההההההההההההההה…" at bounding box center [444, 206] width 889 height 412
click at [630, 163] on div "hero . moveUp ( 2 ) hero . moveLeft ( 1 ) hero . moveR" at bounding box center [645, 251] width 256 height 283
type textarea "hero.moveRi"
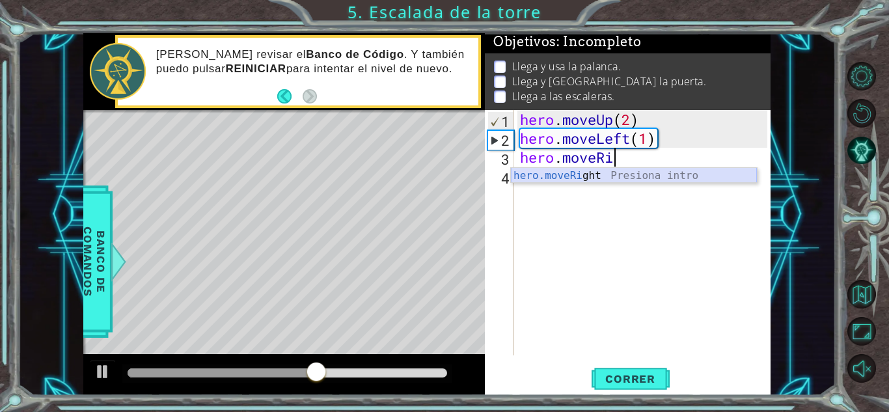
click at [581, 175] on div "hero.moveRi ght Presiona intro" at bounding box center [634, 191] width 246 height 47
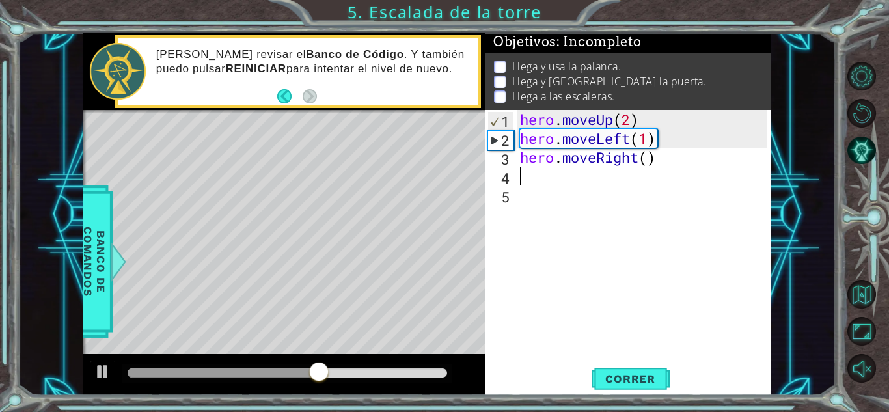
scroll to position [0, 0]
click at [644, 157] on div "hero . moveUp ( 2 ) hero . moveLeft ( 1 ) hero . moveRight ( )" at bounding box center [645, 251] width 256 height 283
click at [652, 161] on div "hero . moveUp ( 2 ) hero . moveLeft ( 1 ) hero . moveRight ( )" at bounding box center [645, 251] width 256 height 283
type textarea "hero.moveRight(3)"
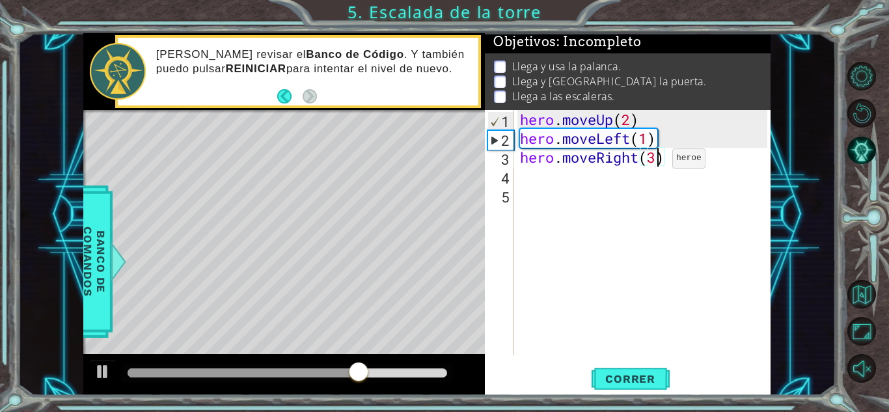
scroll to position [0, 6]
click at [611, 178] on div "hero . moveUp ( 2 ) hero . moveLeft ( 1 ) hero . moveRight ( 3 )" at bounding box center [645, 251] width 256 height 283
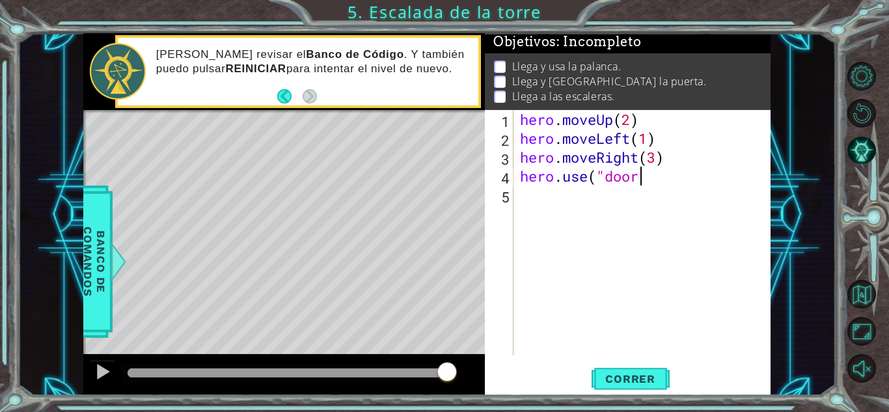
scroll to position [0, 5]
type textarea "hero.use("door")"
click at [636, 380] on span "Correr" at bounding box center [630, 378] width 76 height 13
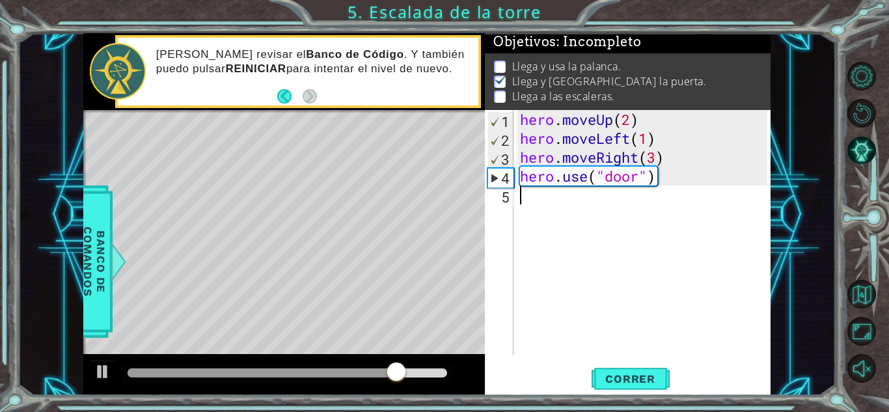
click at [642, 217] on div "hero . moveUp ( 2 ) hero . moveLeft ( 1 ) hero . moveRight ( 3 ) hero . use ( "…" at bounding box center [645, 251] width 256 height 283
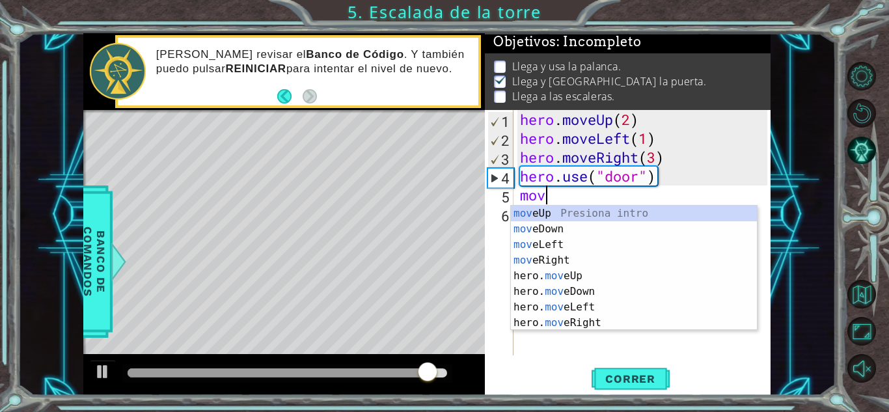
scroll to position [0, 0]
type textarea "m"
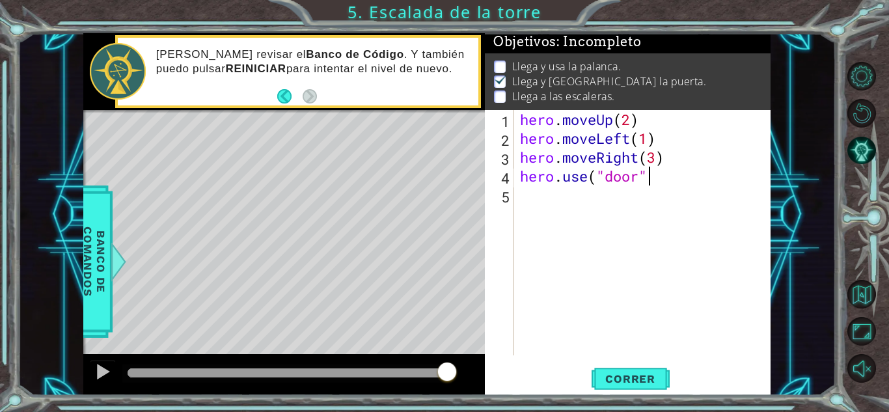
scroll to position [0, 5]
type textarea "hero.use("door")"
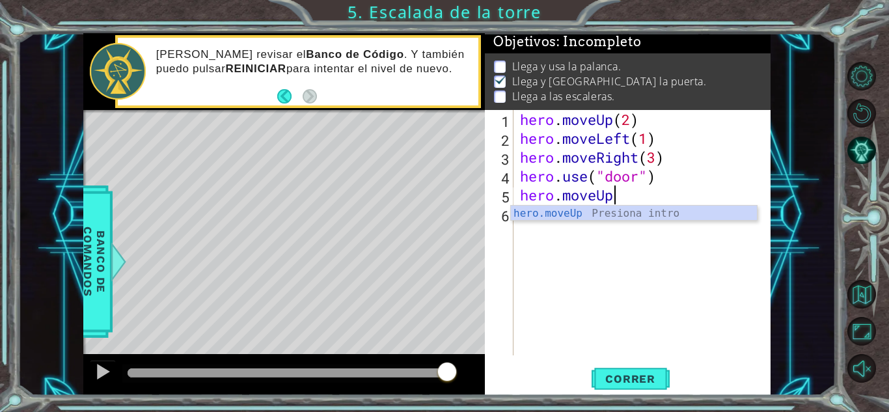
scroll to position [0, 4]
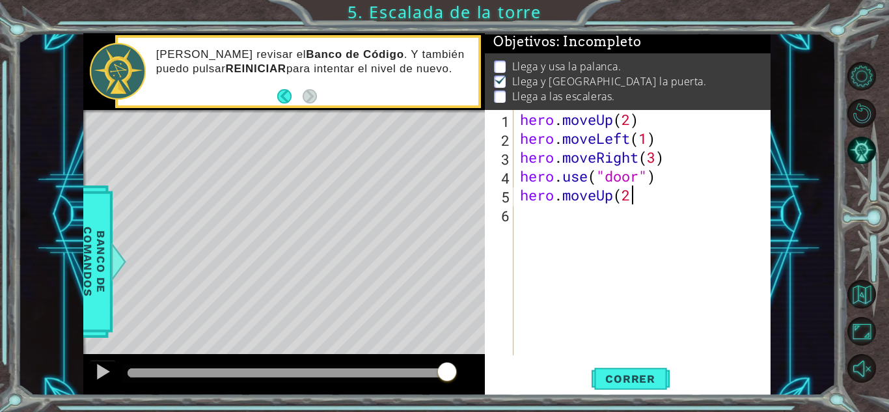
type textarea "hero.moveUp(2)"
type textarea "hero.moveLeft(4)"
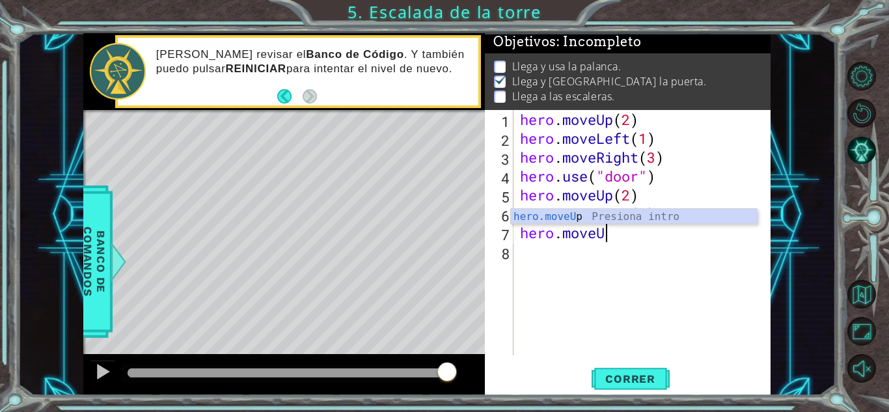
scroll to position [0, 3]
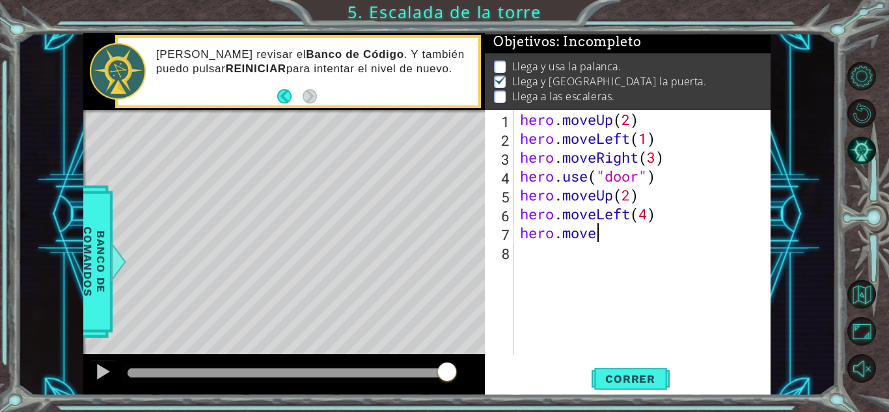
click at [620, 234] on div "hero . moveUp ( 2 ) hero . moveLeft ( 1 ) hero . moveRight ( 3 ) hero . use ( "…" at bounding box center [645, 251] width 256 height 283
type textarea "hero.moveRigth(1)"
type textarea "}"
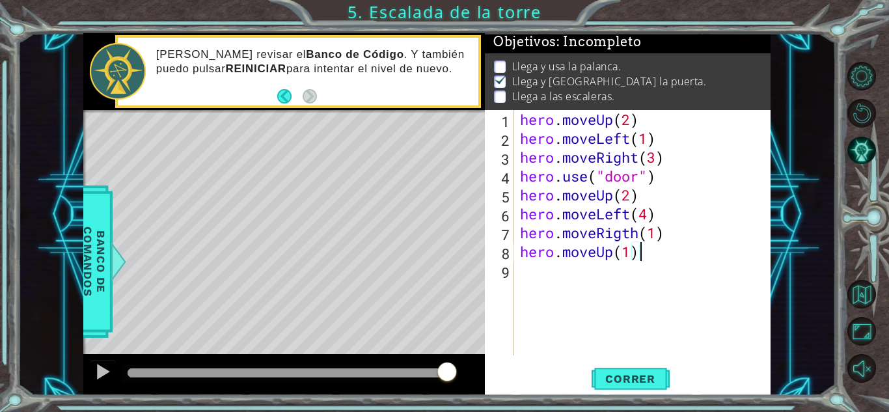
scroll to position [0, 5]
click at [645, 379] on span "Correr" at bounding box center [630, 378] width 76 height 13
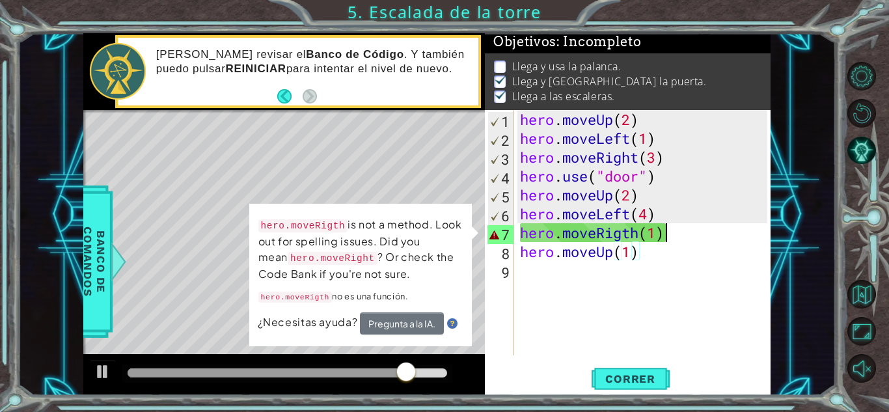
click at [663, 232] on div "hero . moveUp ( 2 ) hero . moveLeft ( 1 ) hero . moveRight ( 3 ) hero . use ( "…" at bounding box center [645, 251] width 256 height 283
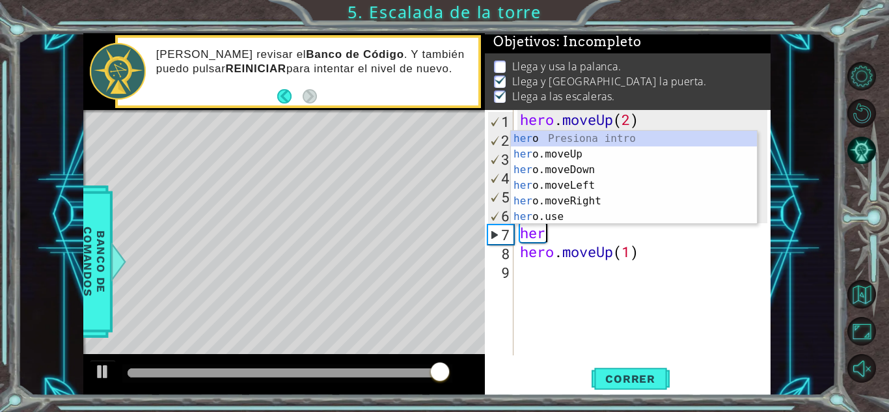
scroll to position [0, 0]
type textarea "h"
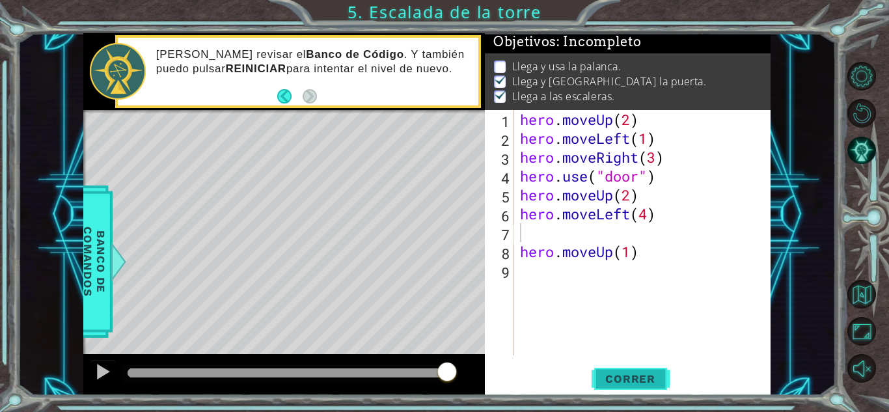
click at [640, 369] on button "Correr" at bounding box center [630, 378] width 78 height 29
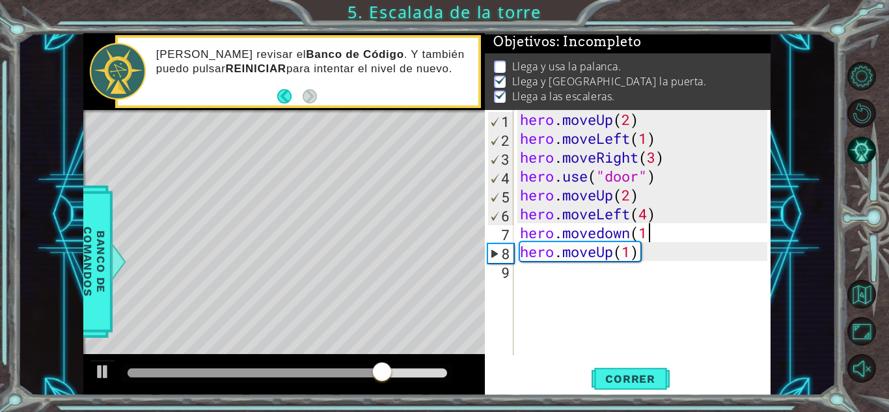
scroll to position [0, 5]
click at [606, 232] on div "hero . moveUp ( 2 ) hero . moveLeft ( 1 ) hero . moveRight ( 3 ) hero . use ( "…" at bounding box center [645, 251] width 256 height 283
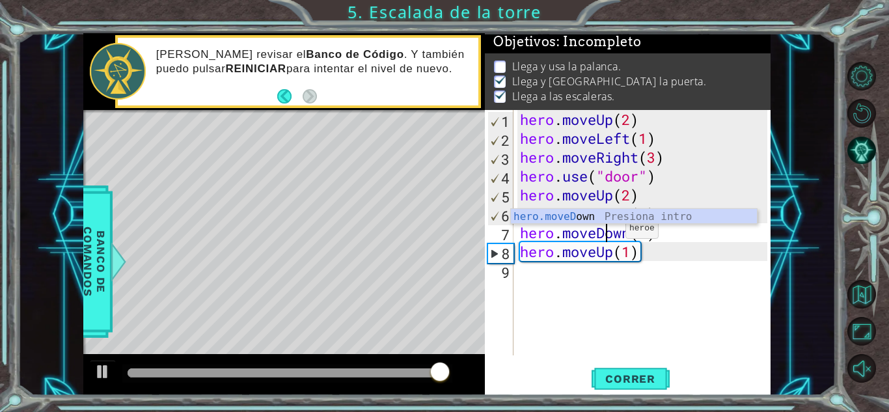
scroll to position [0, 4]
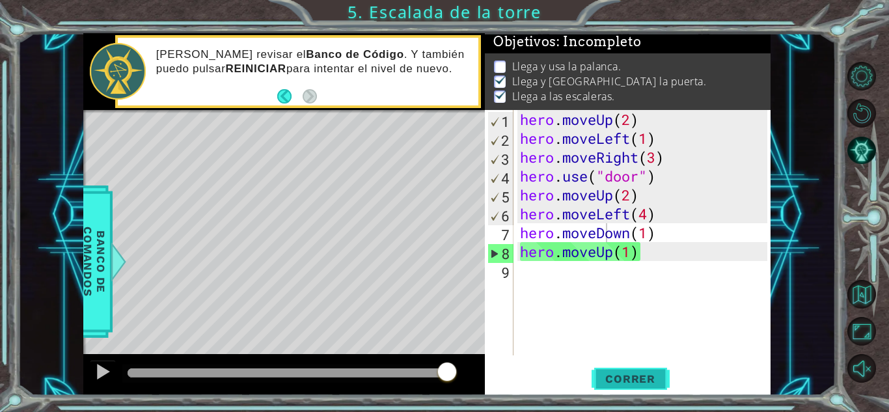
click at [642, 386] on button "Correr" at bounding box center [630, 378] width 78 height 29
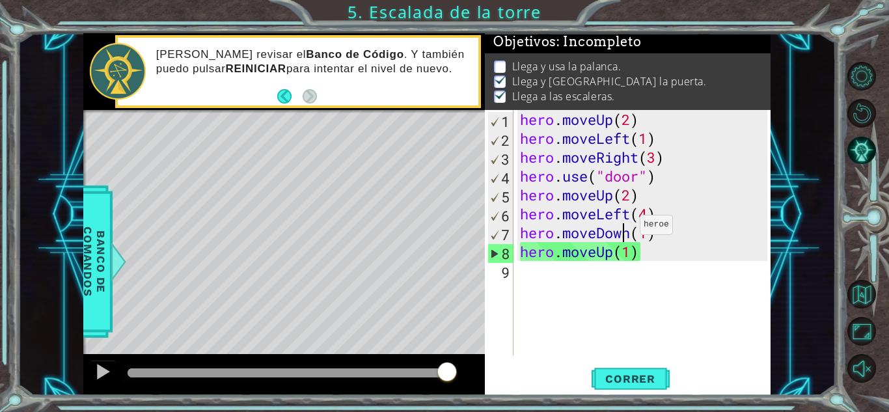
click at [620, 228] on div "hero . moveUp ( 2 ) hero . moveLeft ( 1 ) hero . moveRight ( 3 ) hero . use ( "…" at bounding box center [645, 251] width 256 height 283
click at [634, 234] on div "hero . moveUp ( 2 ) hero . moveLeft ( 1 ) hero . moveRight ( 3 ) hero . use ( "…" at bounding box center [645, 251] width 256 height 283
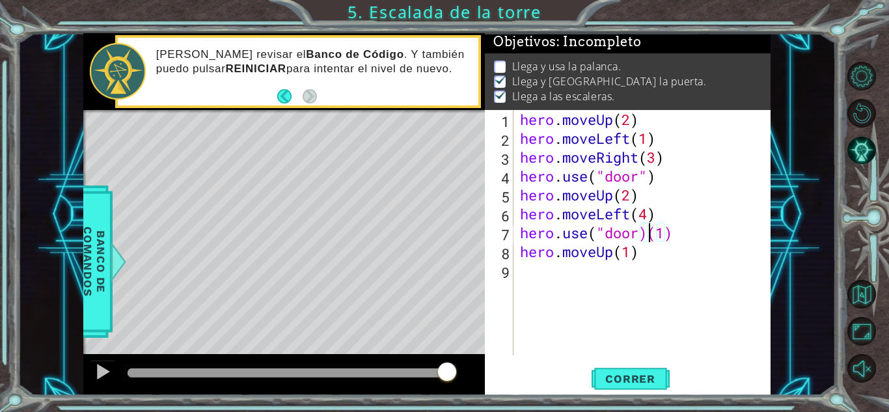
scroll to position [0, 6]
click at [677, 233] on div "hero . moveUp ( 2 ) hero . moveLeft ( 1 ) hero . moveRight ( 3 ) hero . use ( "…" at bounding box center [645, 251] width 256 height 283
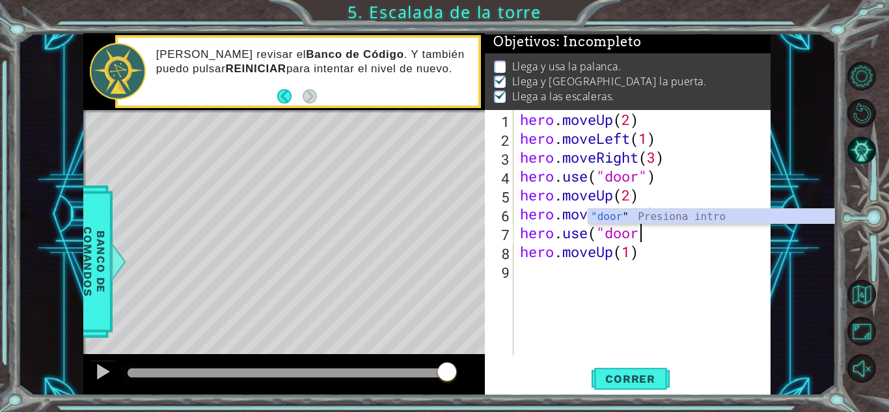
scroll to position [0, 5]
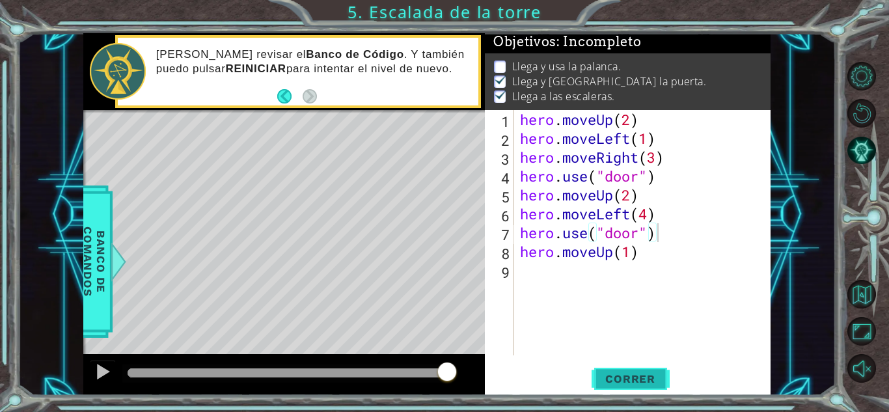
click at [637, 369] on button "Correr" at bounding box center [630, 378] width 78 height 29
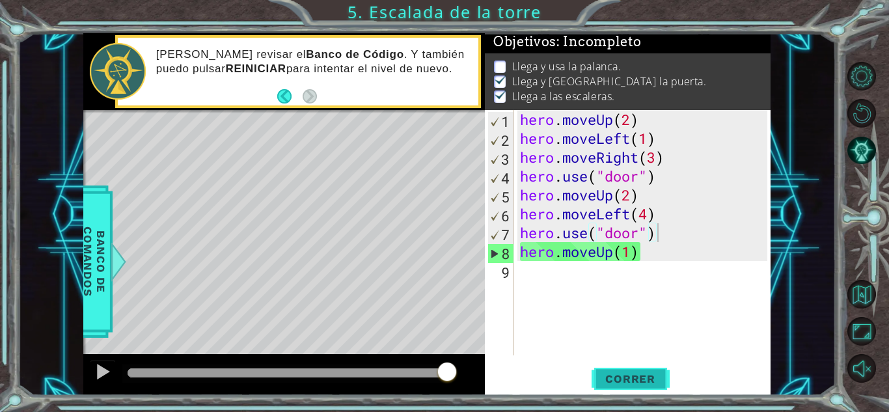
click at [637, 369] on button "Correr" at bounding box center [630, 378] width 78 height 29
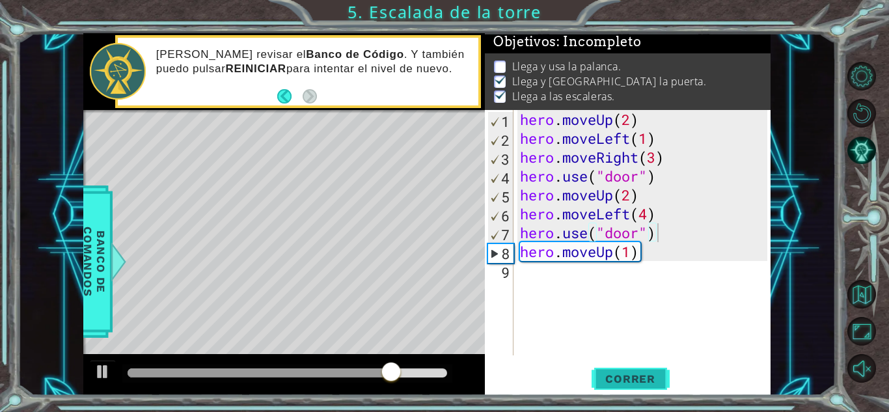
click at [637, 369] on button "Correr" at bounding box center [630, 378] width 78 height 29
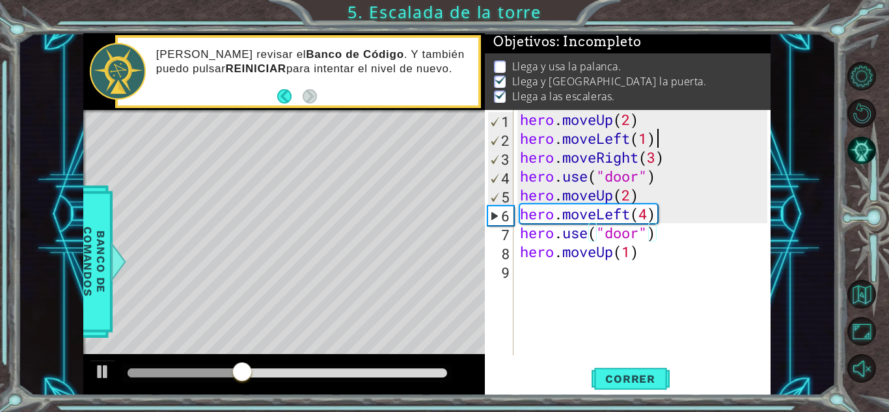
click at [672, 135] on div "hero . moveUp ( 2 ) hero . moveLeft ( 1 ) hero . moveRight ( 3 ) hero . use ( "…" at bounding box center [645, 251] width 256 height 283
type textarea "hero.moveLeft(1)"
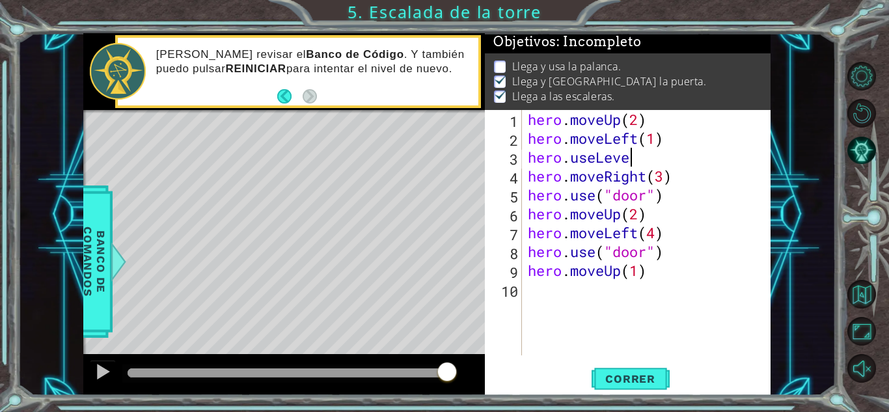
scroll to position [0, 4]
click at [594, 159] on div "hero . moveUp ( 2 ) hero . moveLeft ( 1 ) hero . useLever hero . moveRight ( 3 …" at bounding box center [649, 251] width 248 height 283
click at [622, 161] on div "hero . moveUp ( 2 ) hero . moveLeft ( 1 ) hero . use ( "Lever hero . moveRight …" at bounding box center [649, 251] width 248 height 283
click at [657, 159] on div "hero . moveUp ( 2 ) hero . moveLeft ( 1 ) hero . use ( "lever hero . moveRight …" at bounding box center [649, 251] width 248 height 283
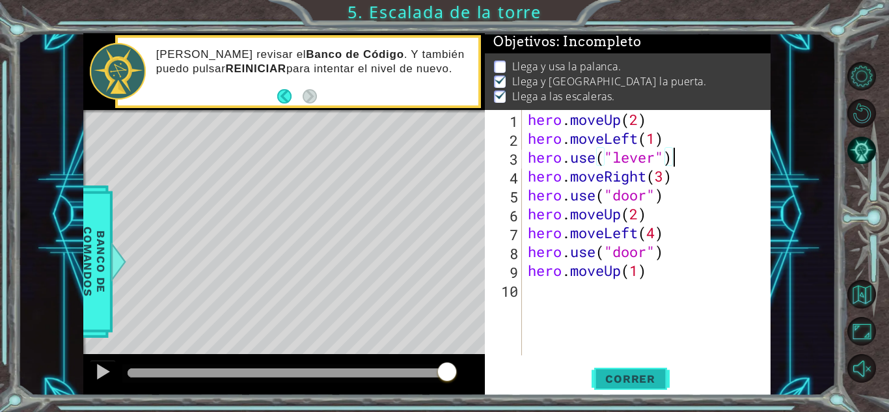
type textarea "hero.use("lever")"
click at [639, 375] on span "Correr" at bounding box center [630, 378] width 76 height 13
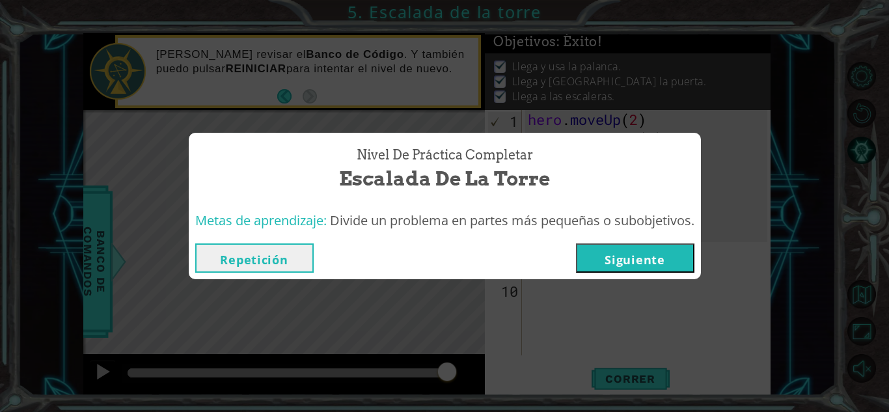
click at [669, 268] on button "Siguiente" at bounding box center [635, 257] width 118 height 29
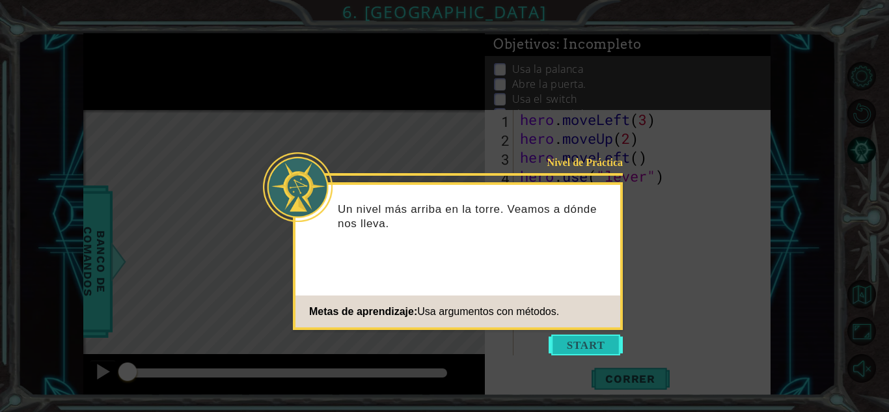
click at [582, 342] on button "Start" at bounding box center [585, 344] width 74 height 21
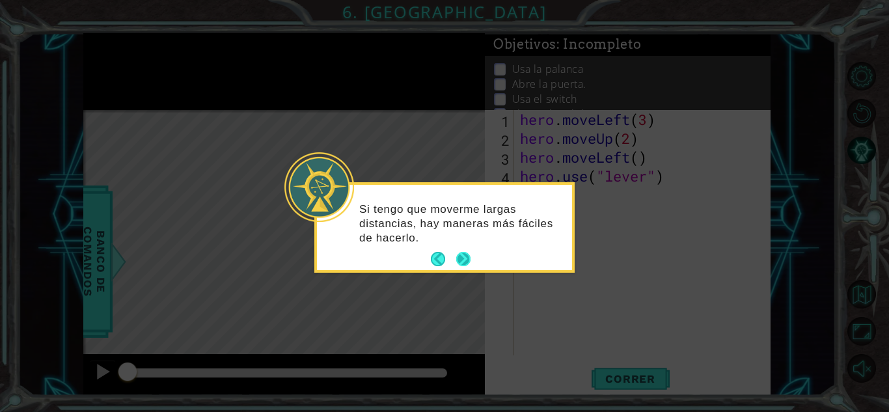
click at [470, 260] on button "Next" at bounding box center [463, 259] width 14 height 14
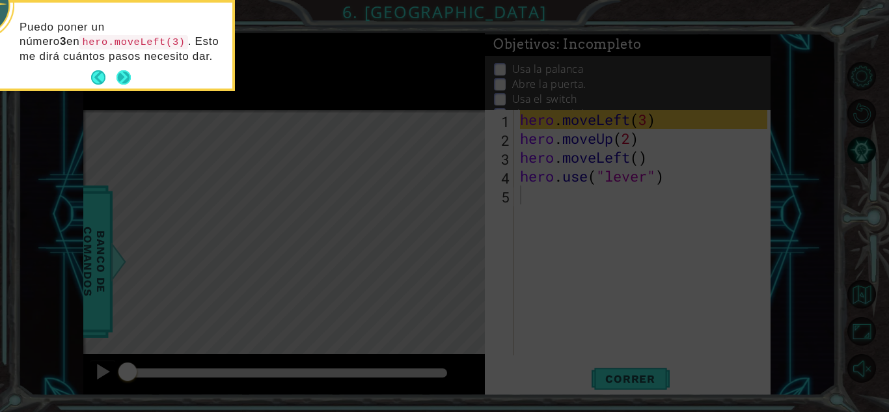
click at [124, 75] on button "Next" at bounding box center [123, 77] width 14 height 14
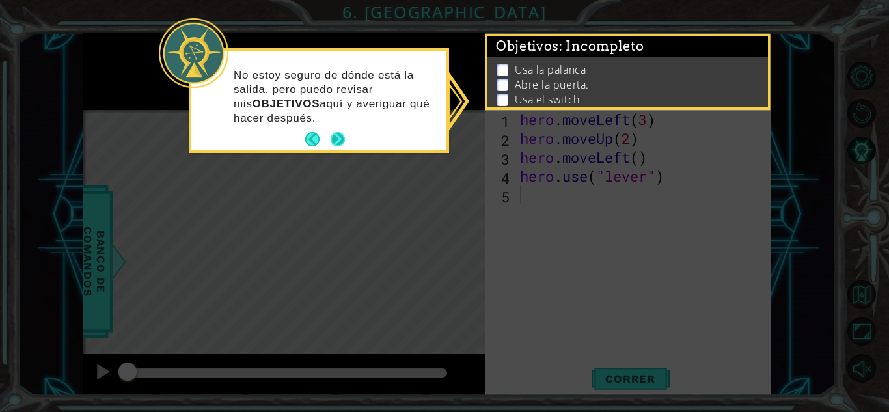
click at [335, 147] on footer at bounding box center [325, 139] width 40 height 20
click at [335, 146] on button "Next" at bounding box center [337, 139] width 14 height 14
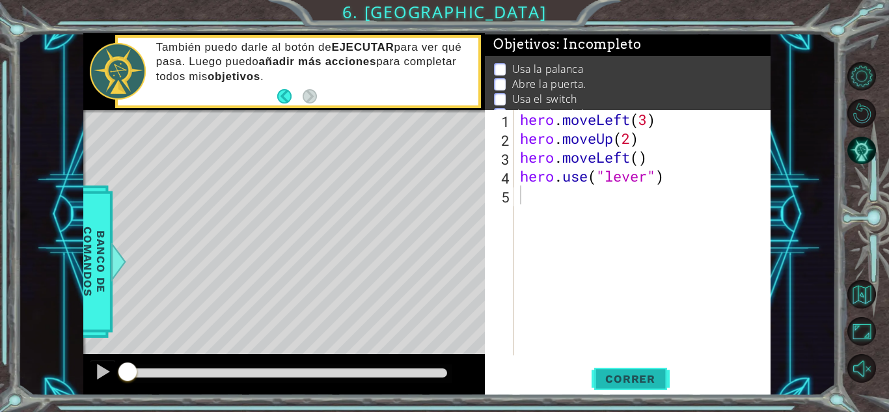
click at [625, 366] on button "Correr" at bounding box center [630, 378] width 78 height 29
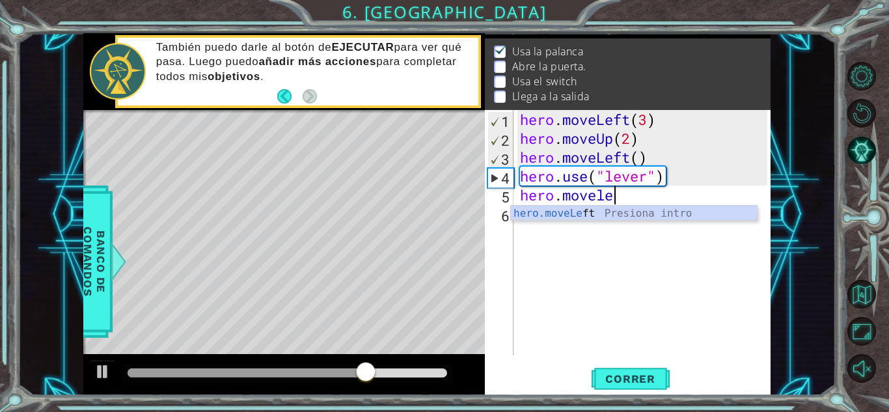
scroll to position [0, 4]
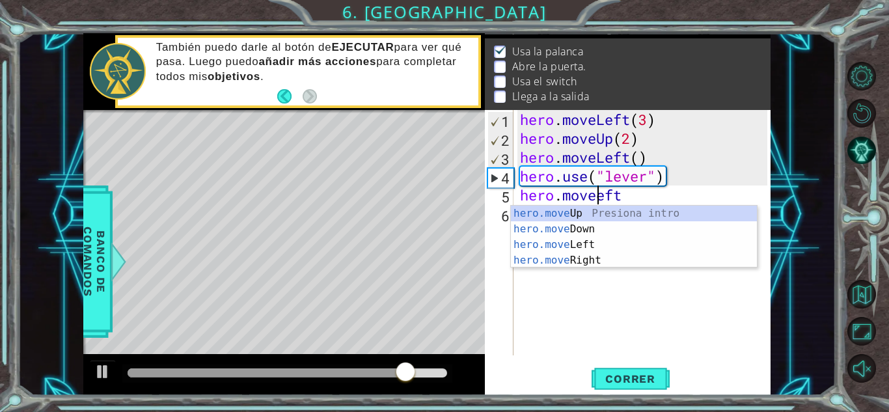
type textarea "hero.moveLeft"
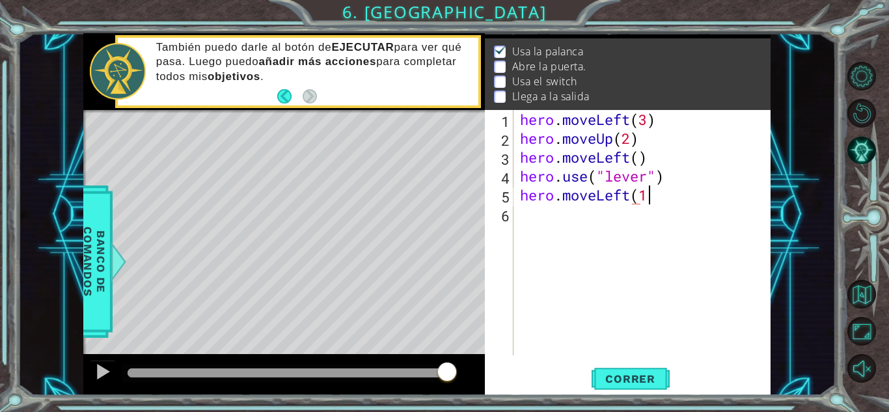
scroll to position [0, 5]
type textarea "hero.moveLeft(1)"
click at [643, 369] on button "Correr" at bounding box center [630, 378] width 78 height 29
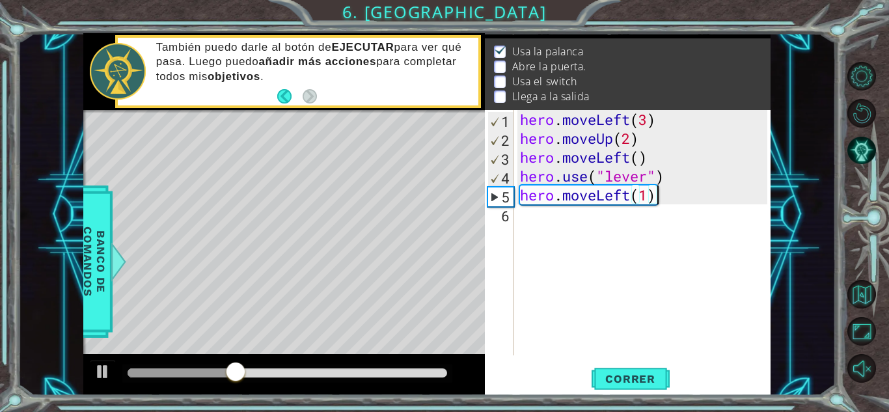
click at [672, 204] on div "hero . moveLeft ( 3 ) hero . moveUp ( 2 ) hero . moveLeft ( ) hero . use ( "lev…" at bounding box center [645, 251] width 256 height 283
type textarea "hero.moveLeft(1)"
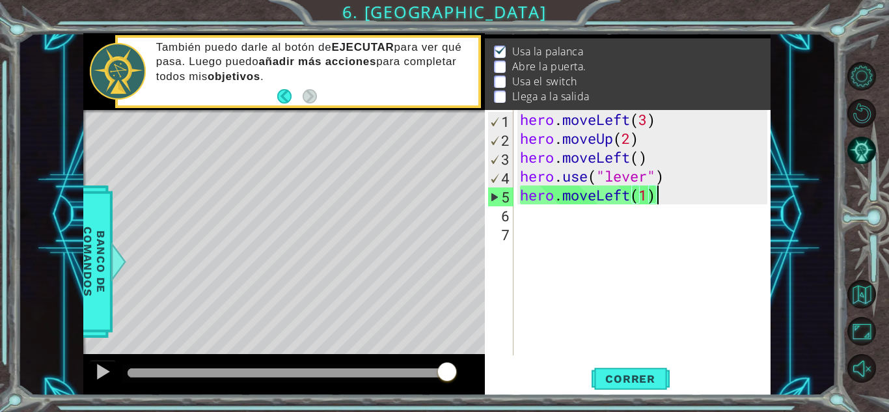
click at [672, 204] on div "hero . moveLeft ( 3 ) hero . moveUp ( 2 ) hero . moveLeft ( ) hero . use ( "lev…" at bounding box center [645, 251] width 256 height 283
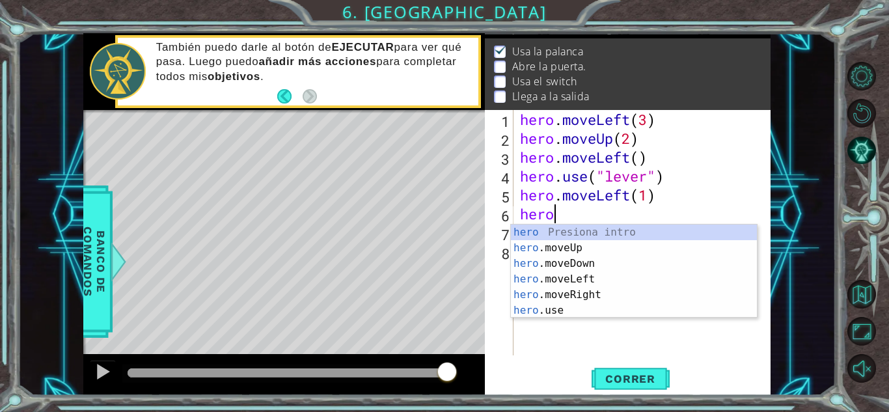
scroll to position [0, 1]
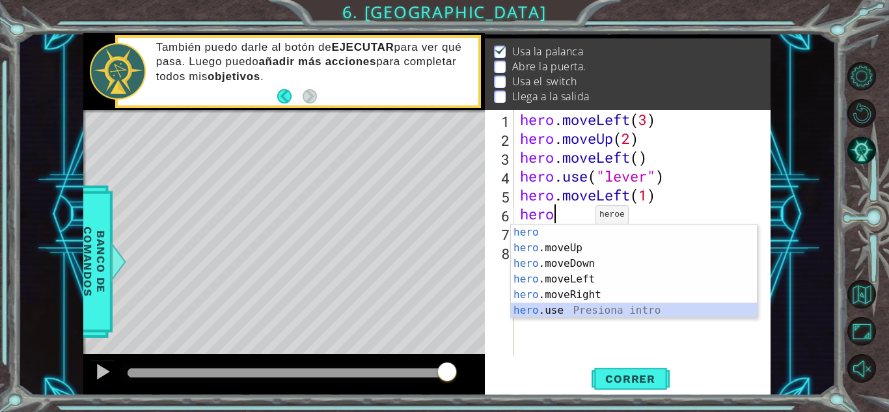
click at [562, 306] on div "hero Presiona intro hero .moveUp Presiona intro hero .moveDown Presiona intro h…" at bounding box center [634, 286] width 246 height 125
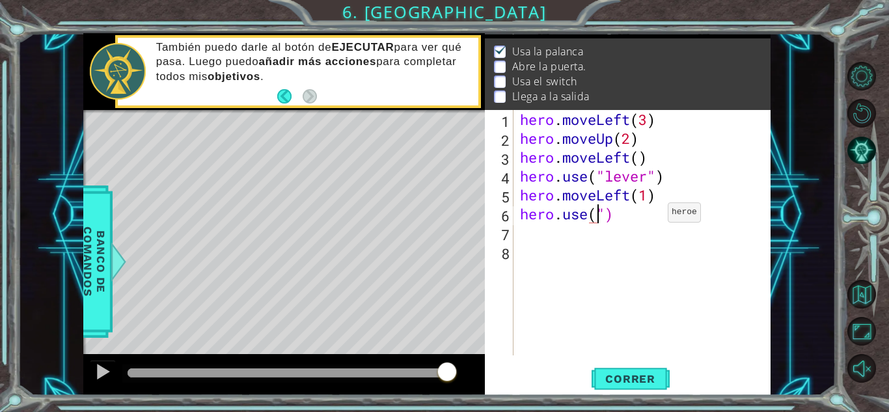
scroll to position [0, 4]
type textarea "hero.use("door")"
type textarea "hero.moveUp(1)"
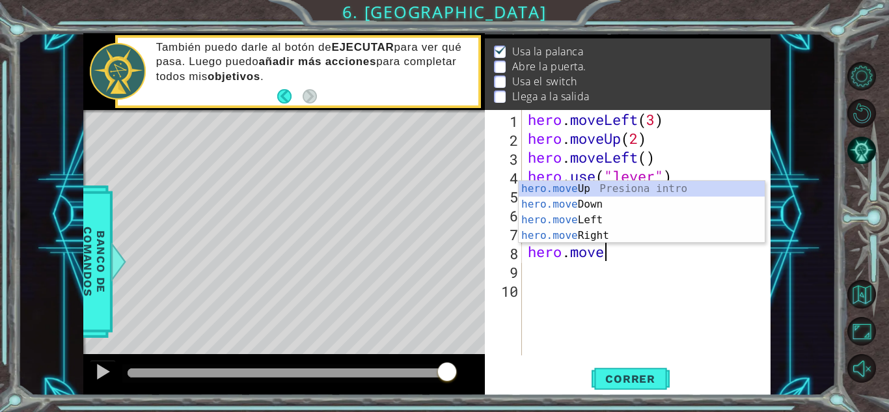
scroll to position [0, 3]
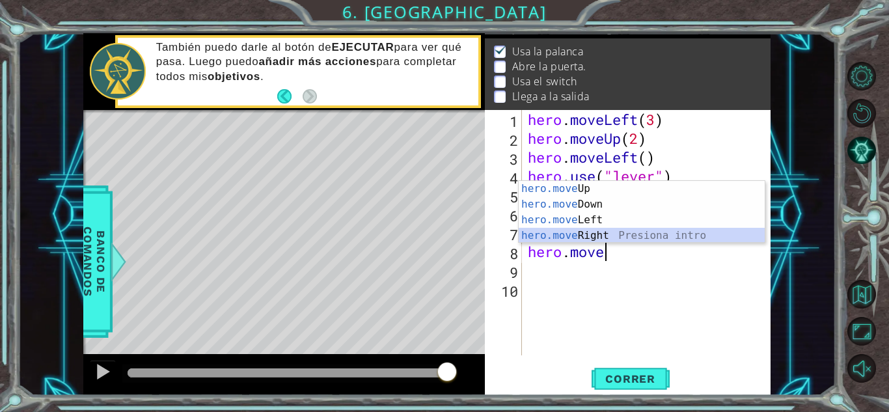
click at [585, 237] on div "hero.move Up Presiona intro hero.move Down Presiona intro hero.move Left Presio…" at bounding box center [641, 228] width 246 height 94
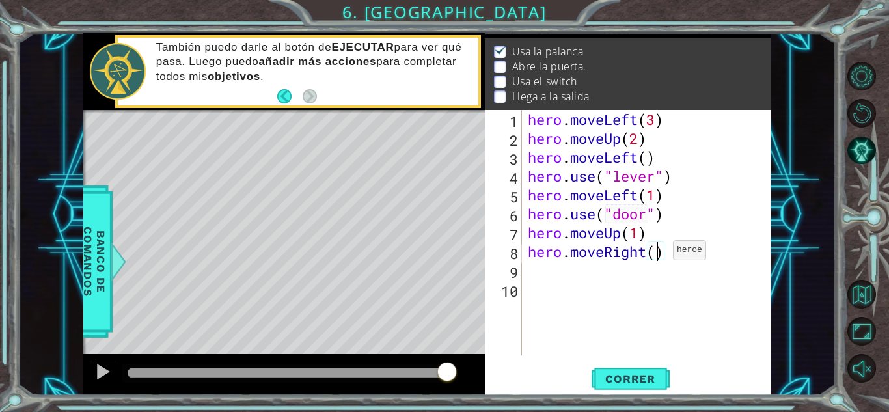
type textarea "hero.moveRight(2)"
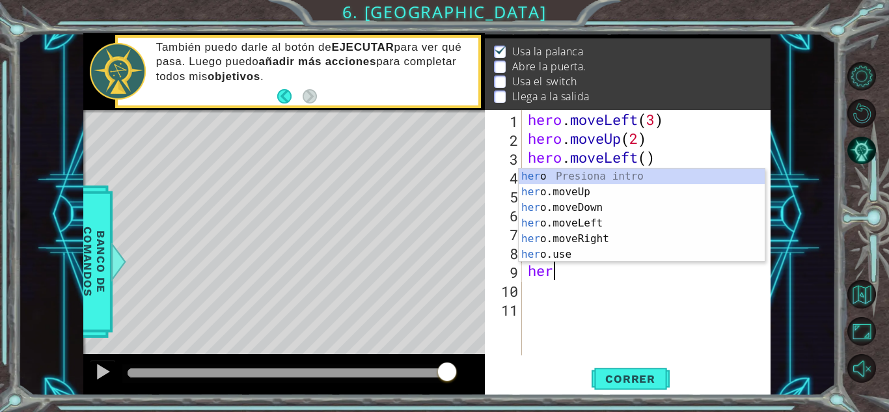
scroll to position [0, 1]
click at [571, 254] on div "hero Presiona intro hero .moveUp Presiona intro hero .moveDown Presiona intro h…" at bounding box center [641, 230] width 246 height 125
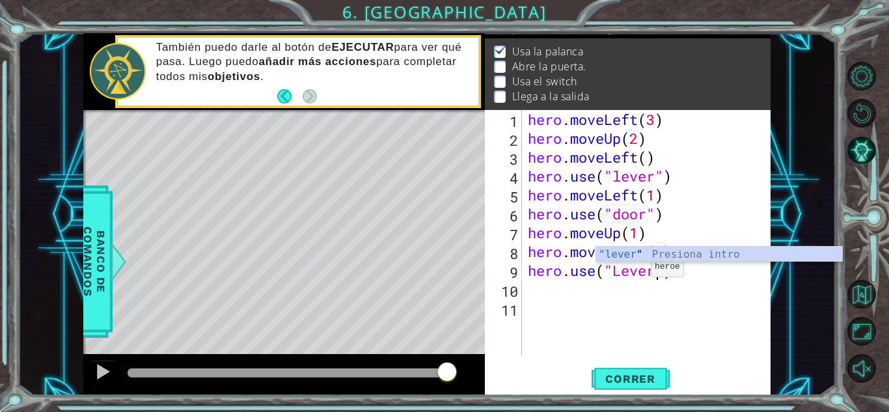
scroll to position [0, 6]
type textarea "hero.use("lever")"
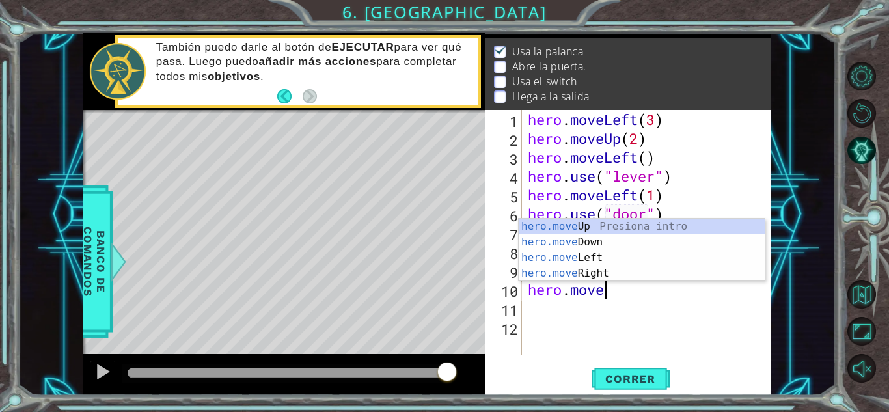
scroll to position [0, 3]
click at [611, 268] on div "hero.move Up Presiona intro hero.move Down Presiona intro hero.move Left Presio…" at bounding box center [641, 266] width 246 height 94
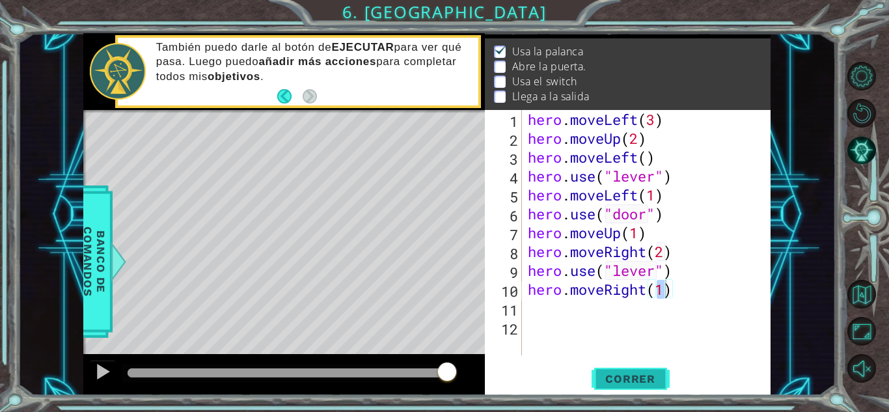
click at [647, 377] on span "Correr" at bounding box center [630, 378] width 76 height 13
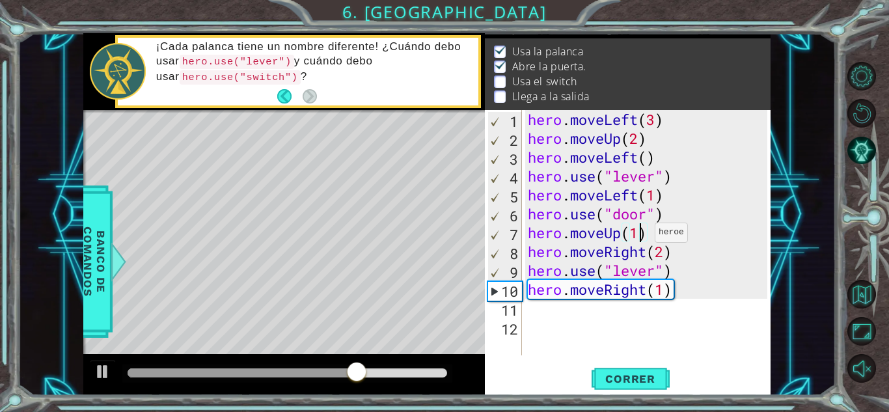
click at [643, 235] on div "hero . moveLeft ( 3 ) hero . moveUp ( 2 ) hero . moveLeft ( ) hero . use ( "lev…" at bounding box center [649, 251] width 248 height 283
click at [613, 366] on button "Correr" at bounding box center [630, 378] width 78 height 29
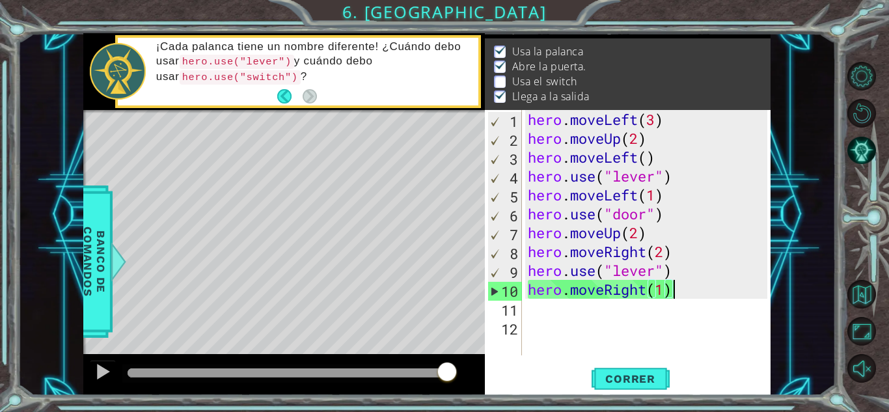
click at [689, 287] on div "hero . moveLeft ( 3 ) hero . moveUp ( 2 ) hero . moveLeft ( ) hero . use ( "lev…" at bounding box center [649, 251] width 248 height 283
type textarea "hero.moveRight(1)"
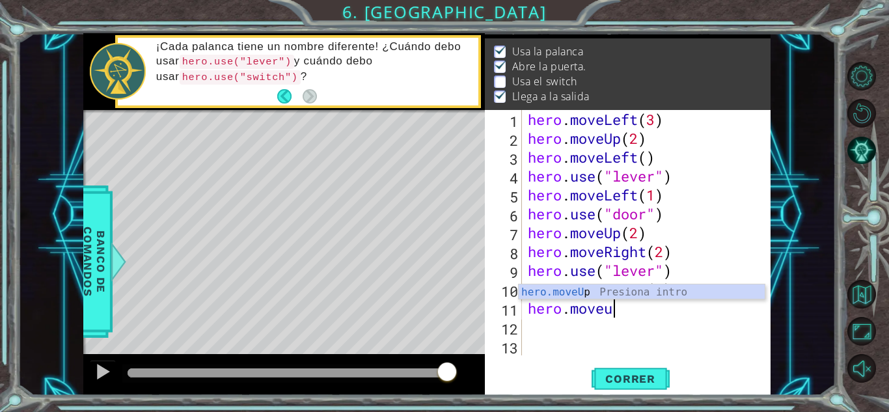
scroll to position [0, 3]
click at [582, 299] on div "hero.moveUp Presiona intro" at bounding box center [641, 307] width 246 height 47
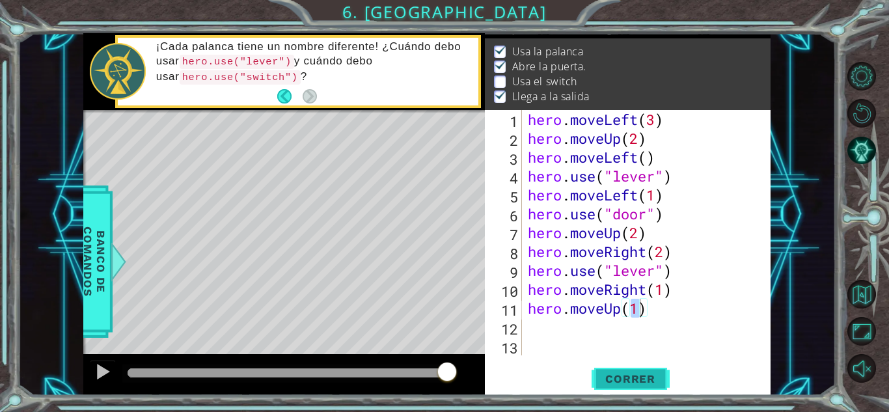
click at [637, 374] on span "Correr" at bounding box center [630, 378] width 76 height 13
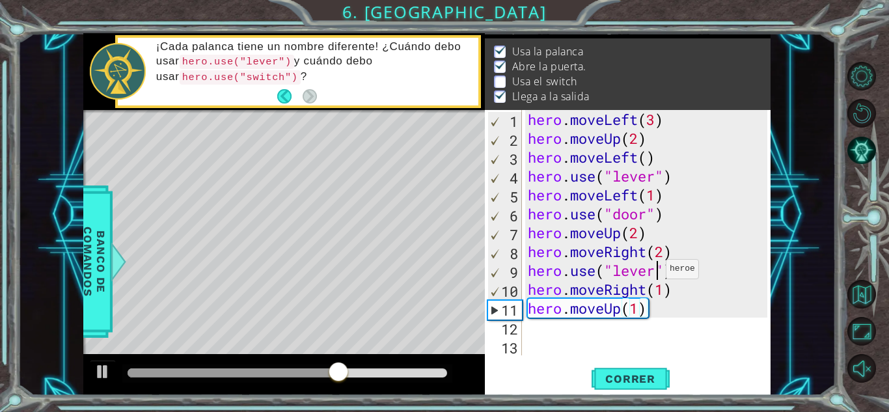
click at [654, 272] on div "hero . moveLeft ( 3 ) hero . moveUp ( 2 ) hero . moveLeft ( ) hero . use ( "lev…" at bounding box center [649, 251] width 248 height 283
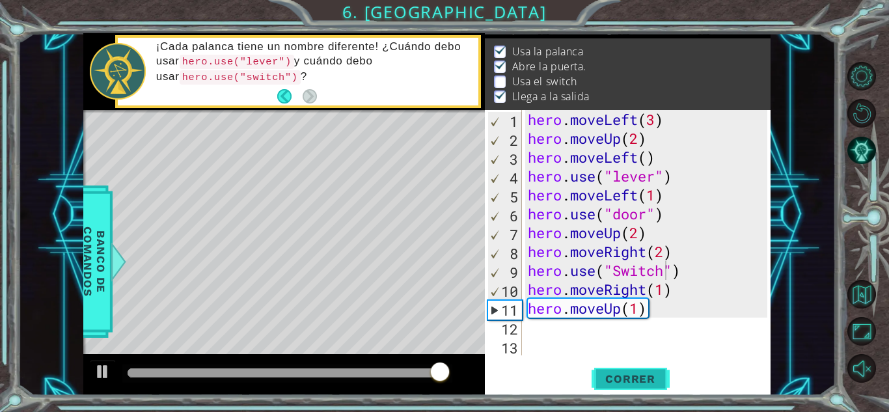
click at [652, 380] on span "Correr" at bounding box center [630, 378] width 76 height 13
click at [679, 288] on div "hero . moveLeft ( 3 ) hero . moveUp ( 2 ) hero . moveLeft ( ) hero . use ( "lev…" at bounding box center [649, 251] width 248 height 283
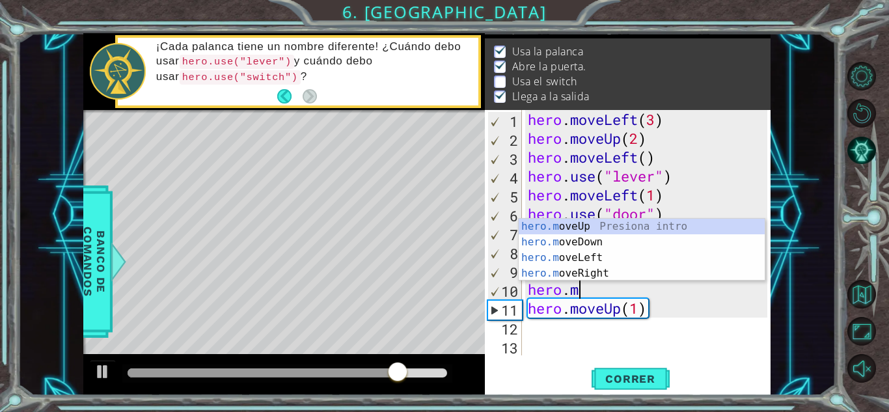
type textarea "h"
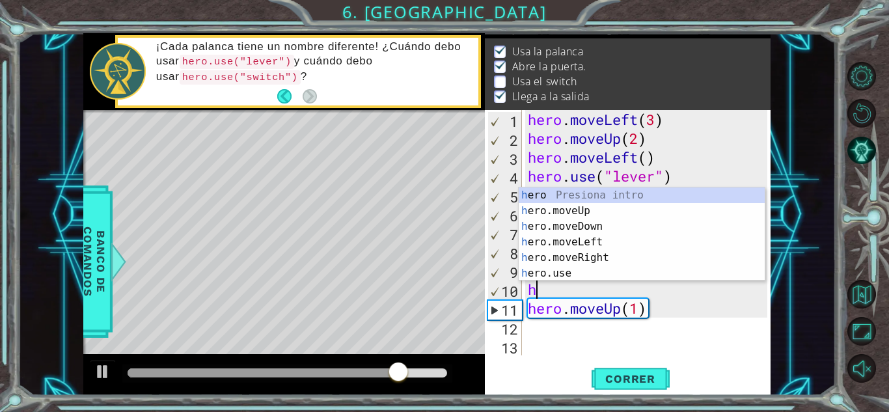
scroll to position [0, 0]
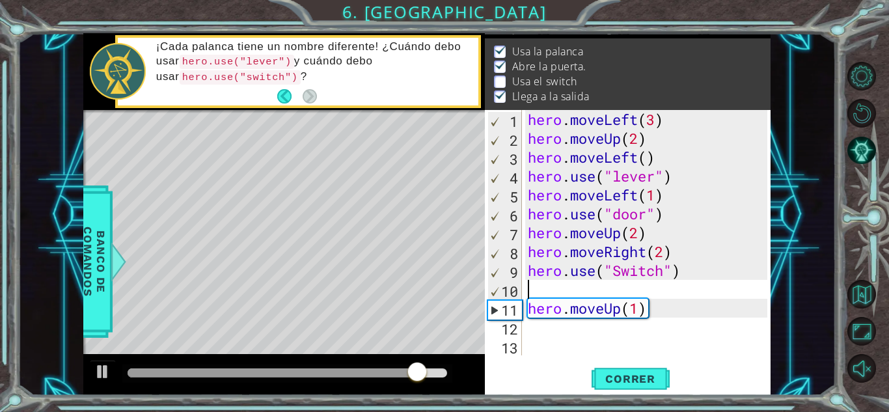
click at [650, 306] on div "hero . moveLeft ( 3 ) hero . moveUp ( 2 ) hero . moveLeft ( ) hero . use ( "lev…" at bounding box center [649, 251] width 248 height 283
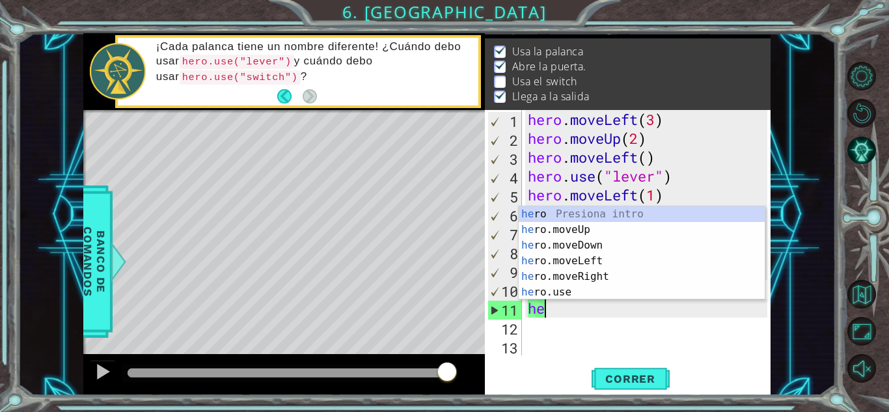
type textarea "h"
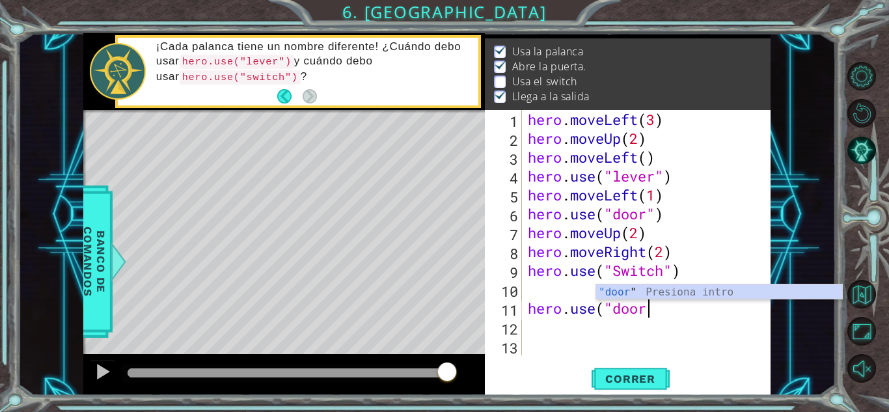
scroll to position [0, 5]
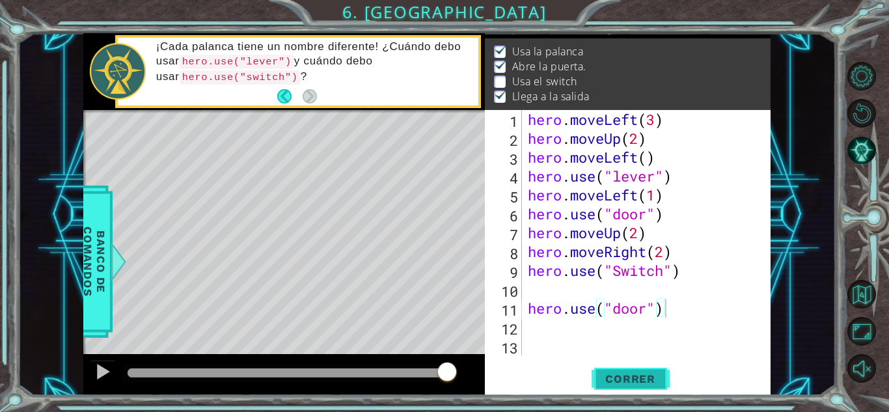
click at [658, 373] on span "Correr" at bounding box center [630, 378] width 76 height 13
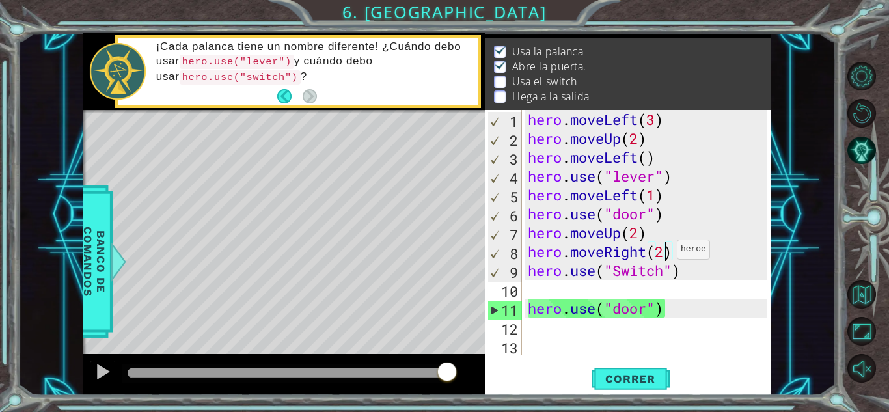
click at [665, 252] on div "hero . moveLeft ( 3 ) hero . moveUp ( 2 ) hero . moveLeft ( ) hero . use ( "lev…" at bounding box center [649, 251] width 248 height 283
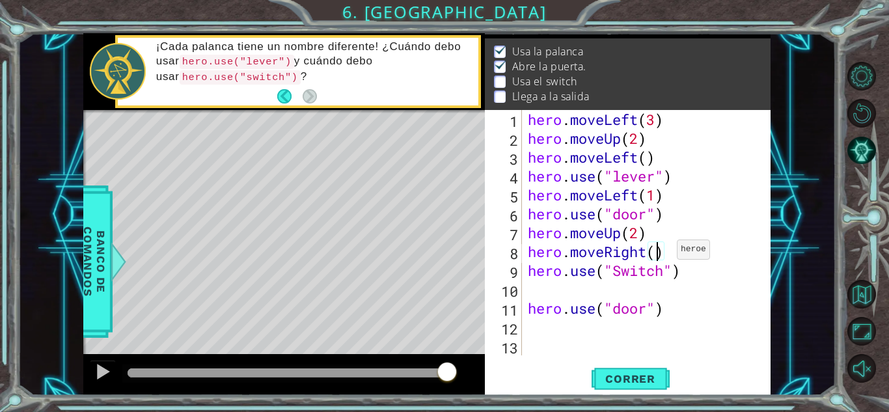
type textarea "hero.moveRight(1)"
click at [677, 295] on div "hero . moveLeft ( 3 ) hero . moveUp ( 2 ) hero . moveLeft ( ) hero . use ( "lev…" at bounding box center [649, 251] width 248 height 283
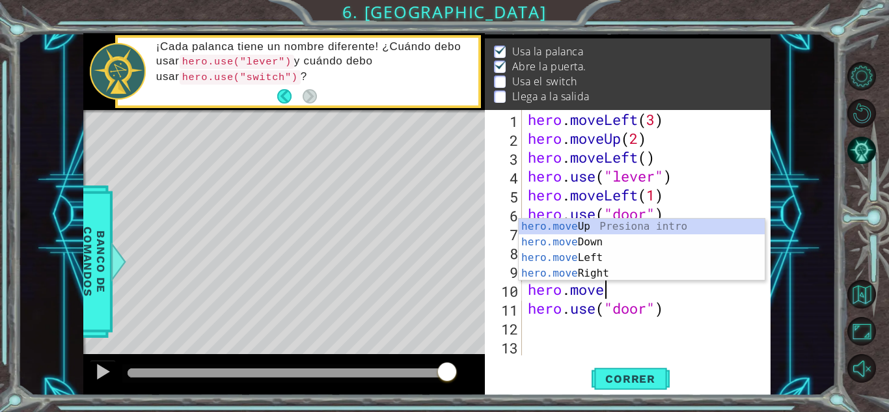
scroll to position [0, 3]
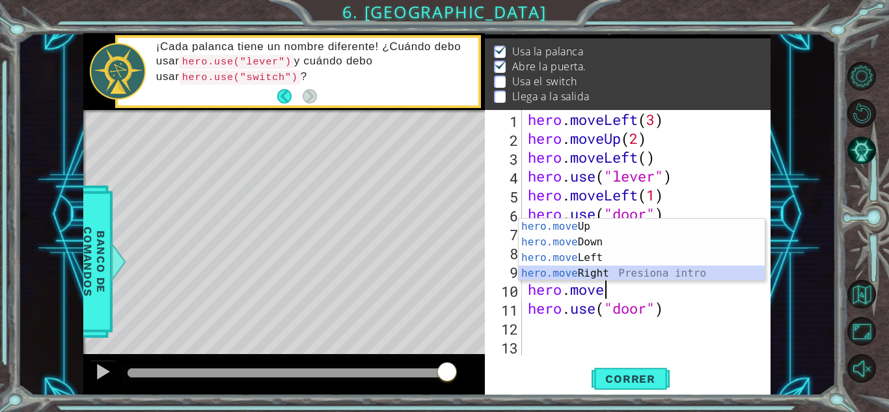
click at [597, 266] on div "hero.move Up Presiona intro hero.move Down Presiona intro hero.move Left Presio…" at bounding box center [641, 266] width 246 height 94
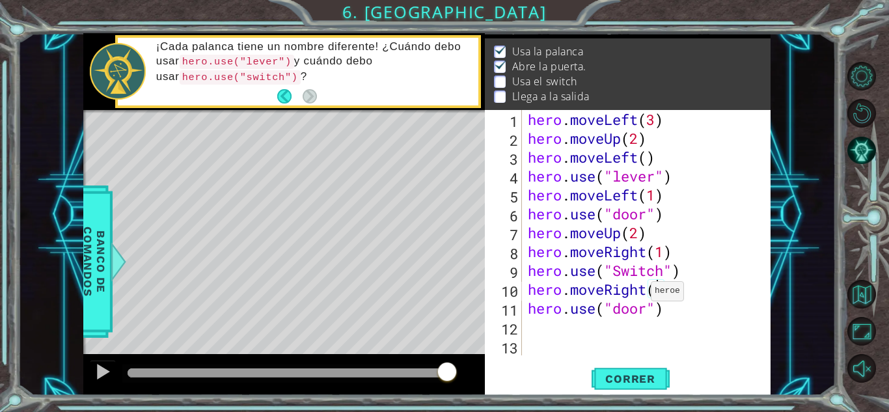
type textarea "hero.moveRight(2)"
click at [682, 292] on div "hero . moveLeft ( 3 ) hero . moveUp ( 2 ) hero . moveLeft ( ) hero . use ( "lev…" at bounding box center [649, 251] width 248 height 283
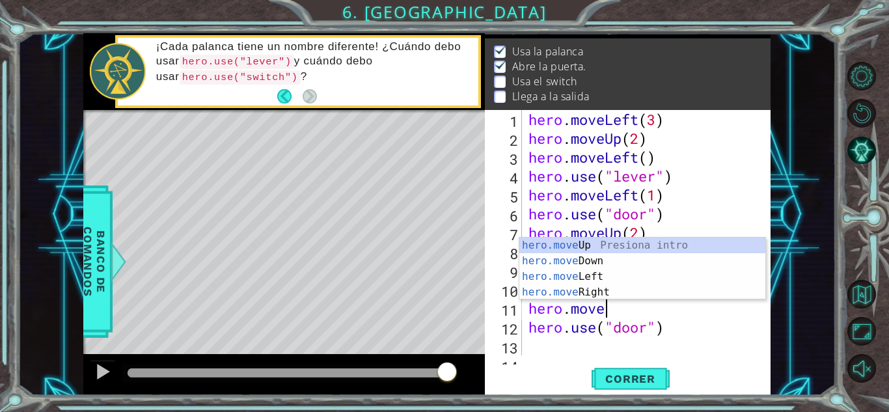
scroll to position [0, 3]
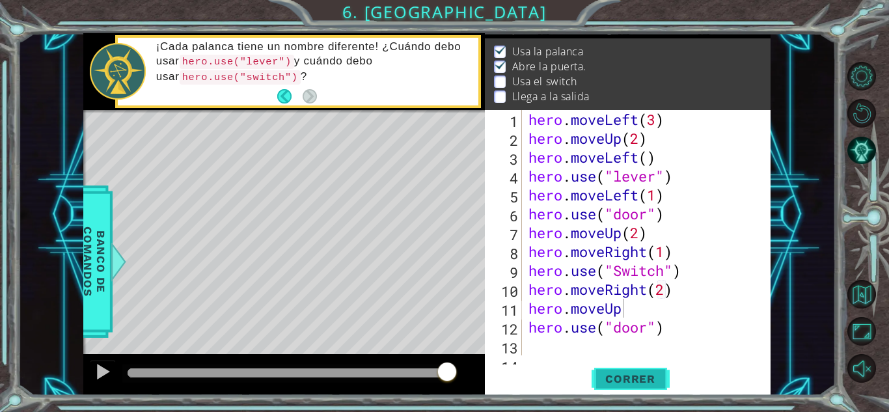
click at [626, 368] on button "Correr" at bounding box center [630, 378] width 78 height 29
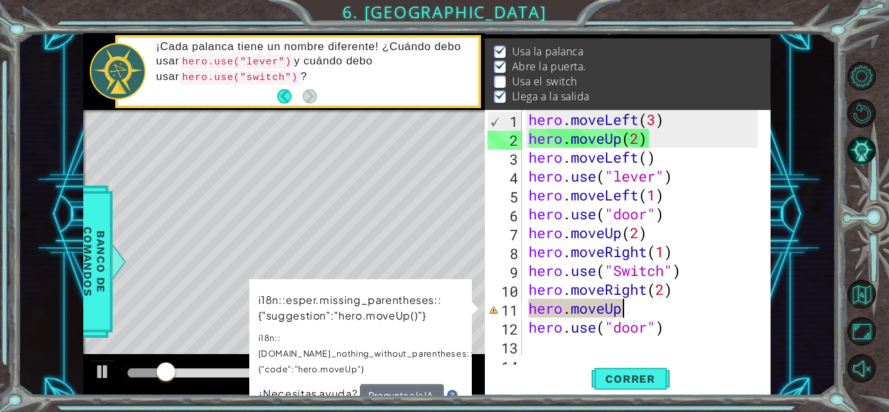
click at [641, 308] on div "hero . moveLeft ( 3 ) hero . moveUp ( 2 ) hero . moveLeft ( ) hero . use ( "lev…" at bounding box center [645, 251] width 238 height 283
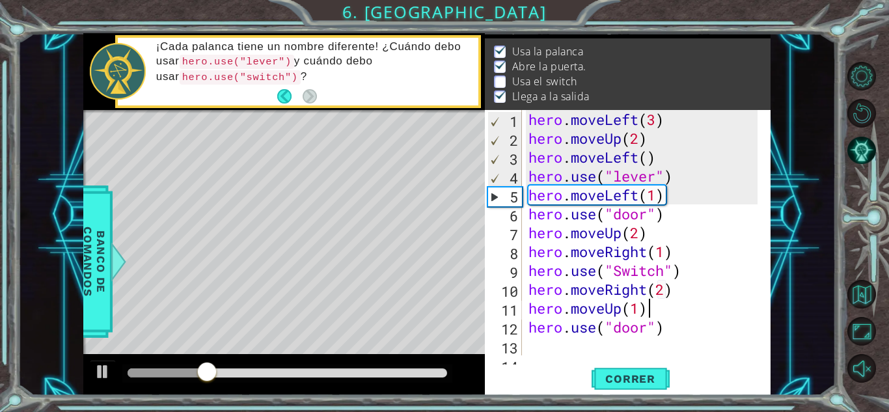
scroll to position [0, 5]
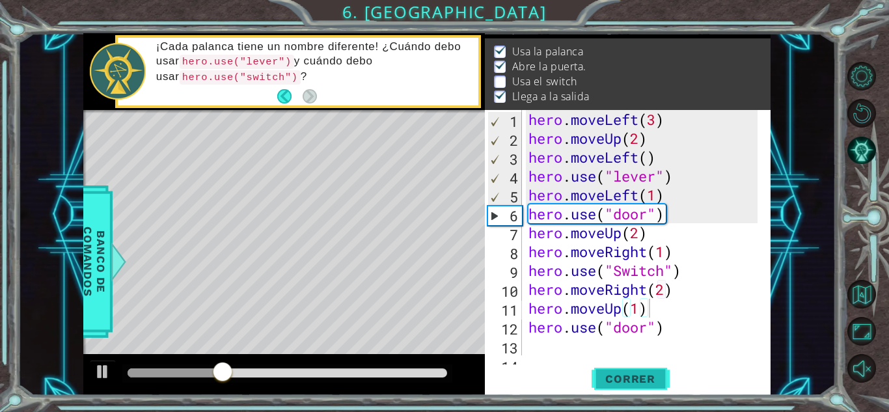
click at [643, 372] on span "Correr" at bounding box center [630, 378] width 76 height 13
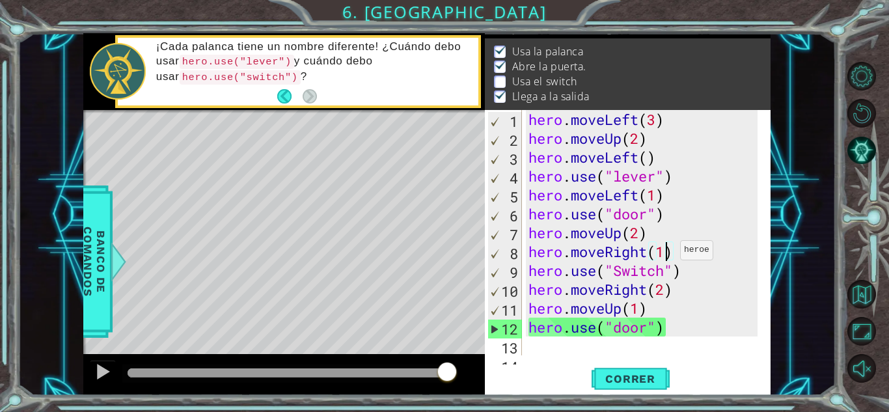
click at [669, 253] on div "hero . moveLeft ( 3 ) hero . moveUp ( 2 ) hero . moveLeft ( ) hero . use ( "lev…" at bounding box center [645, 251] width 238 height 283
click at [671, 254] on div "hero . moveLeft ( 3 ) hero . moveUp ( 2 ) hero . moveLeft ( ) hero . use ( "lev…" at bounding box center [645, 251] width 238 height 283
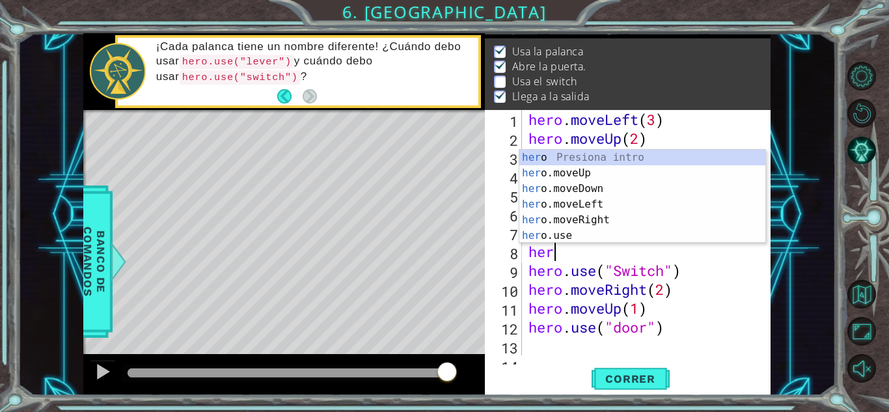
scroll to position [0, 0]
type textarea "h"
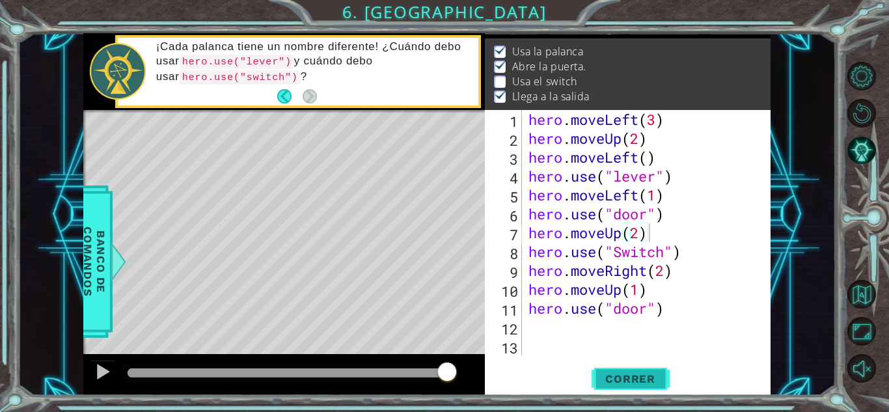
click at [616, 371] on button "Correr" at bounding box center [630, 378] width 78 height 29
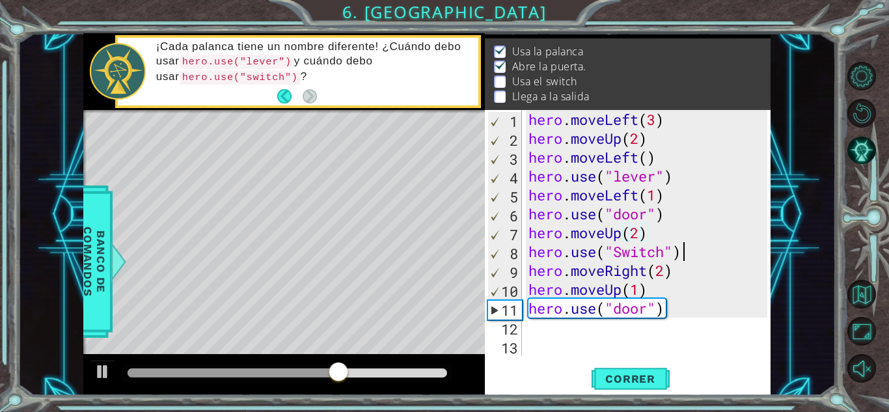
click at [685, 250] on div "hero . moveLeft ( 3 ) hero . moveUp ( 2 ) hero . moveLeft ( ) hero . use ( "lev…" at bounding box center [650, 251] width 248 height 283
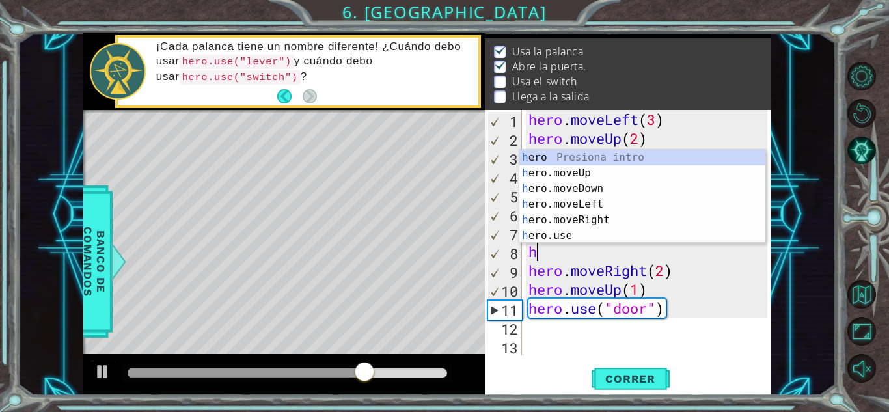
type textarea "h"
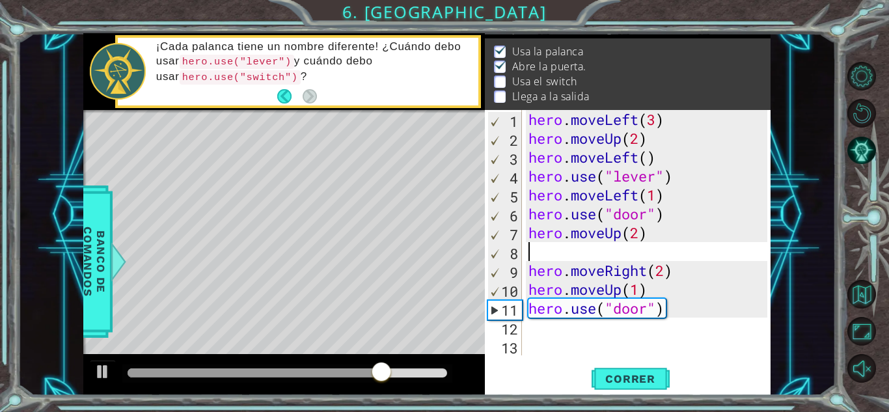
click at [686, 270] on div "hero . moveLeft ( 3 ) hero . moveUp ( 2 ) hero . moveLeft ( ) hero . use ( "lev…" at bounding box center [650, 251] width 248 height 283
type textarea "hero.moveRight(2)"
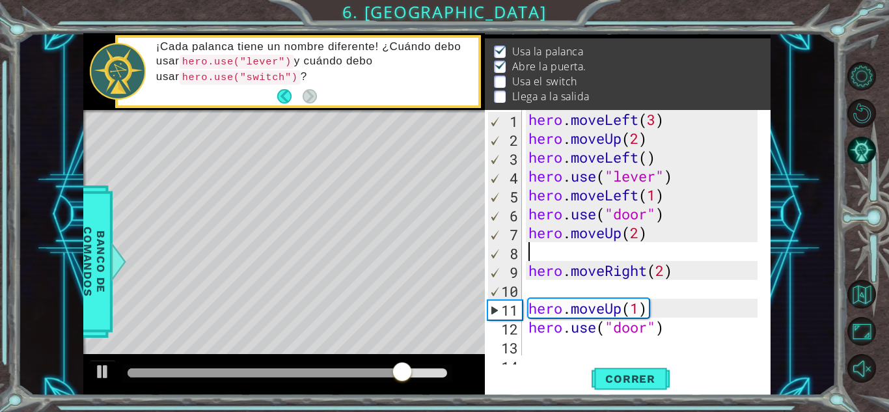
click at [655, 248] on div "hero . moveLeft ( 3 ) hero . moveUp ( 2 ) hero . moveLeft ( ) hero . use ( "lev…" at bounding box center [645, 251] width 238 height 283
type textarea "hero.moveUp(2)"
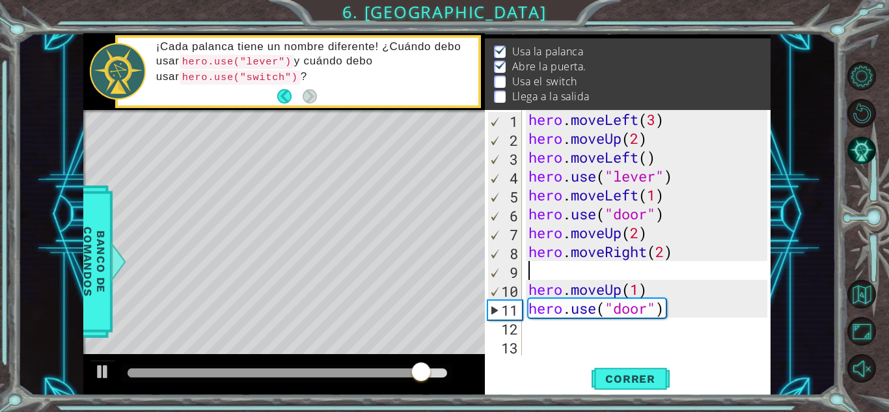
click at [576, 266] on div "hero . moveLeft ( 3 ) hero . moveUp ( 2 ) hero . moveLeft ( ) hero . use ( "lev…" at bounding box center [650, 251] width 248 height 283
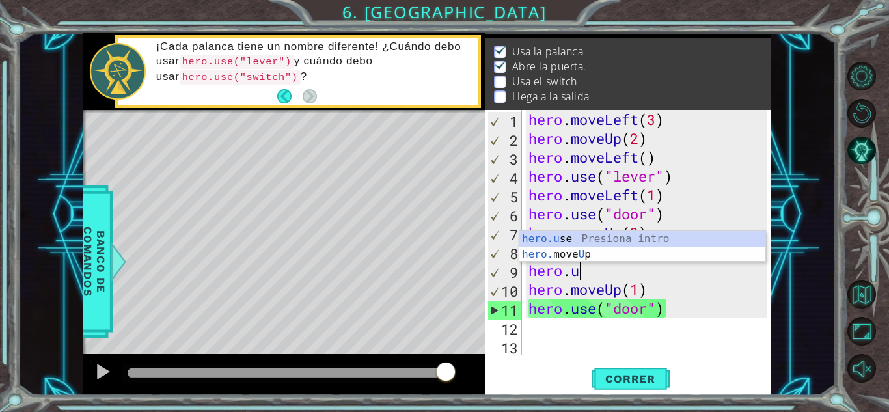
scroll to position [0, 2]
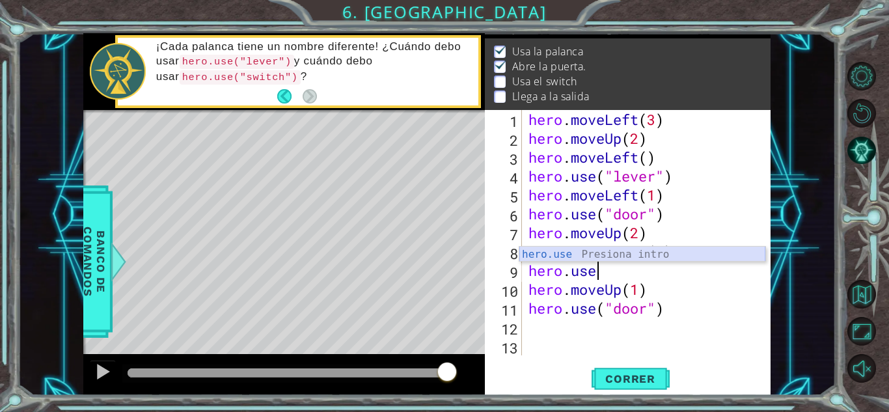
click at [574, 260] on div "hero.use Presiona intro" at bounding box center [642, 270] width 246 height 47
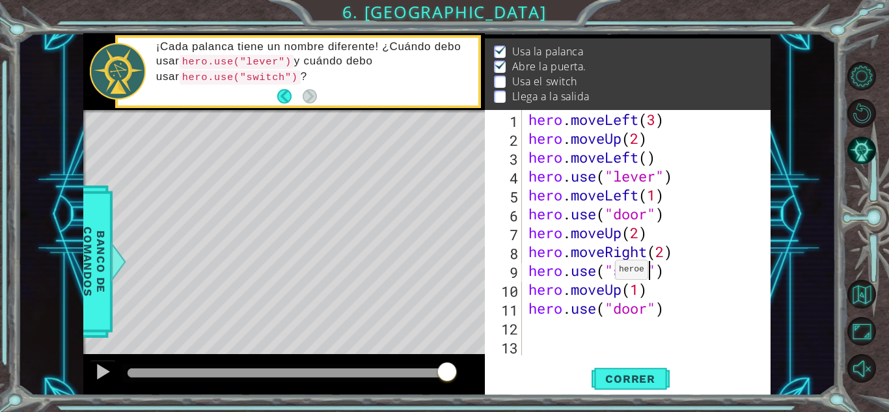
scroll to position [0, 6]
click at [652, 377] on span "Correr" at bounding box center [630, 378] width 76 height 13
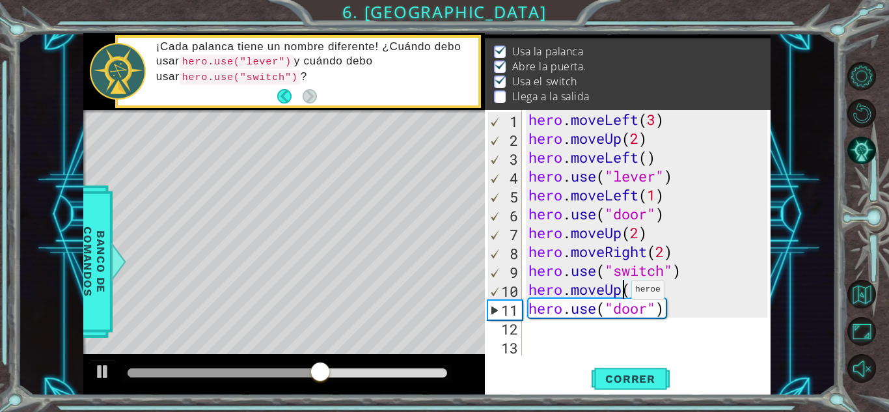
click at [620, 293] on div "hero . moveLeft ( 3 ) hero . moveUp ( 2 ) hero . moveLeft ( ) hero . use ( "lev…" at bounding box center [650, 251] width 248 height 283
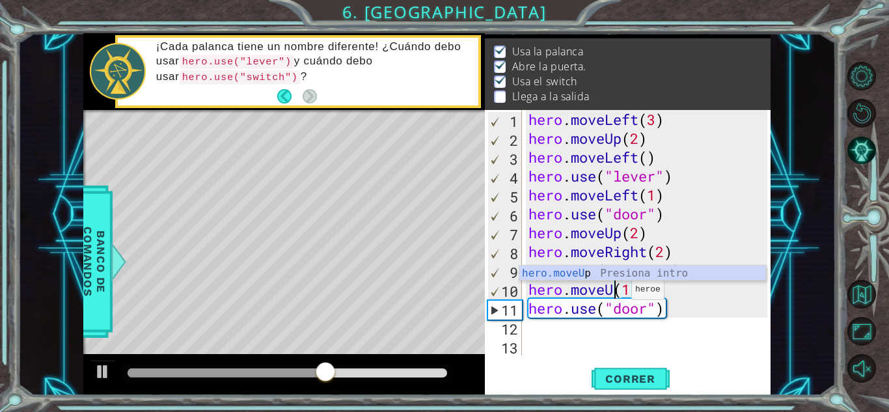
scroll to position [0, 4]
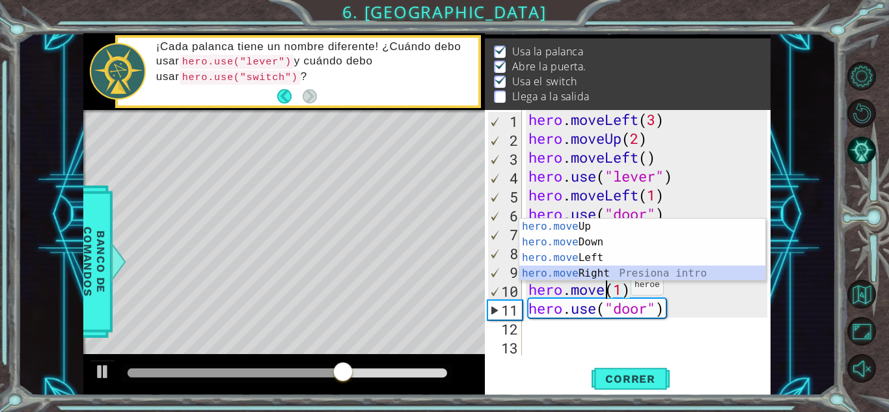
click at [595, 271] on div "hero.move Up Presiona intro hero.move Down Presiona intro hero.move Left Presio…" at bounding box center [642, 266] width 246 height 94
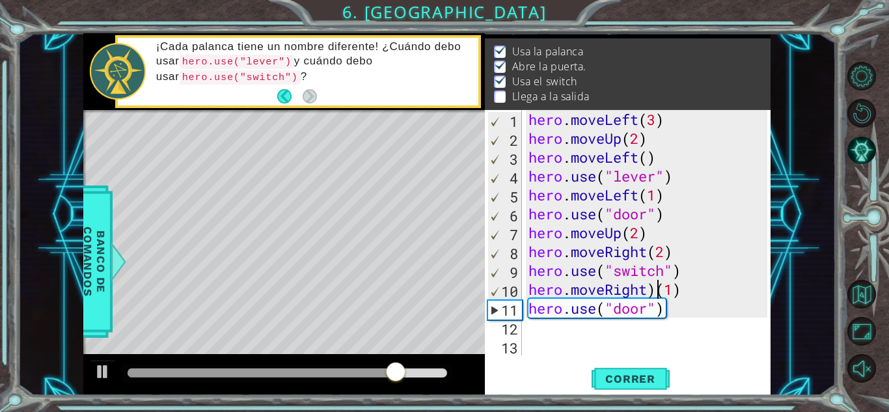
type textarea "hero.moveRight(1)"
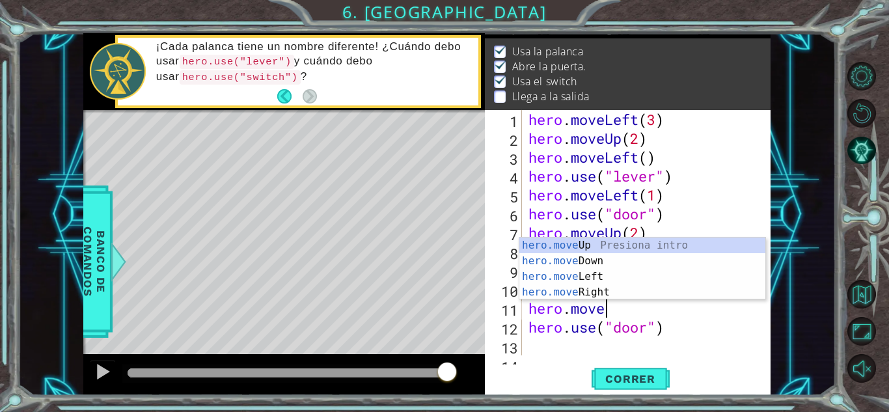
scroll to position [0, 3]
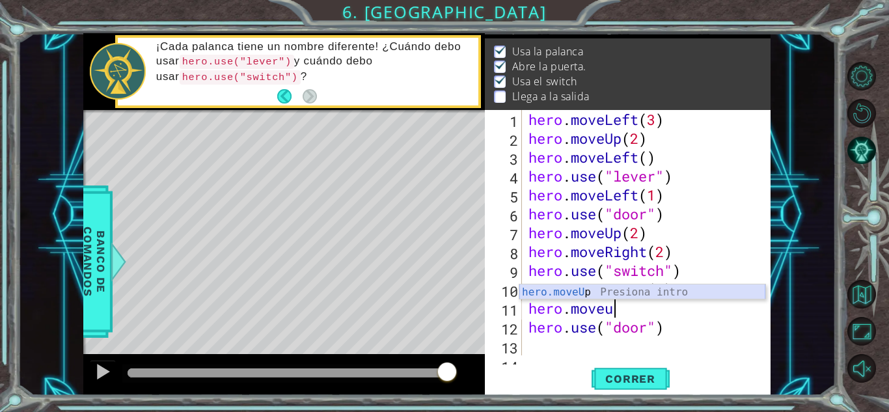
click at [660, 285] on div "hero.moveU p Presiona intro" at bounding box center [642, 307] width 246 height 47
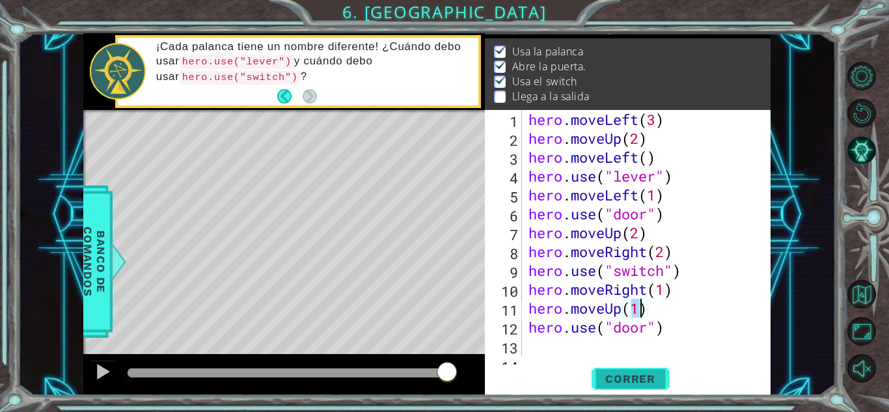
type textarea "hero.moveUp(1)"
click at [635, 374] on span "Correr" at bounding box center [630, 378] width 76 height 13
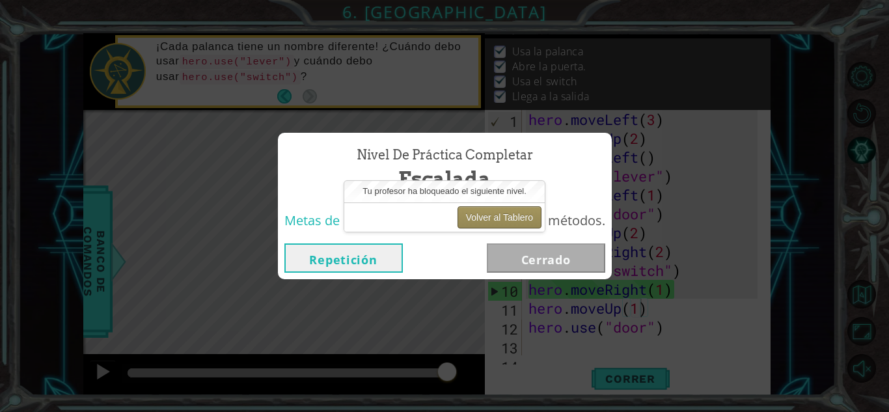
click at [486, 215] on button "Volver al Tablero" at bounding box center [499, 217] width 84 height 22
click at [492, 216] on button "Volver al Tablero" at bounding box center [499, 217] width 84 height 22
click at [496, 219] on button "Volver al Tablero" at bounding box center [499, 217] width 84 height 22
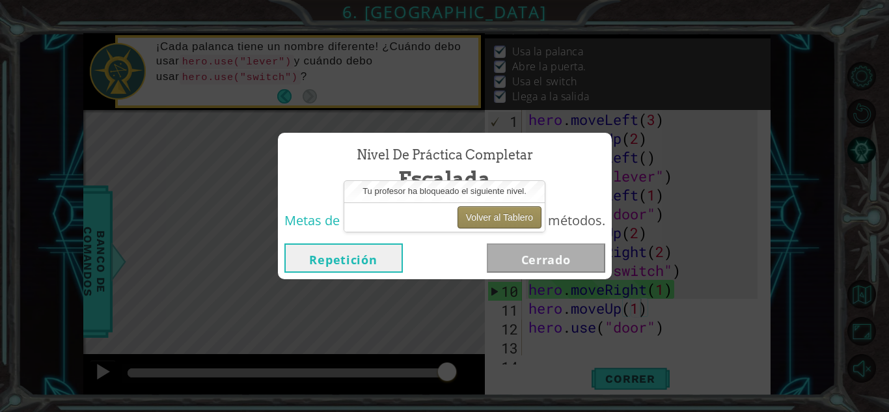
click at [496, 219] on button "Volver al Tablero" at bounding box center [499, 217] width 84 height 22
drag, startPoint x: 410, startPoint y: 198, endPoint x: 405, endPoint y: 213, distance: 15.2
click at [405, 213] on div "Tu profesor ha bloqueado el siguiente nivel. Volver al Tablero" at bounding box center [444, 206] width 200 height 51
drag, startPoint x: 405, startPoint y: 213, endPoint x: 470, endPoint y: 193, distance: 68.5
click at [470, 193] on div "Tu profesor ha bloqueado el siguiente nivel. Volver al Tablero" at bounding box center [444, 206] width 200 height 51
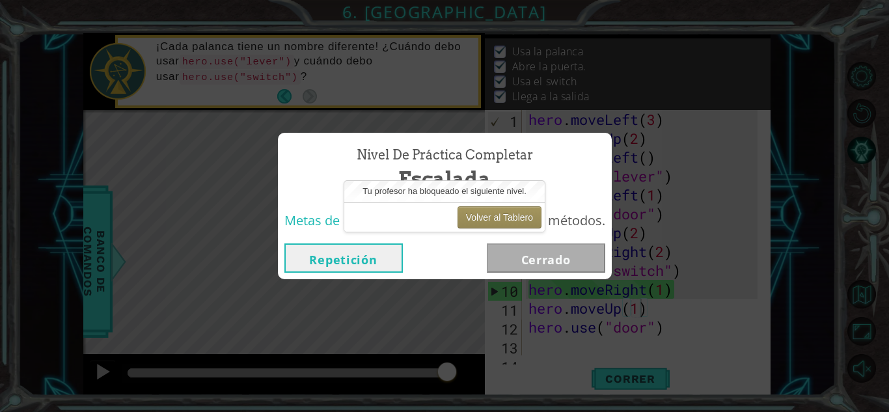
click at [470, 193] on span "Tu profesor ha bloqueado el siguiente nivel." at bounding box center [444, 191] width 164 height 10
click at [481, 215] on button "Volver al Tablero" at bounding box center [499, 217] width 84 height 22
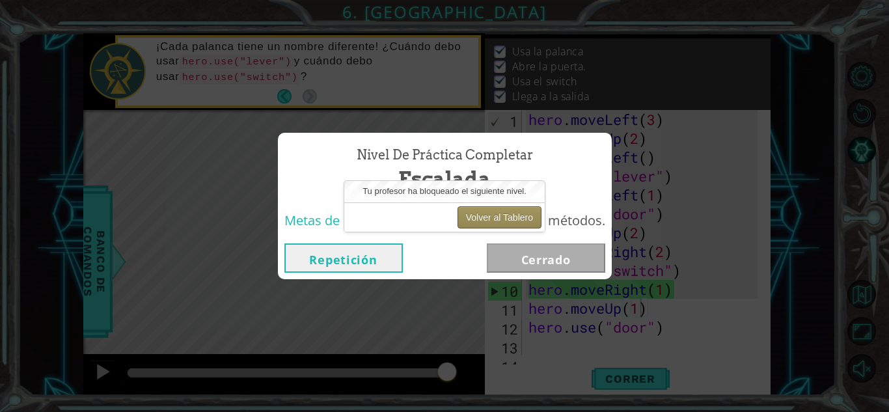
click at [481, 215] on button "Volver al Tablero" at bounding box center [499, 217] width 84 height 22
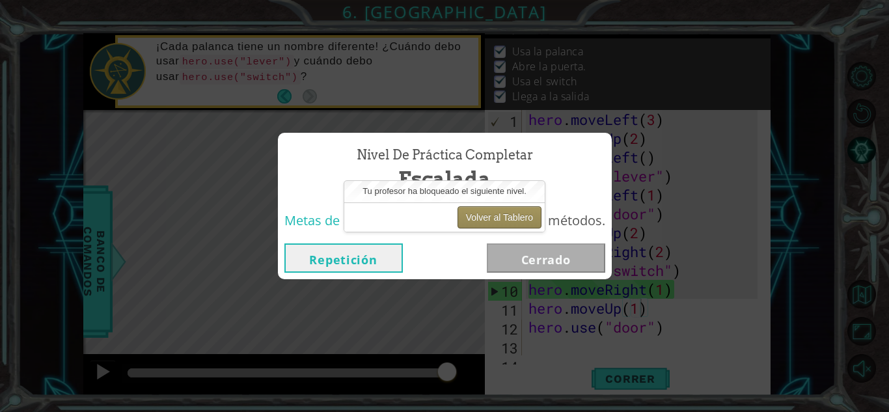
click at [481, 215] on button "Volver al Tablero" at bounding box center [499, 217] width 84 height 22
drag, startPoint x: 503, startPoint y: 127, endPoint x: 589, endPoint y: 60, distance: 108.9
click at [589, 60] on div "Nivel de Práctica Completar Escalada Metas de aprendizaje: Usa argumentos con m…" at bounding box center [444, 206] width 889 height 412
click at [486, 219] on button "Volver al Tablero" at bounding box center [499, 217] width 84 height 22
click at [515, 219] on button "Volver al Tablero" at bounding box center [499, 217] width 84 height 22
